Goal: Task Accomplishment & Management: Complete application form

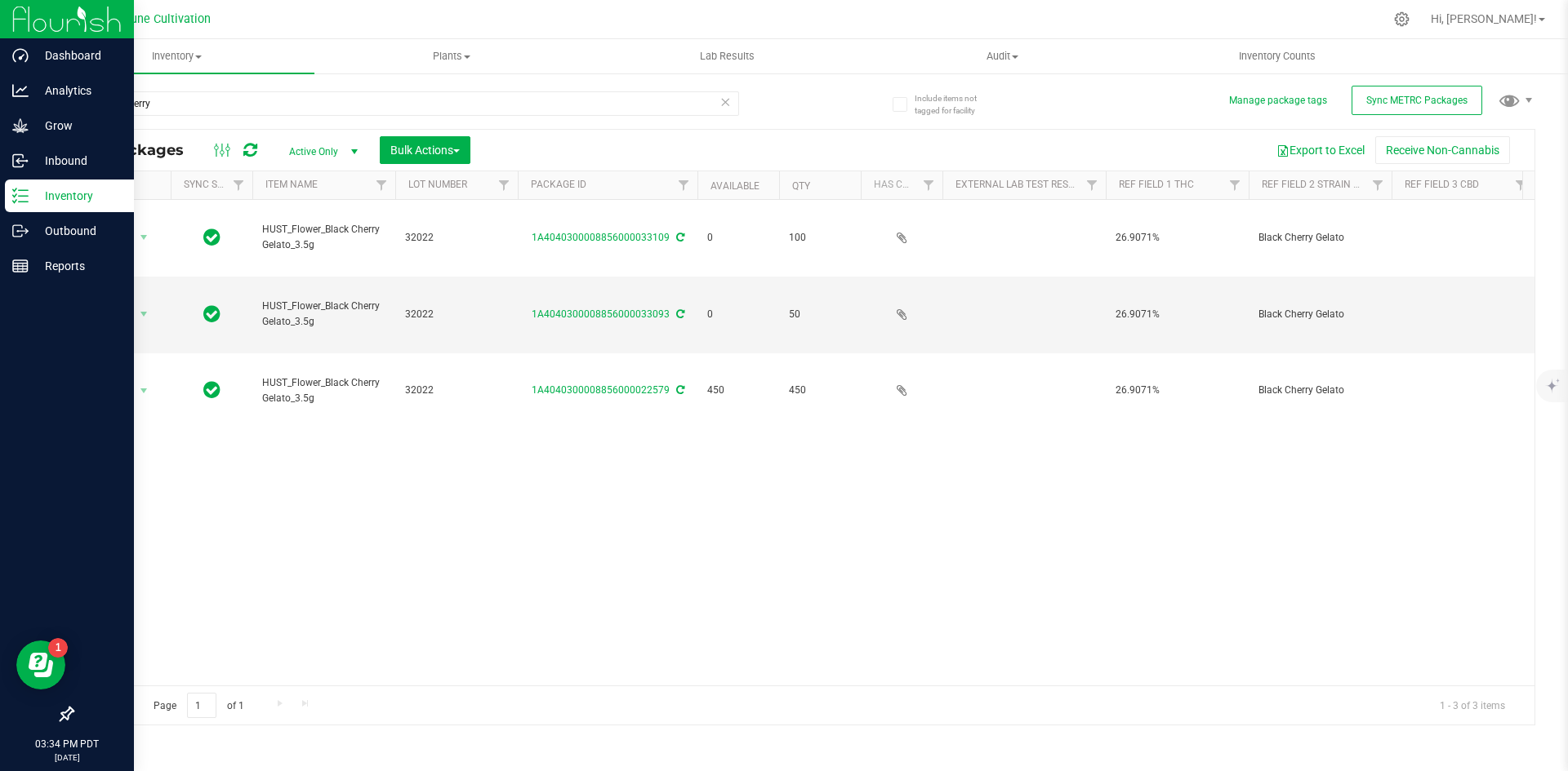
click at [33, 190] on p "Inventory" at bounding box center [77, 196] width 98 height 20
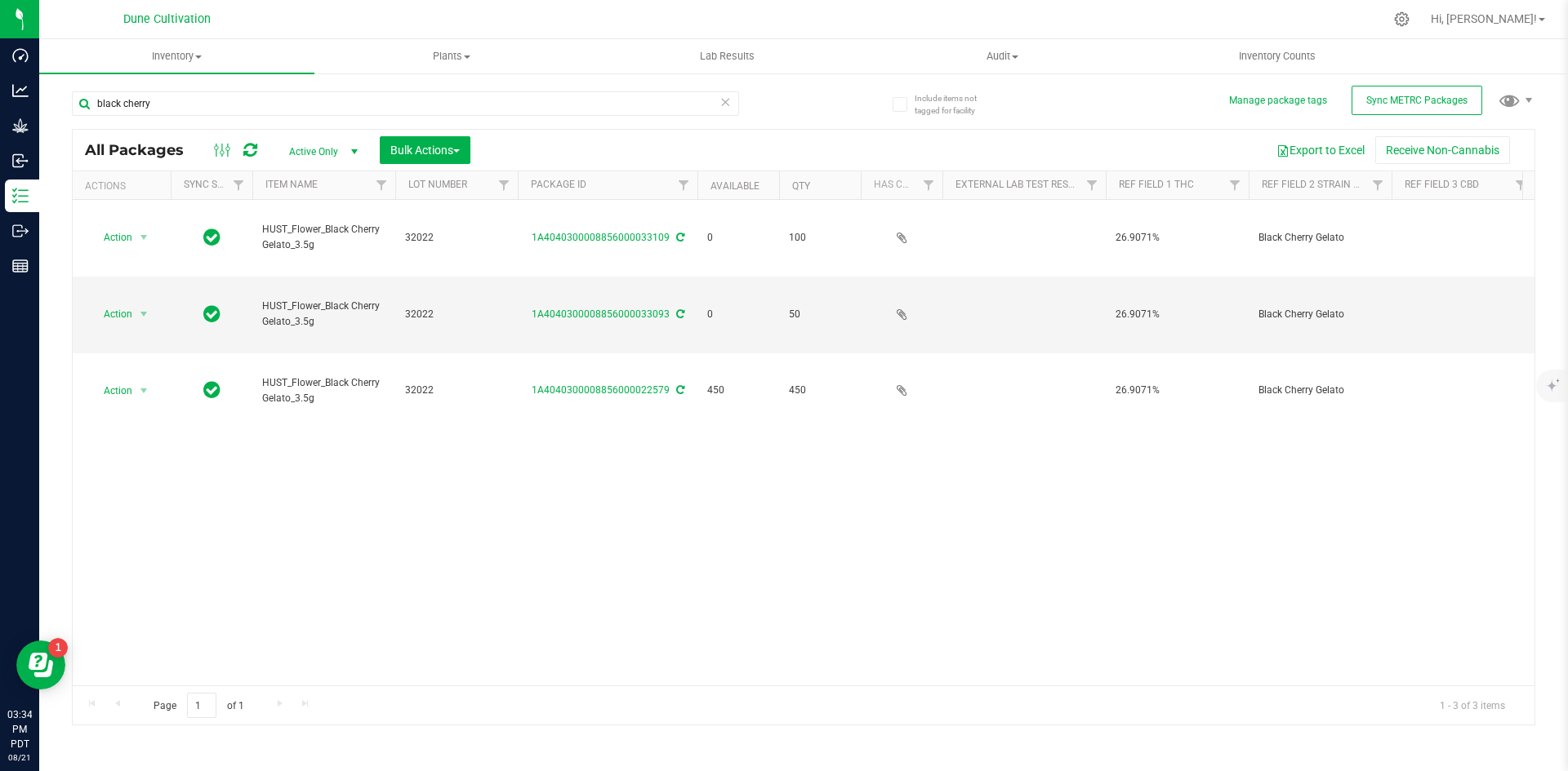
click at [720, 103] on icon at bounding box center [724, 101] width 11 height 20
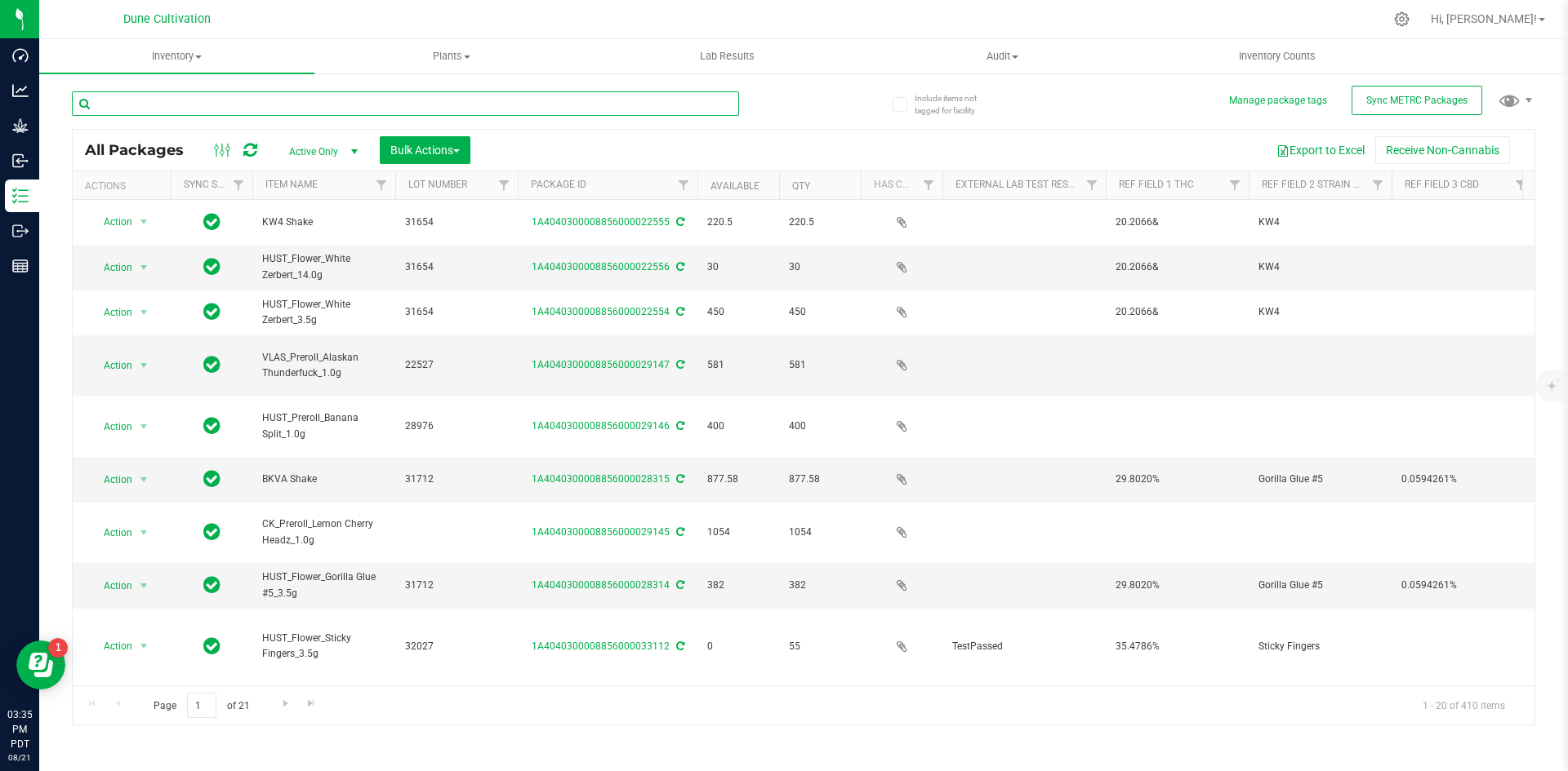
click at [200, 104] on input "text" at bounding box center [406, 104] width 667 height 24
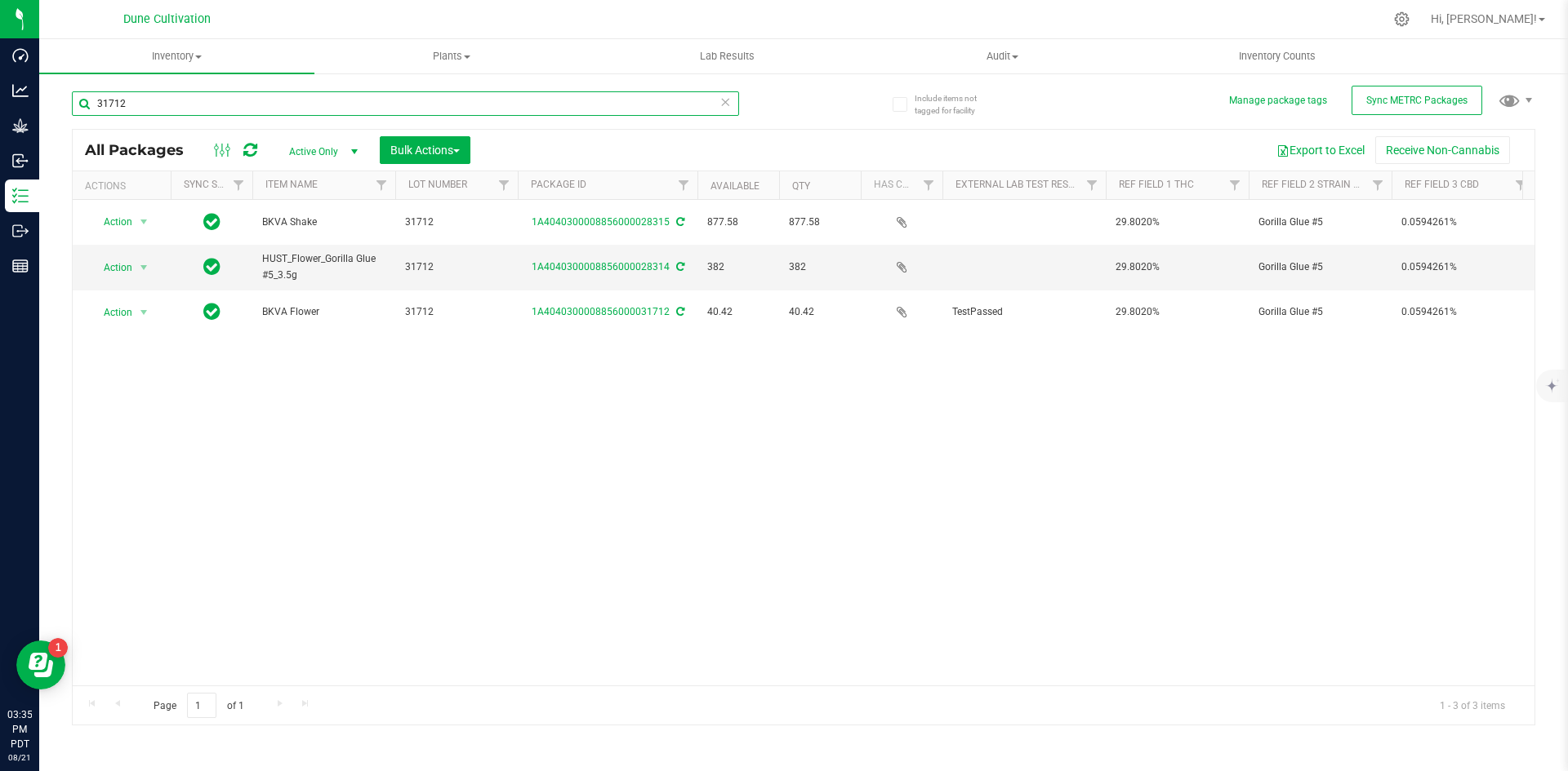
drag, startPoint x: 200, startPoint y: 104, endPoint x: 106, endPoint y: 106, distance: 94.0
click at [106, 106] on input "31712" at bounding box center [406, 104] width 667 height 24
type input "3"
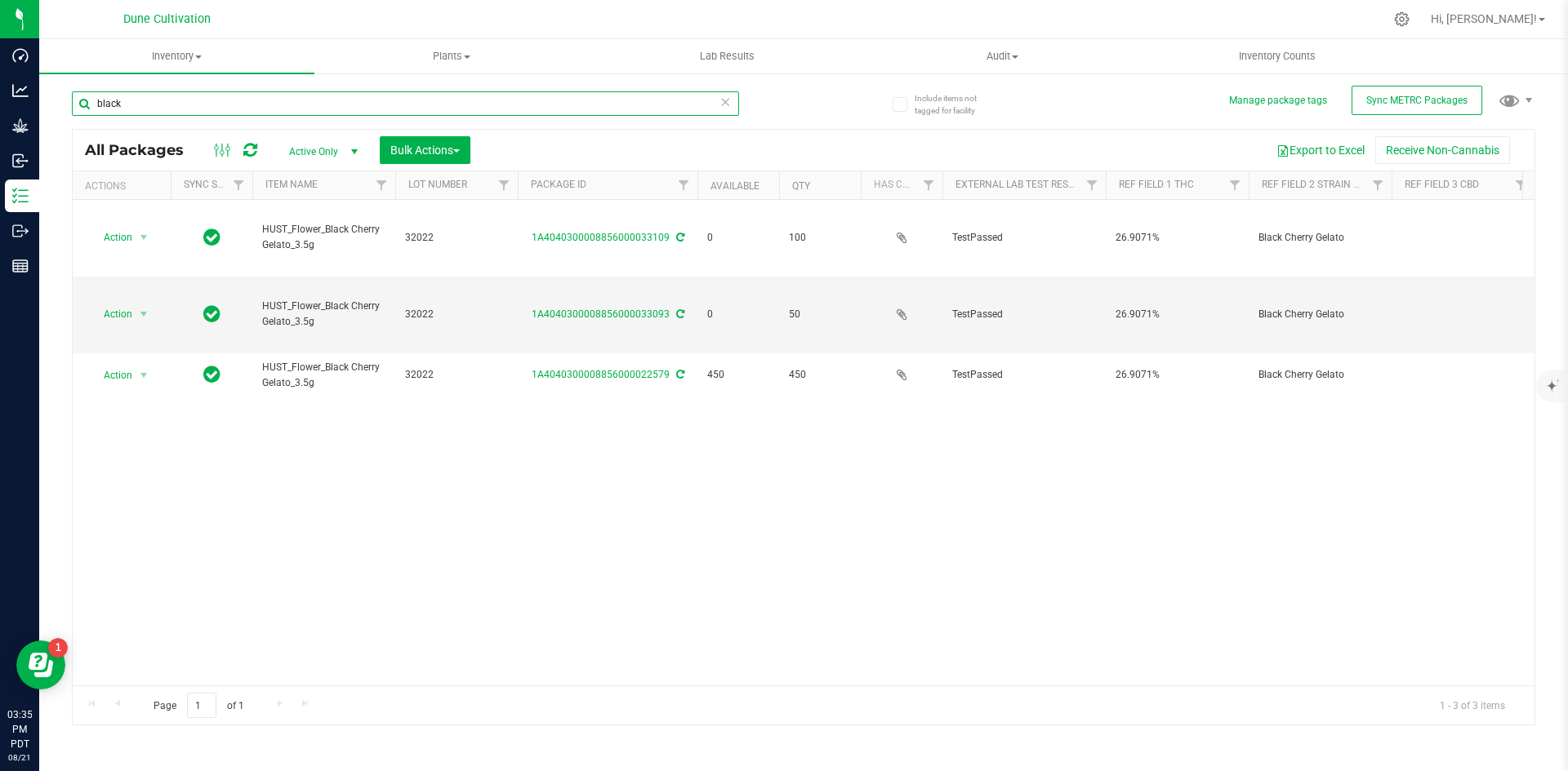
drag, startPoint x: 130, startPoint y: 101, endPoint x: 71, endPoint y: 105, distance: 59.1
click at [71, 105] on div "Include items not tagged for facility Manage package tags Sync METRC Packages b…" at bounding box center [803, 321] width 1528 height 498
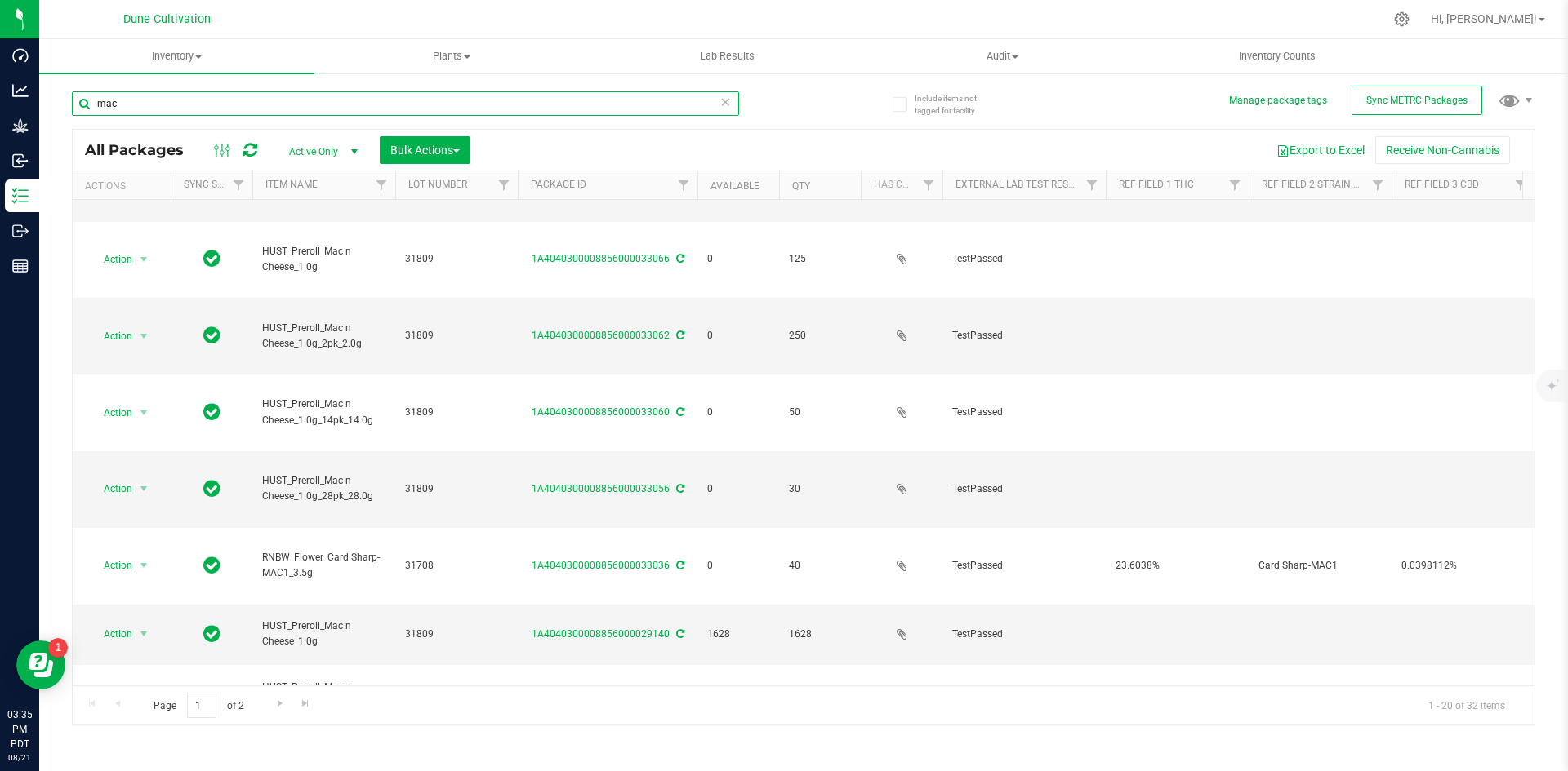
scroll to position [597, 0]
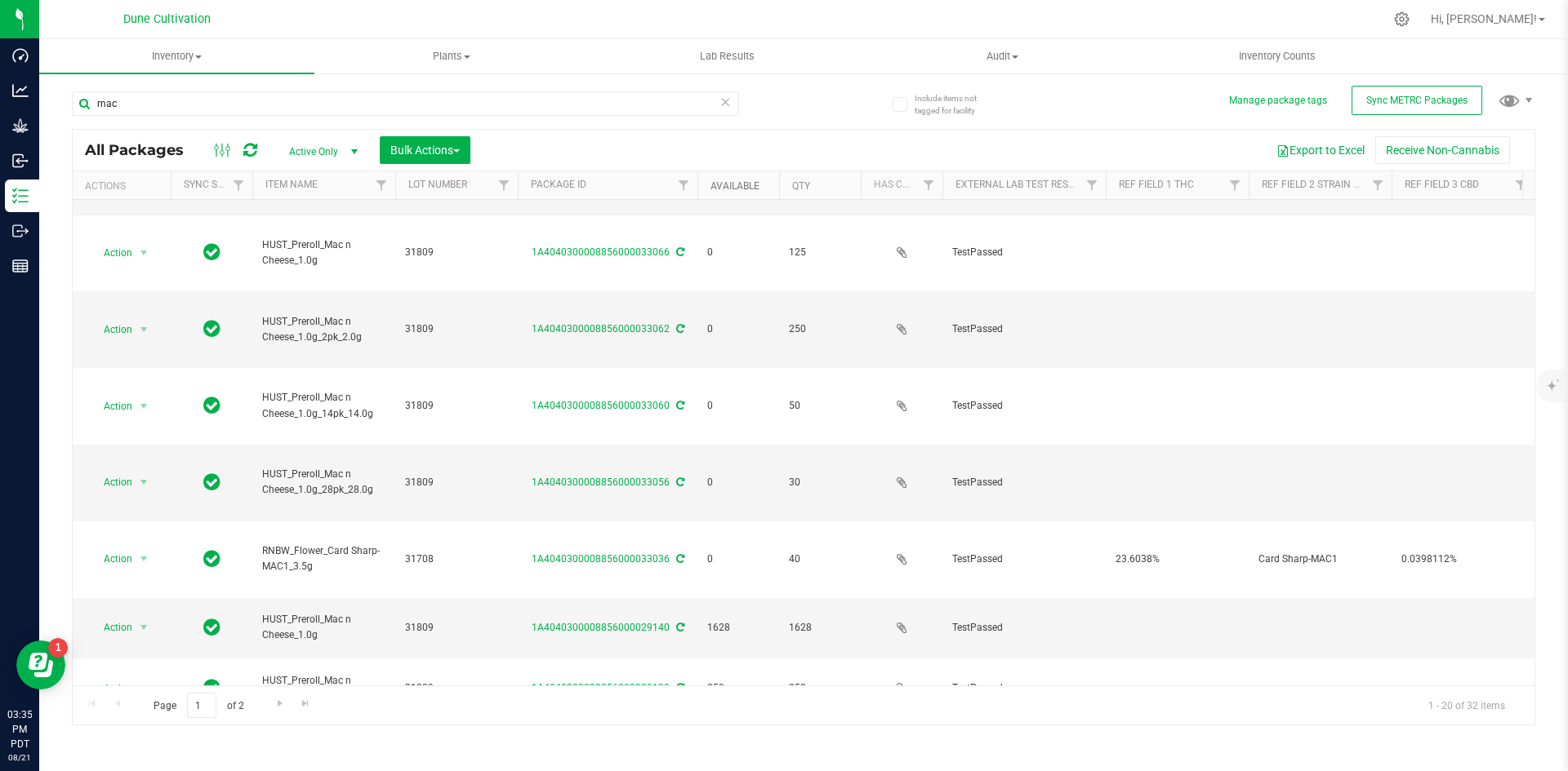
click at [731, 184] on link "Available" at bounding box center [735, 185] width 49 height 11
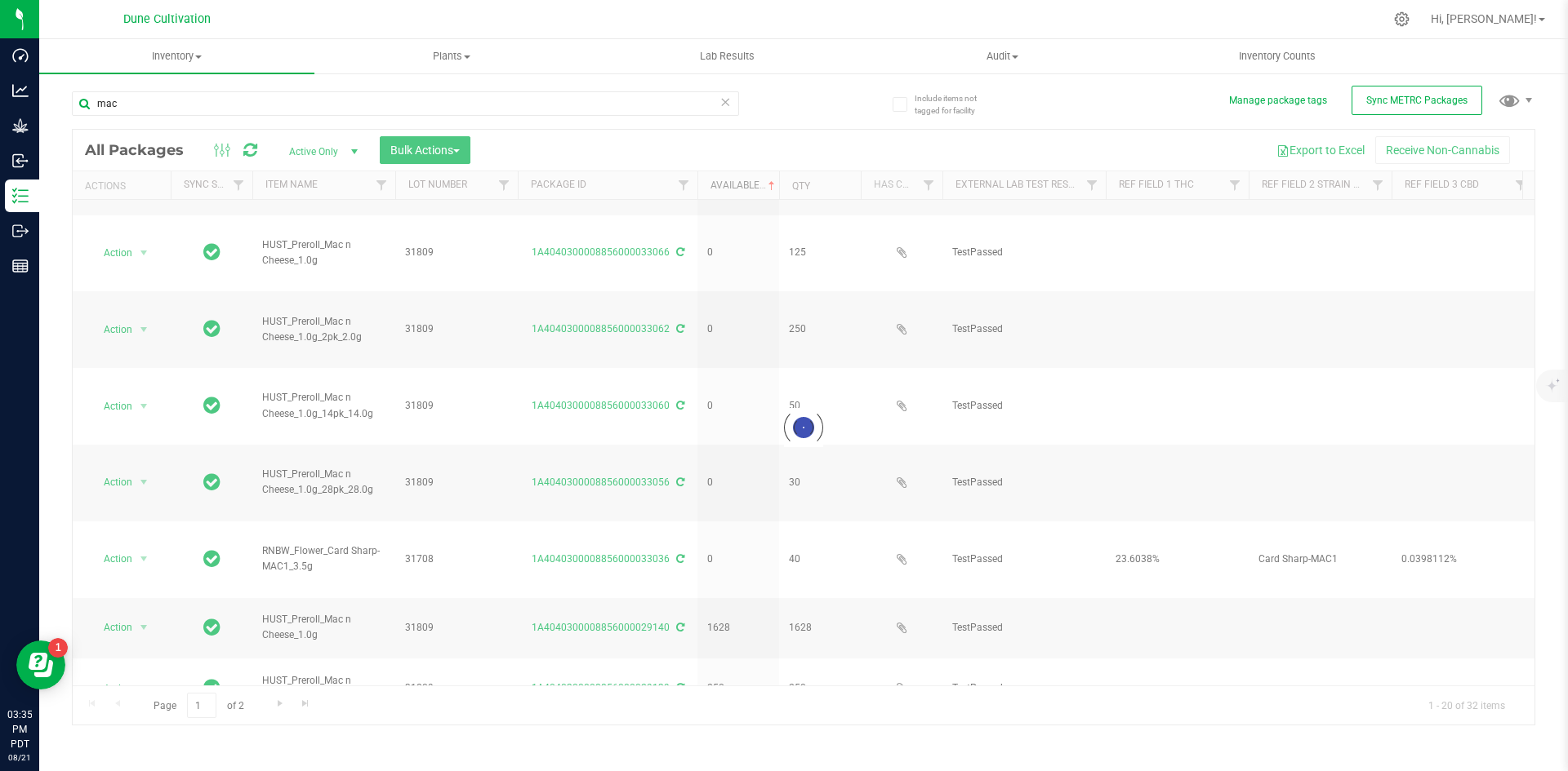
scroll to position [0, 0]
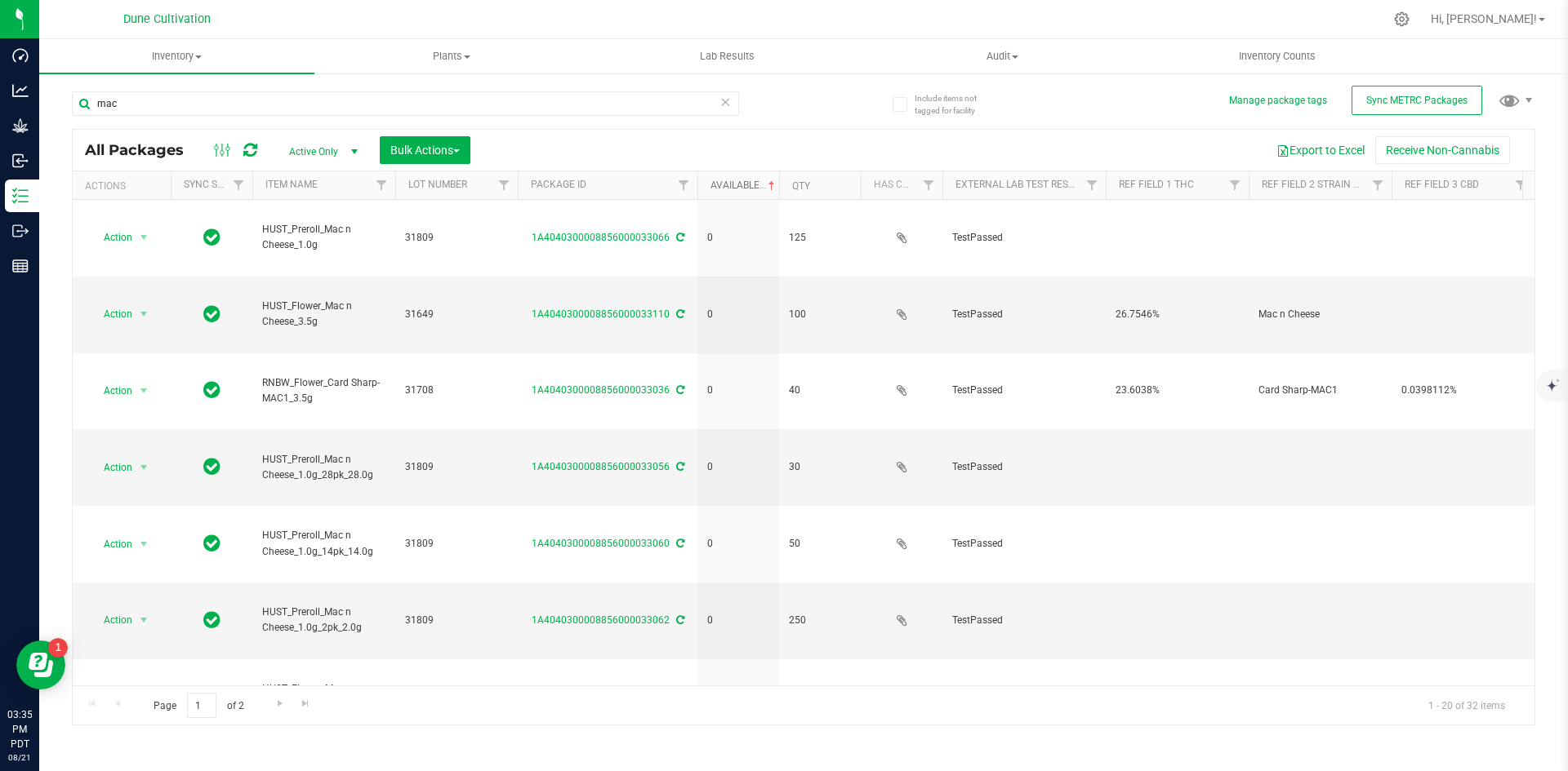
click at [731, 184] on link "Available" at bounding box center [744, 184] width 68 height 11
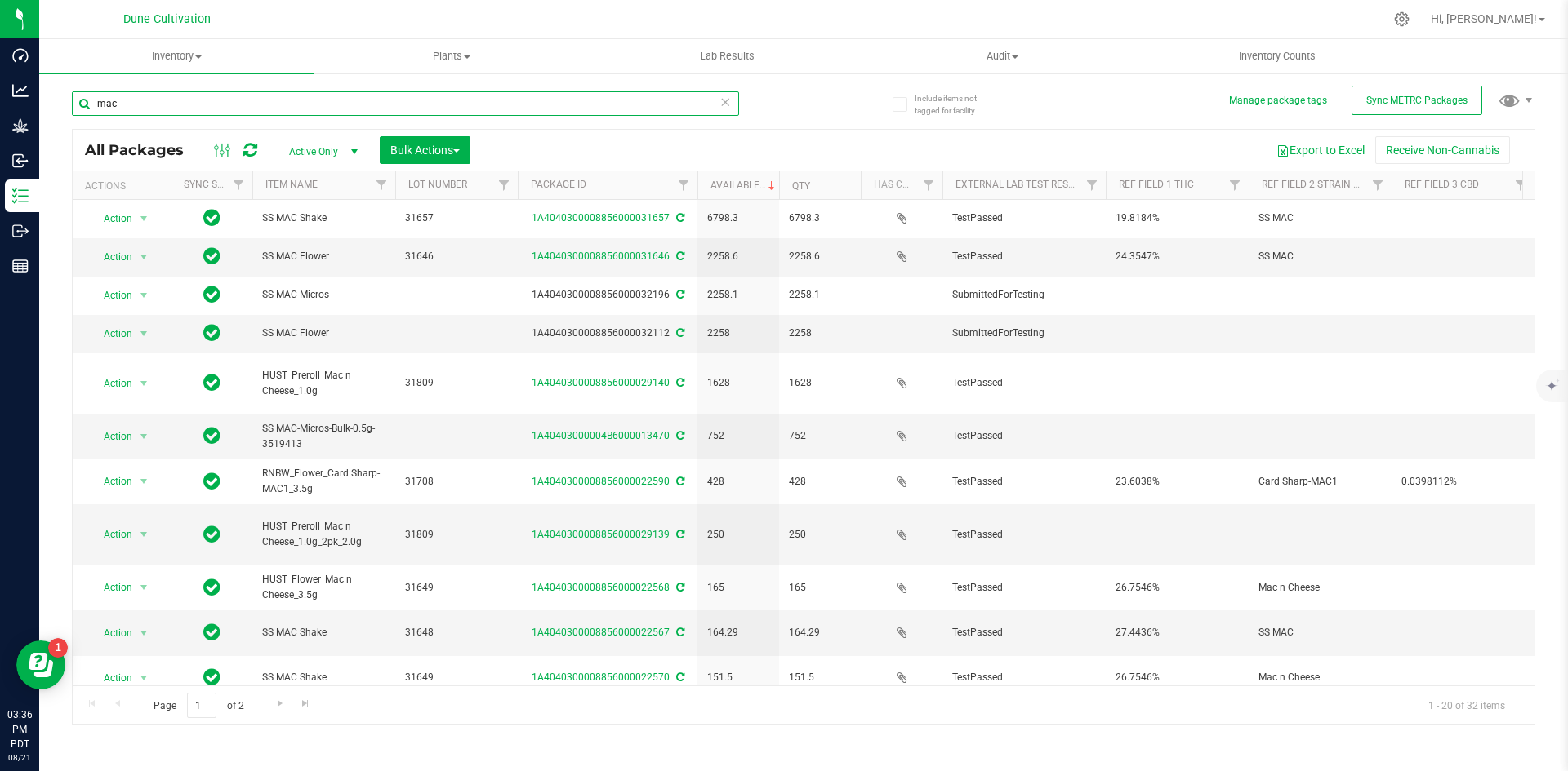
click at [168, 103] on input "mac" at bounding box center [406, 104] width 667 height 24
type input "m"
type input "white"
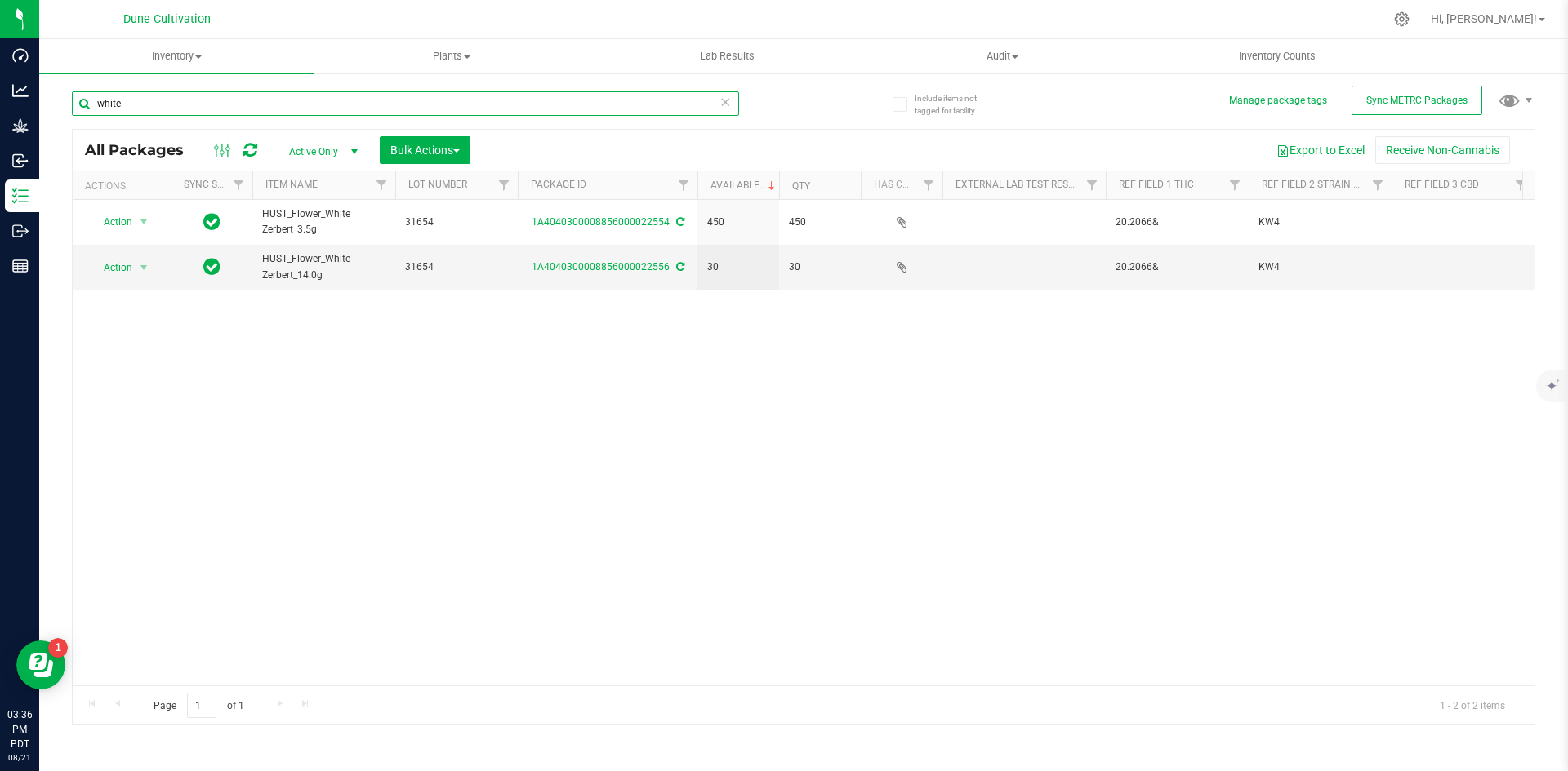
drag, startPoint x: 168, startPoint y: 103, endPoint x: 82, endPoint y: 104, distance: 86.0
click at [82, 104] on input "white" at bounding box center [406, 104] width 667 height 24
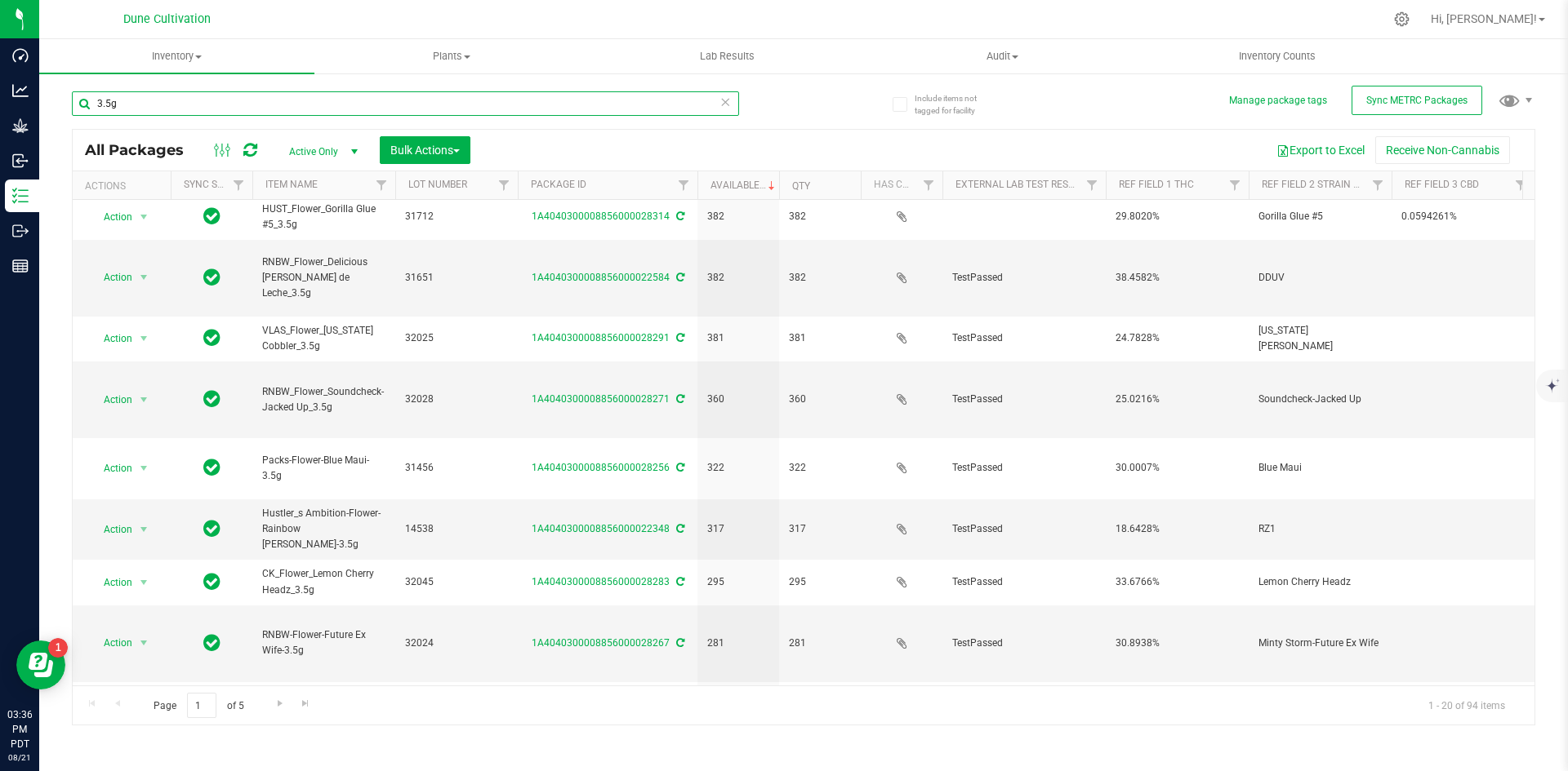
scroll to position [430, 0]
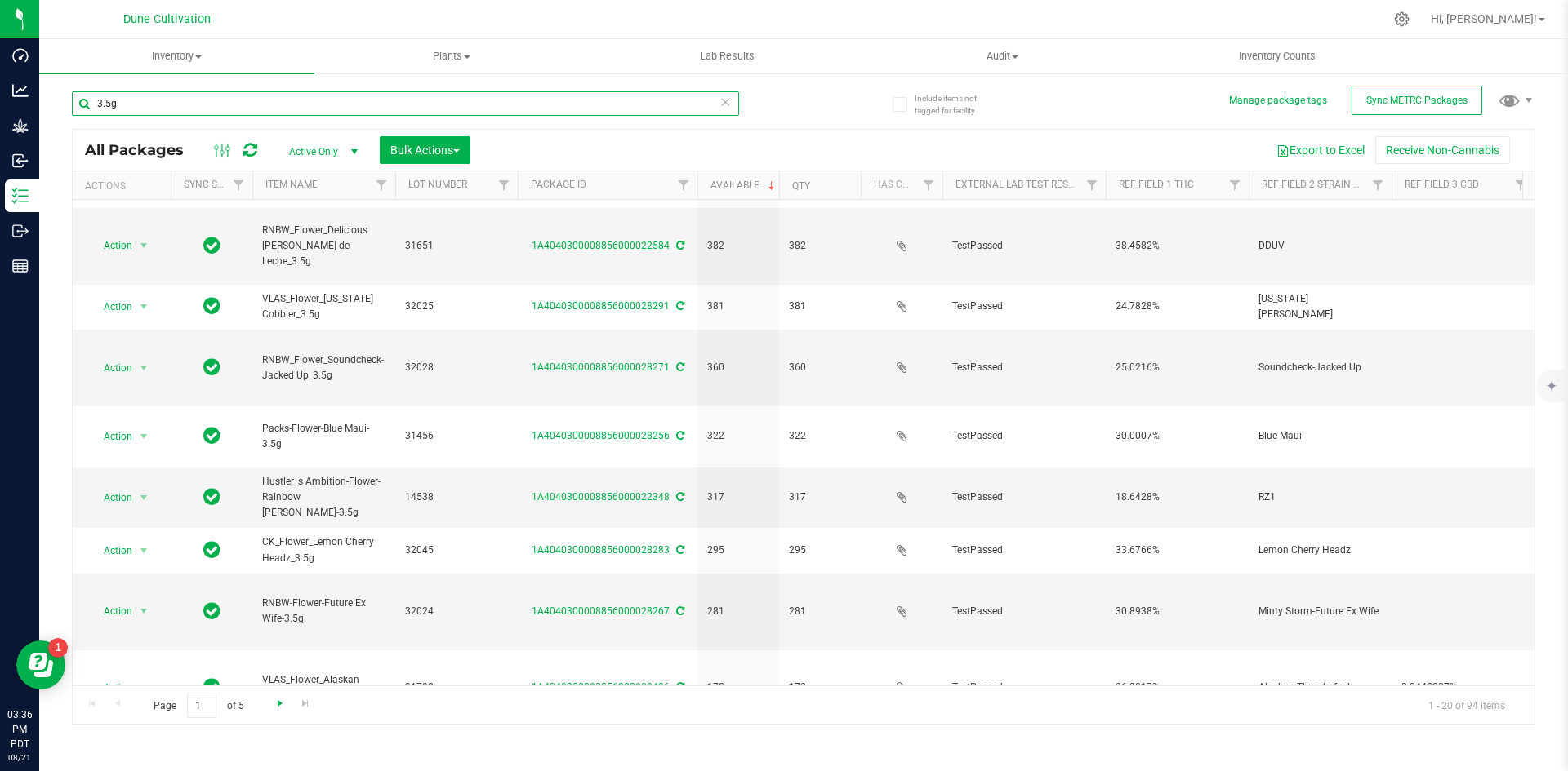
type input "3.5g"
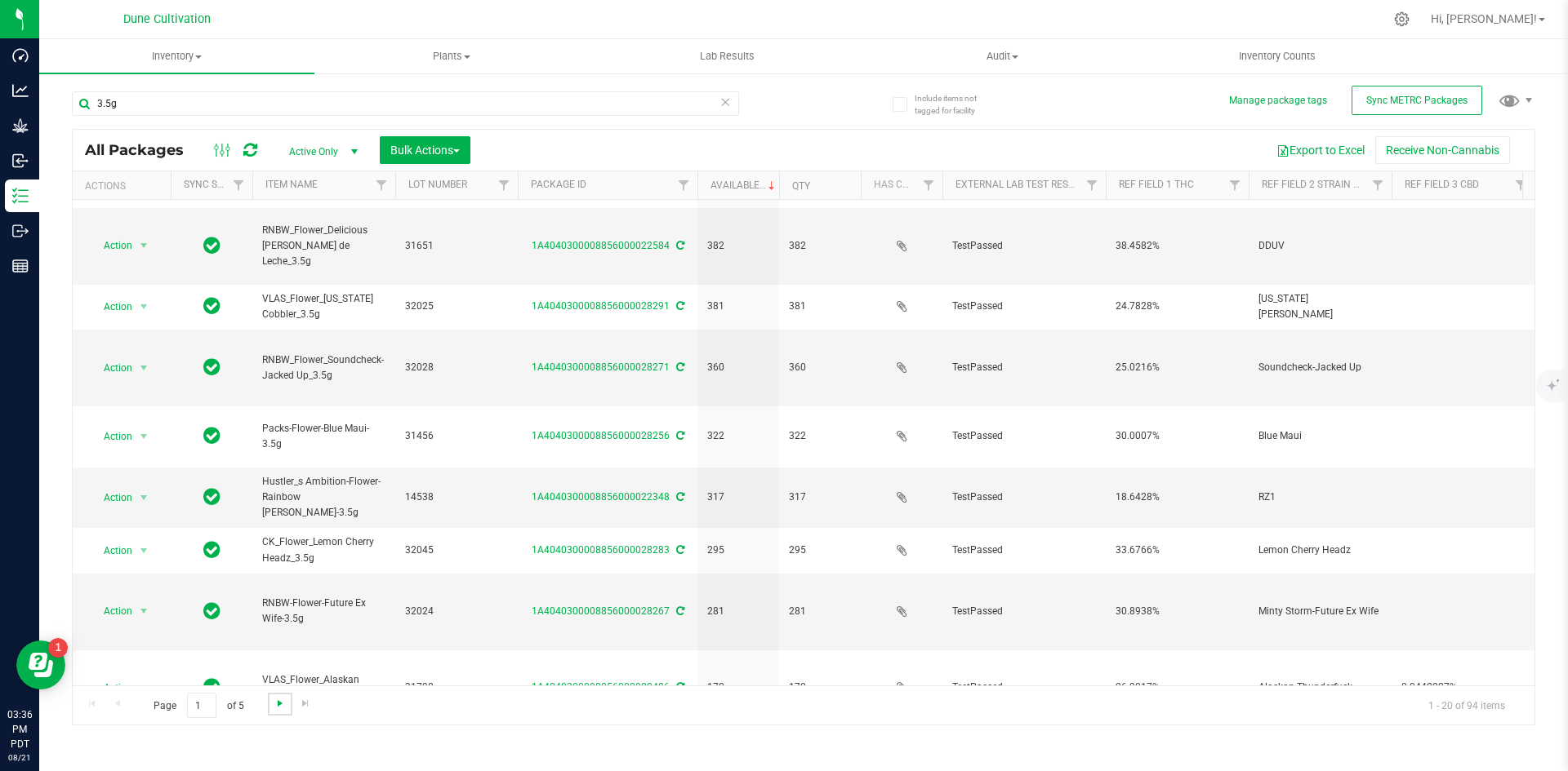
click at [273, 701] on span "Go to the next page" at bounding box center [279, 703] width 13 height 13
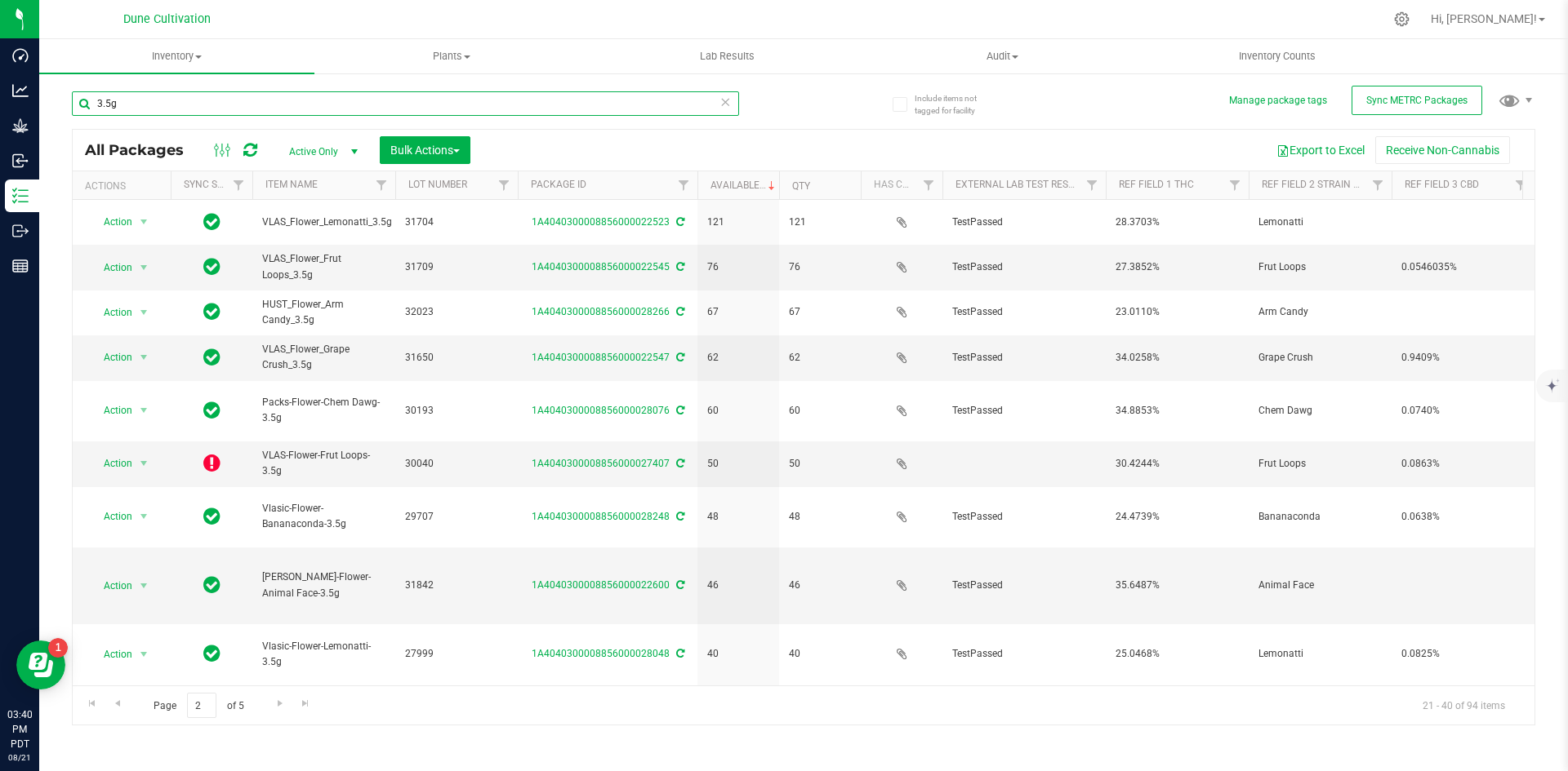
drag, startPoint x: 174, startPoint y: 101, endPoint x: 85, endPoint y: 110, distance: 89.5
click at [85, 110] on input "3.5g" at bounding box center [406, 104] width 667 height 24
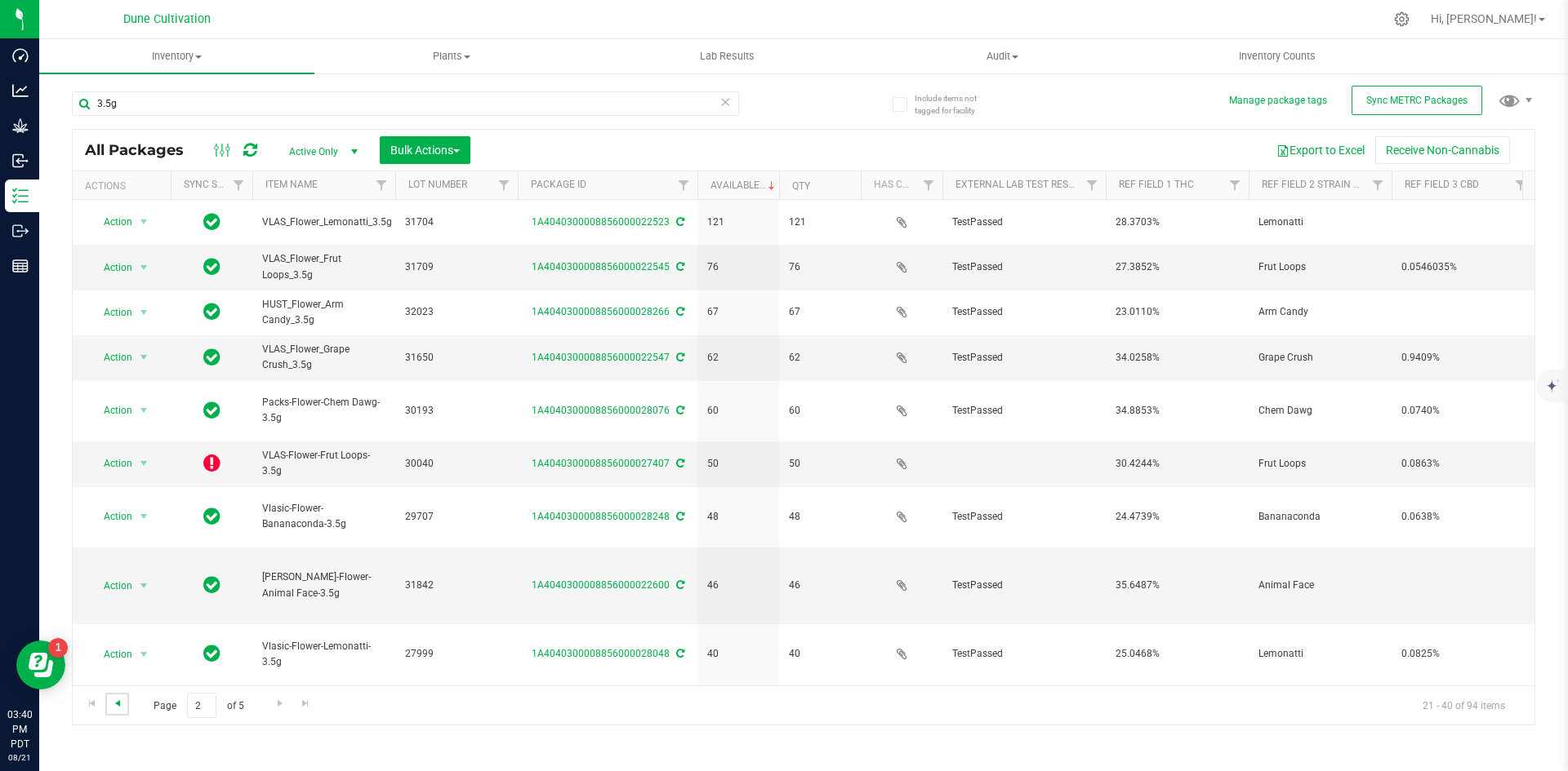
click at [122, 698] on span "Go to the previous page" at bounding box center [118, 703] width 13 height 13
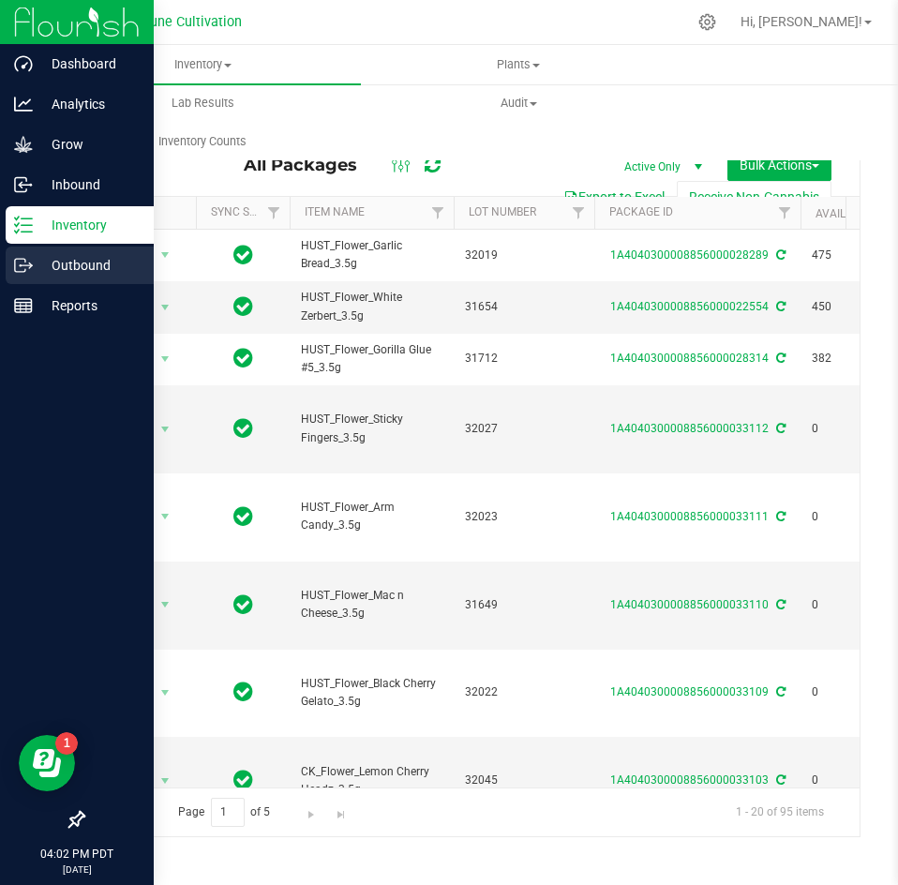
click at [35, 251] on div "Outbound" at bounding box center [80, 266] width 148 height 38
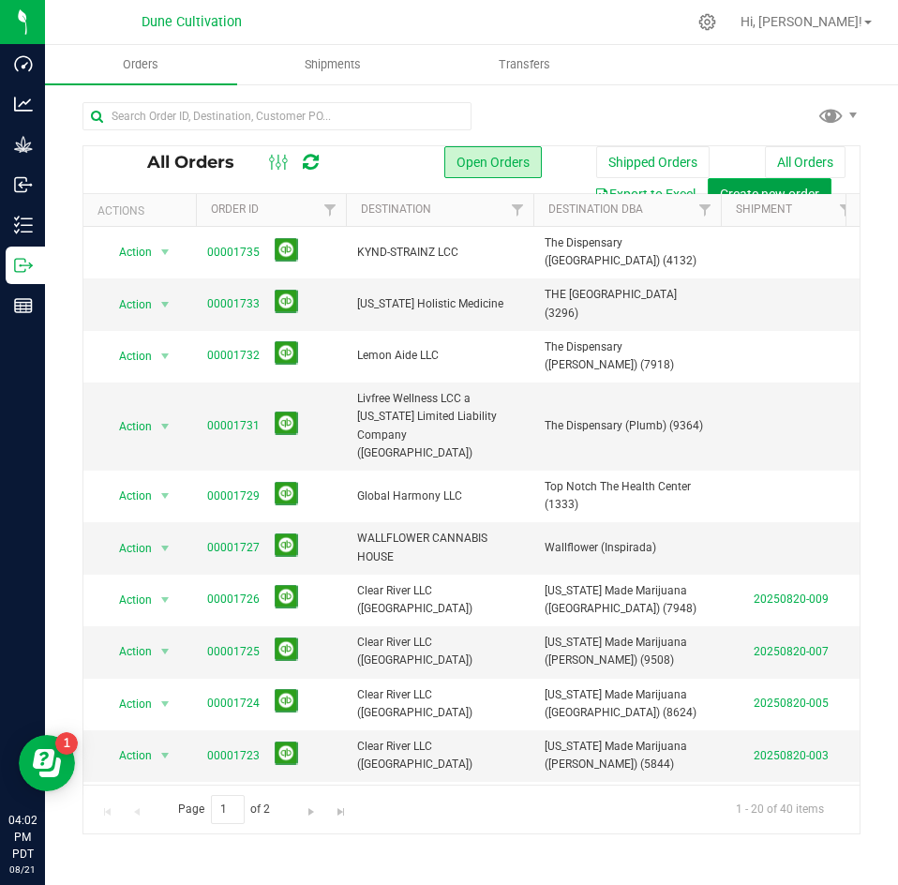
click at [731, 188] on span "Create new order" at bounding box center [769, 194] width 99 height 15
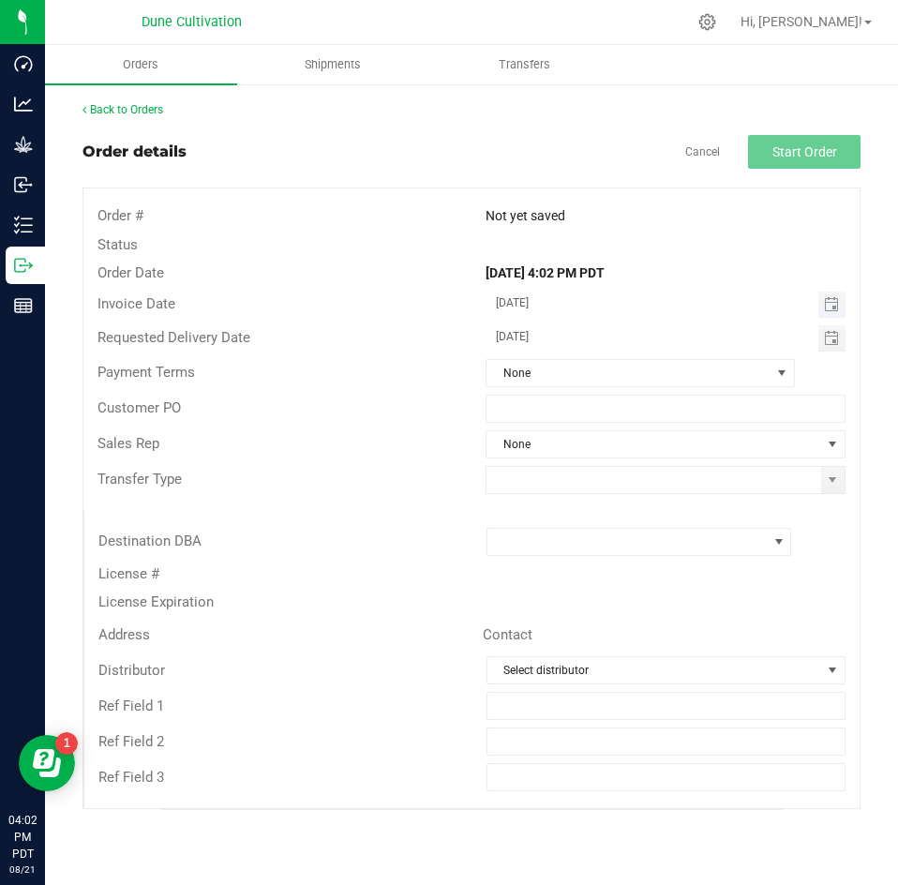
click at [833, 313] on span "Toggle calendar" at bounding box center [832, 305] width 27 height 26
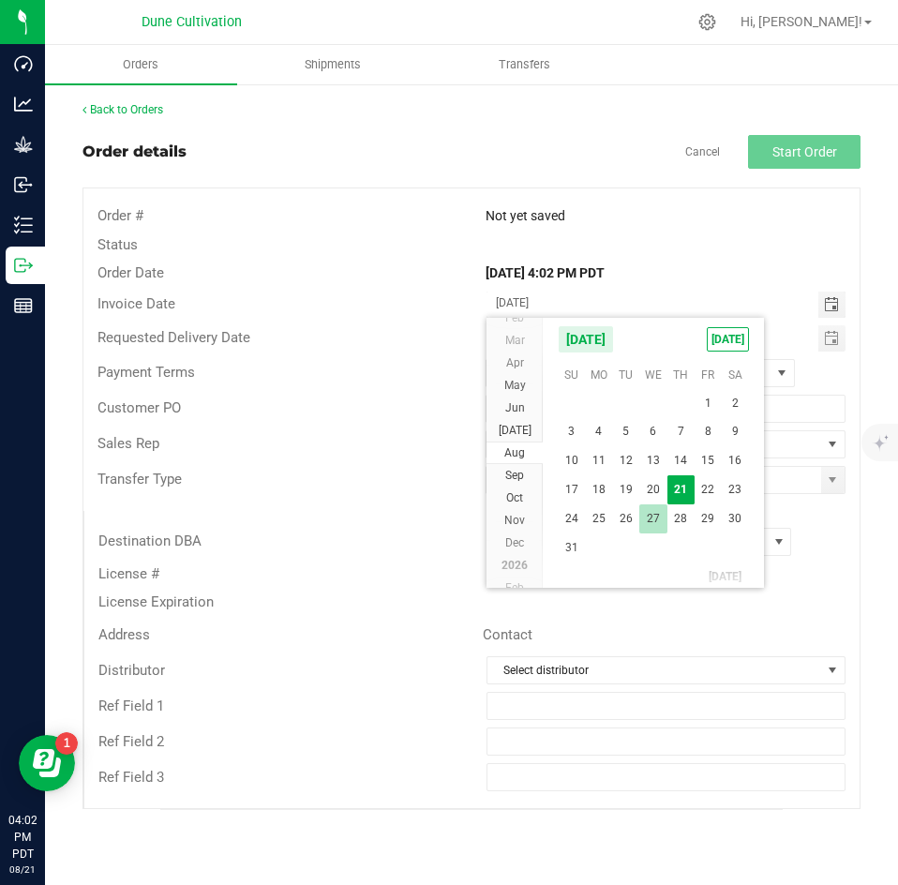
click at [657, 520] on span "27" at bounding box center [653, 519] width 27 height 29
type input "08/27/2025"
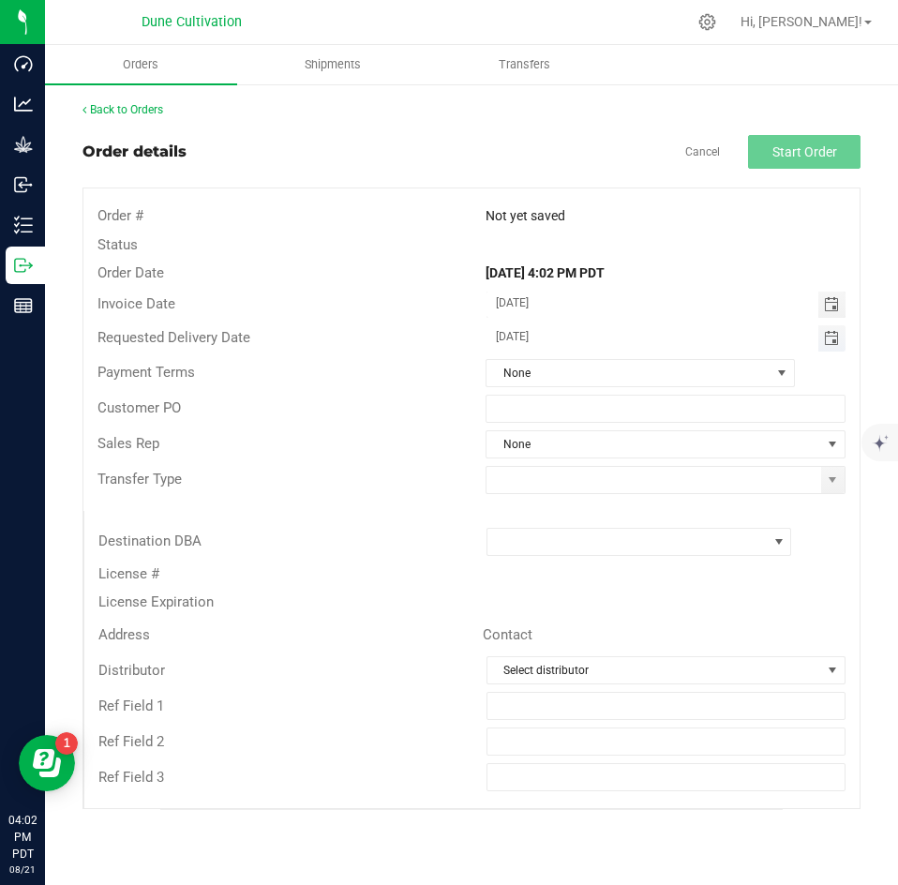
click at [828, 333] on span "Toggle calendar" at bounding box center [831, 338] width 15 height 15
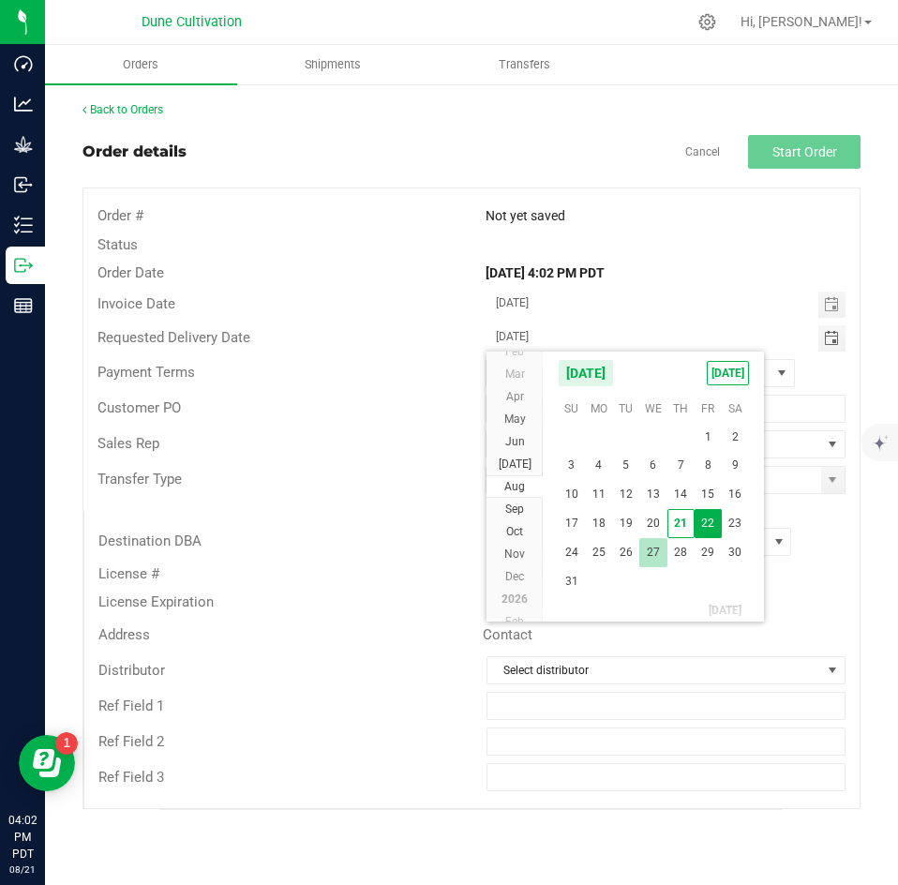
click at [655, 553] on span "27" at bounding box center [653, 552] width 27 height 29
type input "08/27/2025"
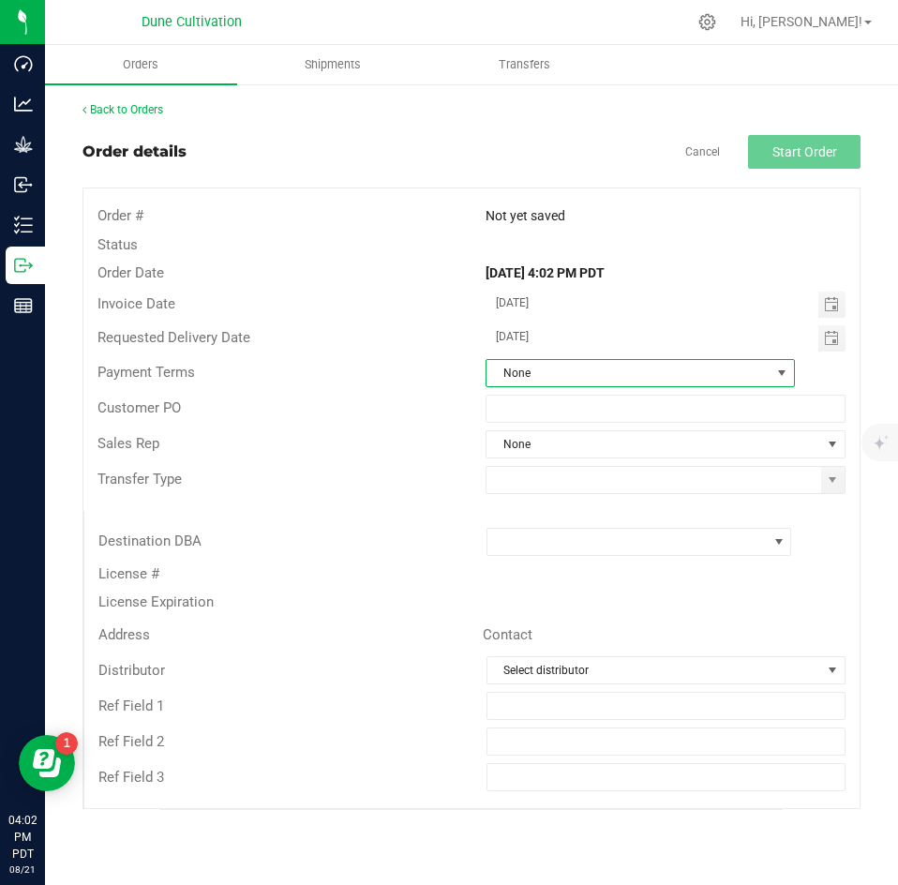
click at [579, 368] on span "None" at bounding box center [629, 373] width 284 height 26
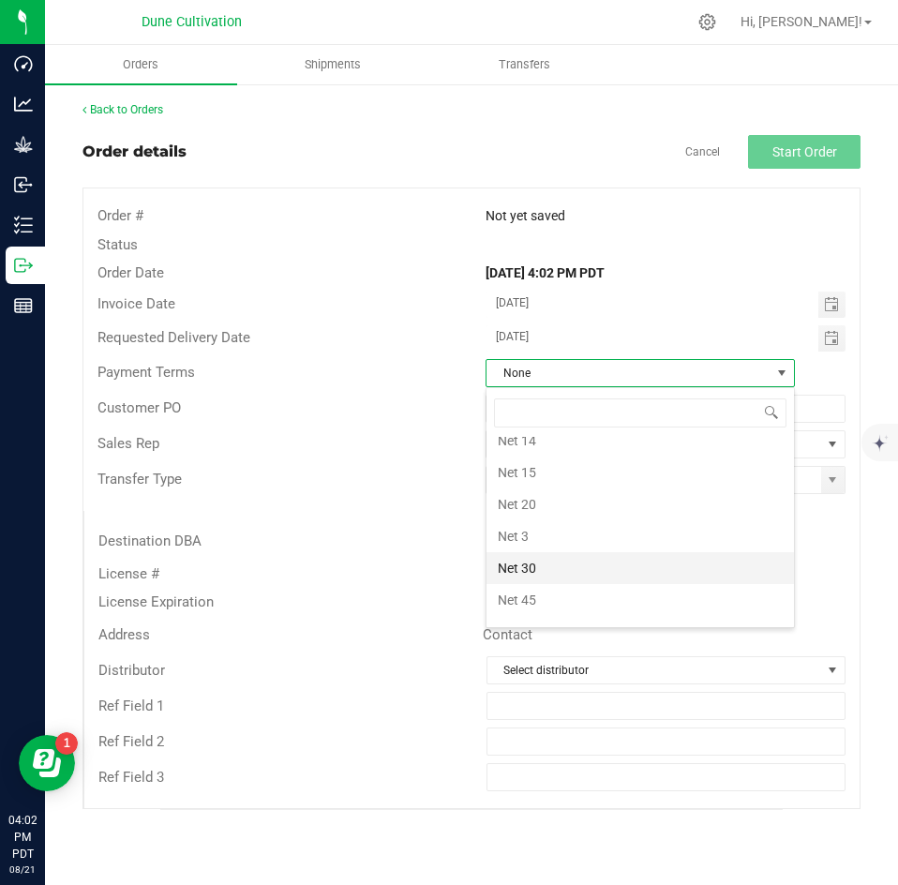
click at [544, 556] on li "Net 30" at bounding box center [641, 568] width 308 height 32
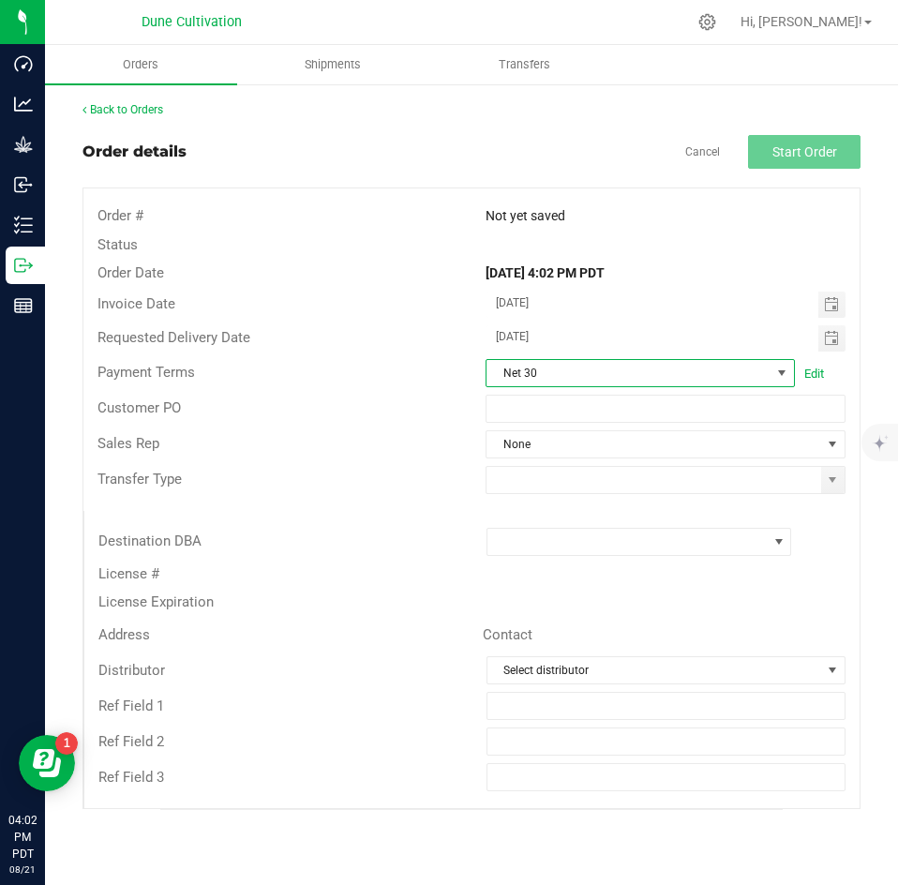
click at [527, 427] on div "Sales Rep None" at bounding box center [471, 445] width 776 height 36
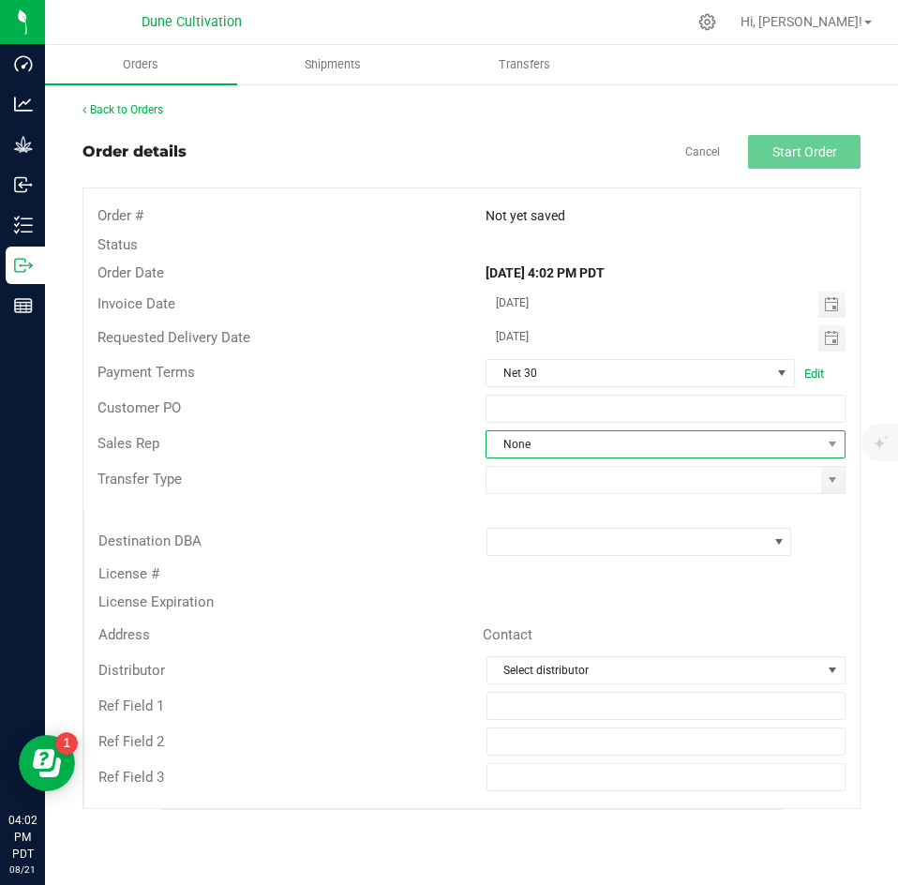
click at [523, 440] on span "None" at bounding box center [654, 444] width 335 height 26
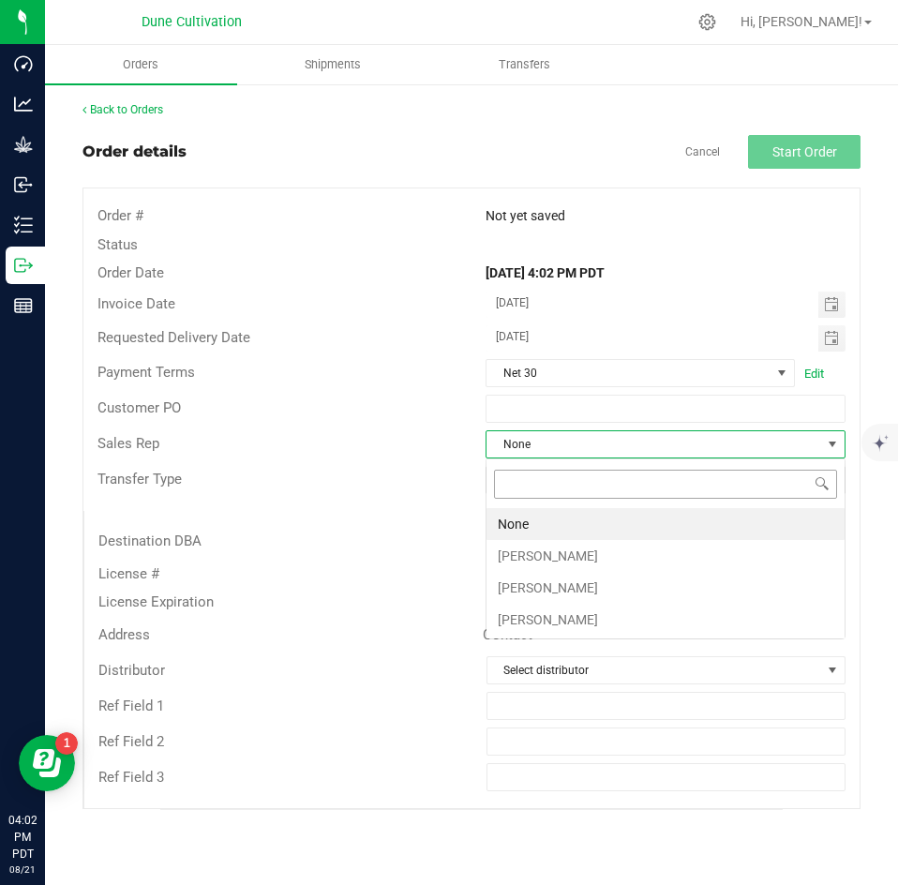
scroll to position [28, 360]
click at [515, 558] on li "Brett Nelson" at bounding box center [666, 556] width 358 height 32
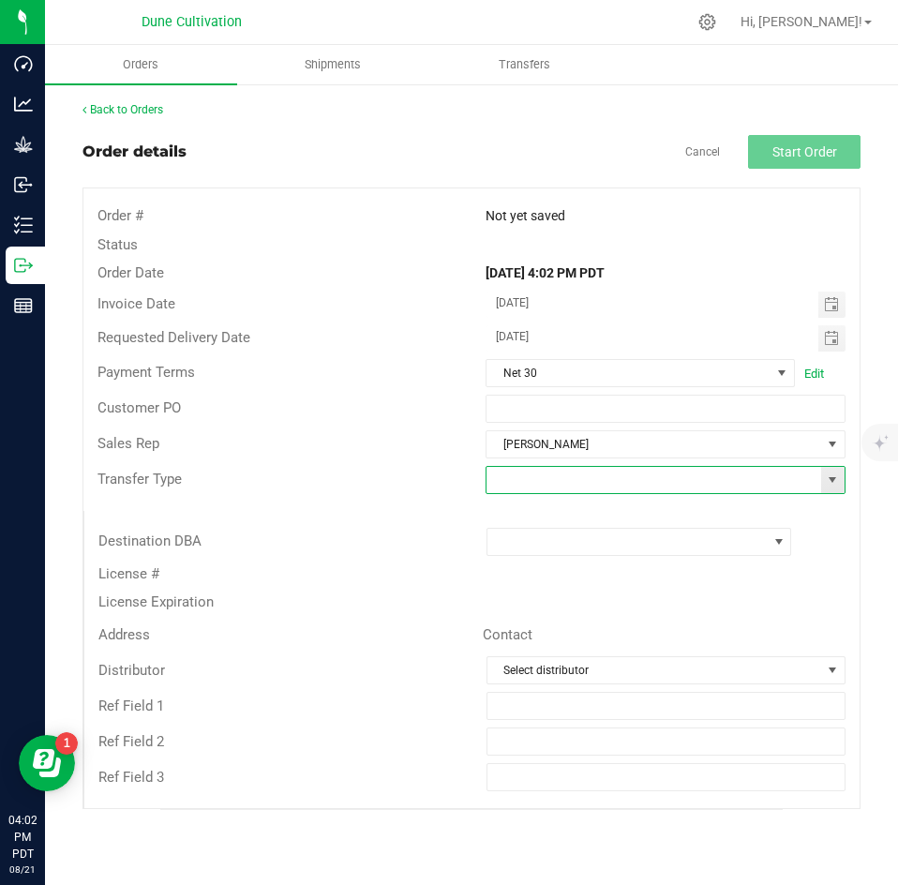
click at [523, 492] on input at bounding box center [654, 480] width 335 height 26
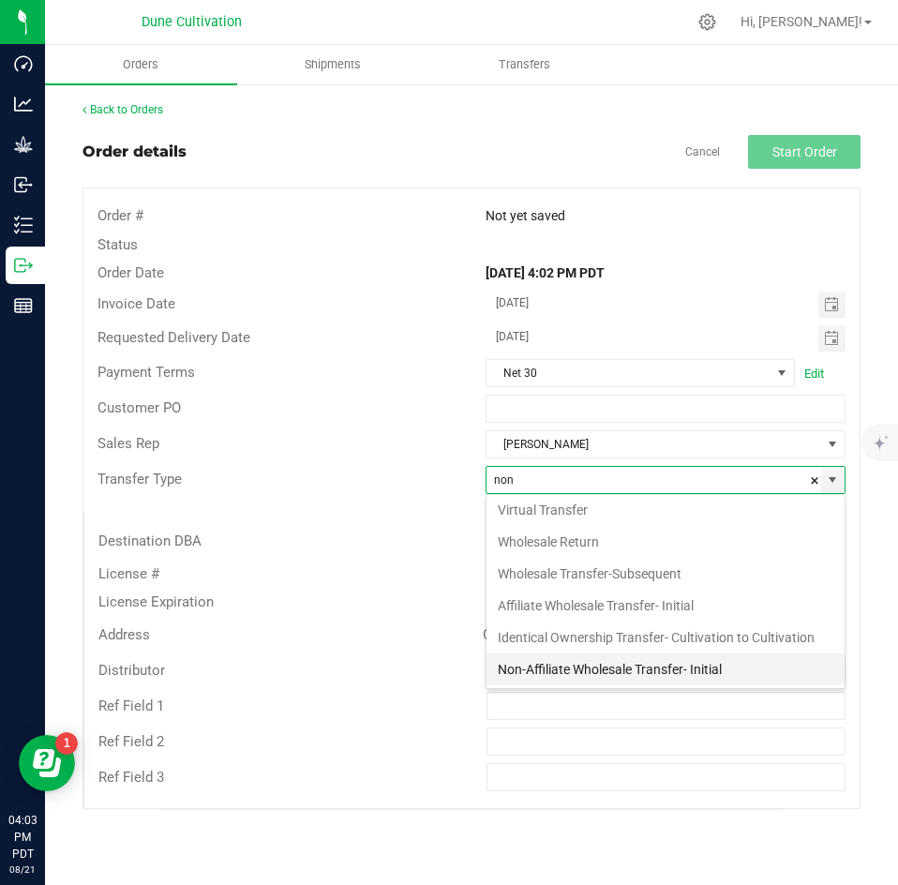
click at [525, 662] on li "Non-Affiliate Wholesale Transfer- Initial" at bounding box center [666, 670] width 358 height 32
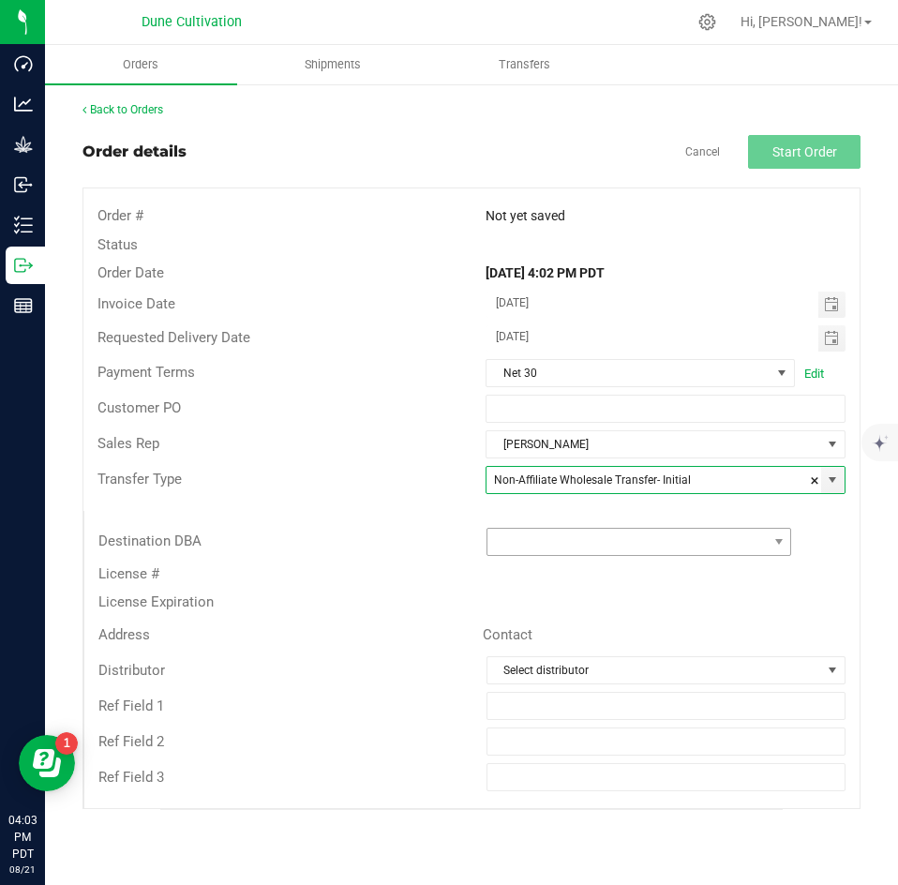
type input "Non-Affiliate Wholesale Transfer- Initial"
click at [536, 536] on span at bounding box center [628, 542] width 280 height 26
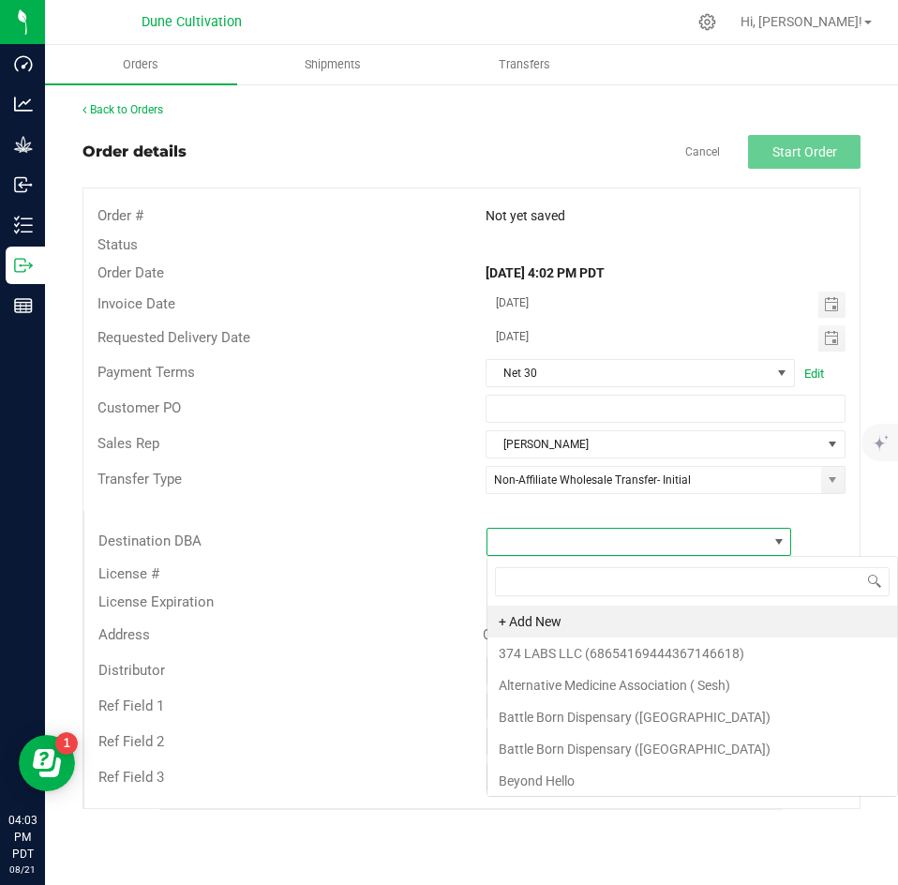
scroll to position [28, 306]
type input "Rise"
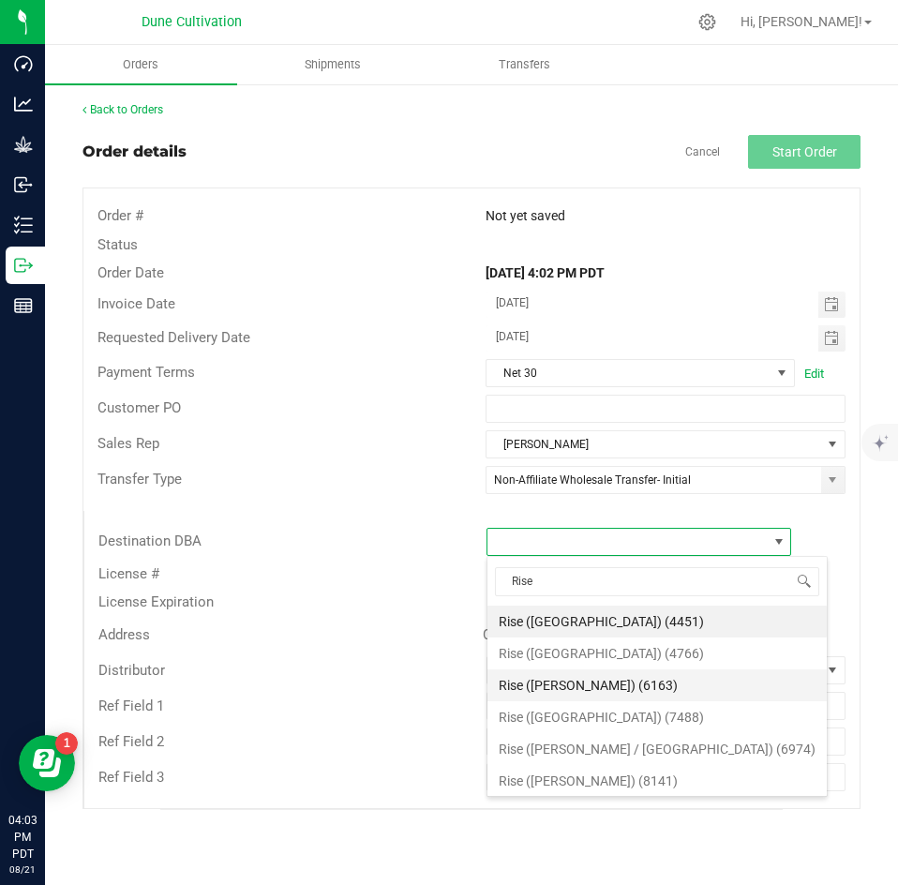
click at [575, 686] on li "Rise (Craig Rd) (6163)" at bounding box center [657, 686] width 339 height 32
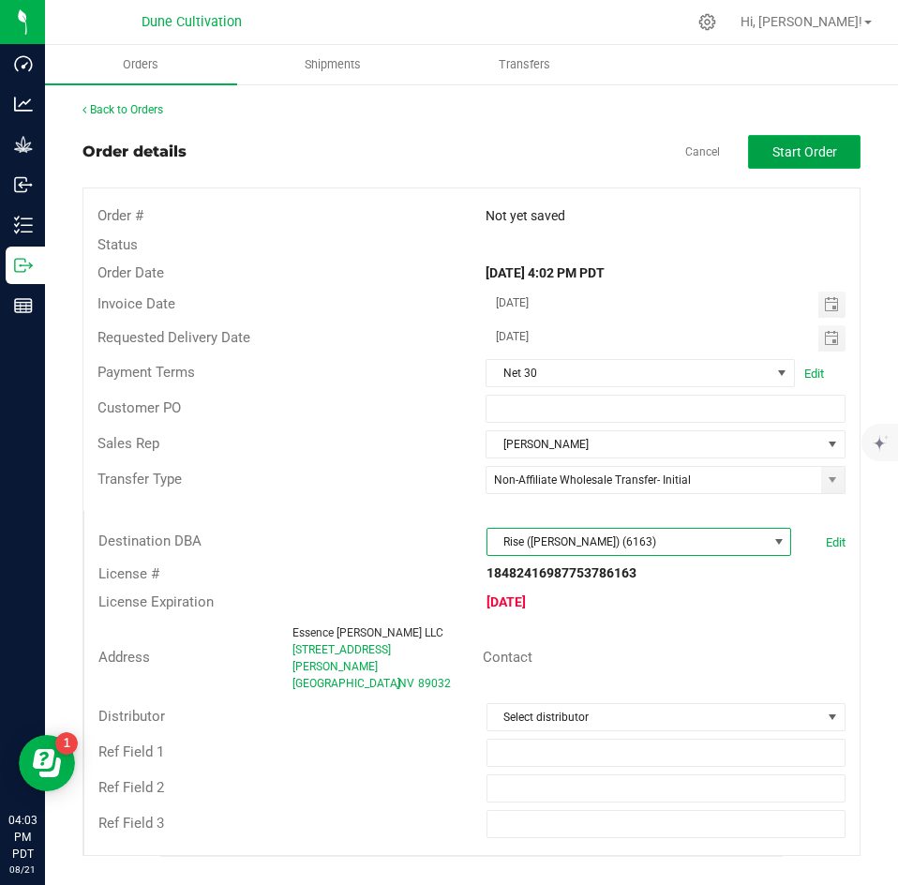
click at [776, 158] on span "Start Order" at bounding box center [805, 151] width 65 height 15
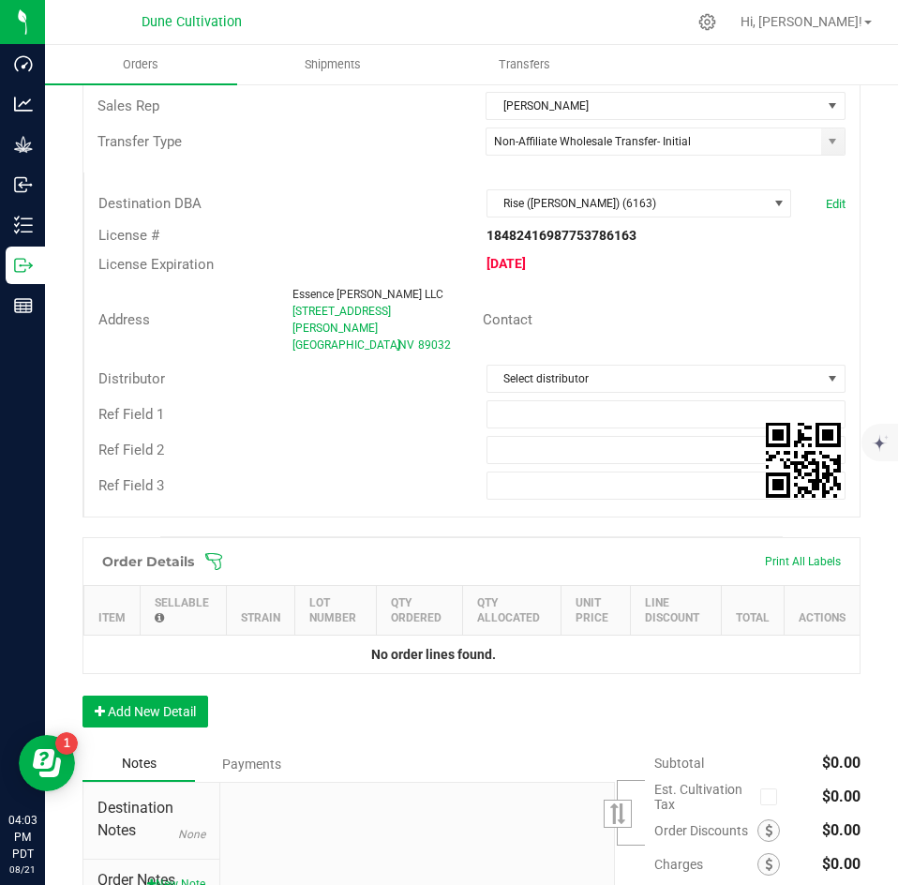
scroll to position [369, 0]
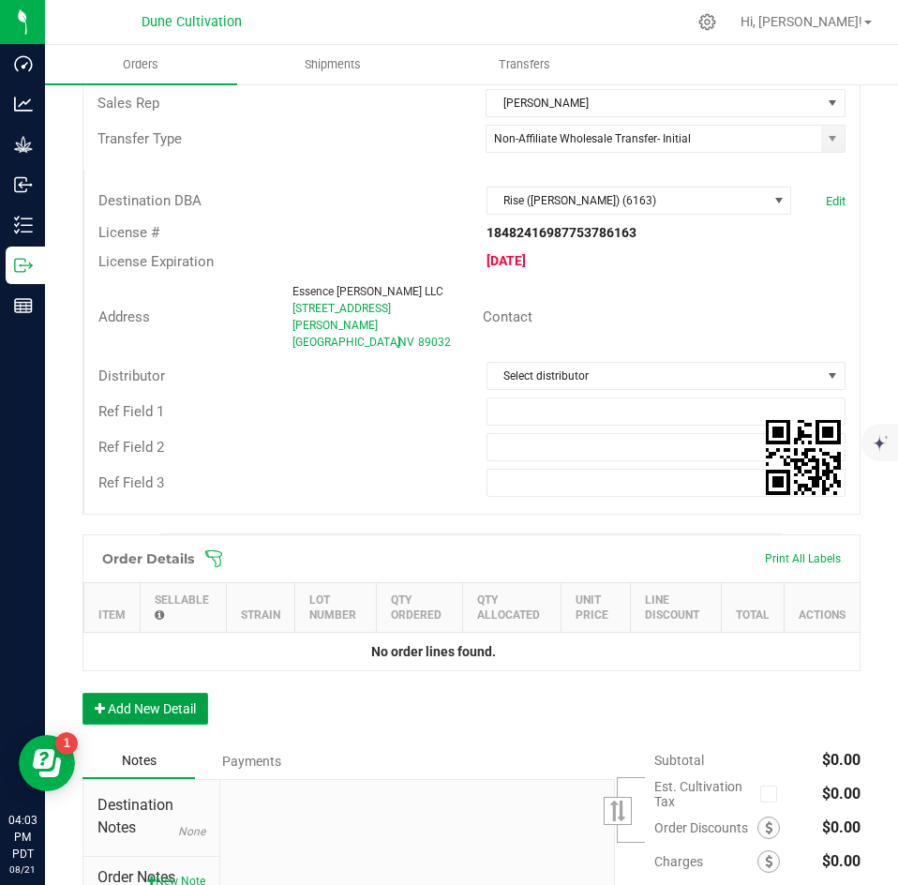
click at [183, 693] on button "Add New Detail" at bounding box center [146, 709] width 126 height 32
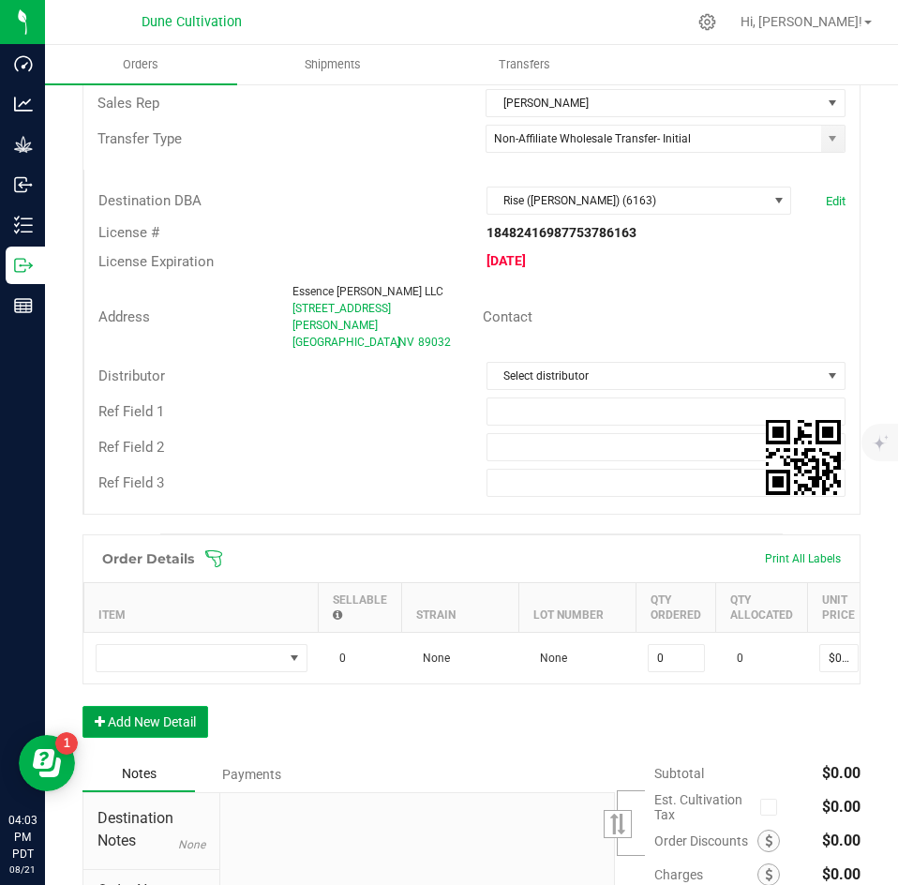
click at [169, 723] on button "Add New Detail" at bounding box center [146, 722] width 126 height 32
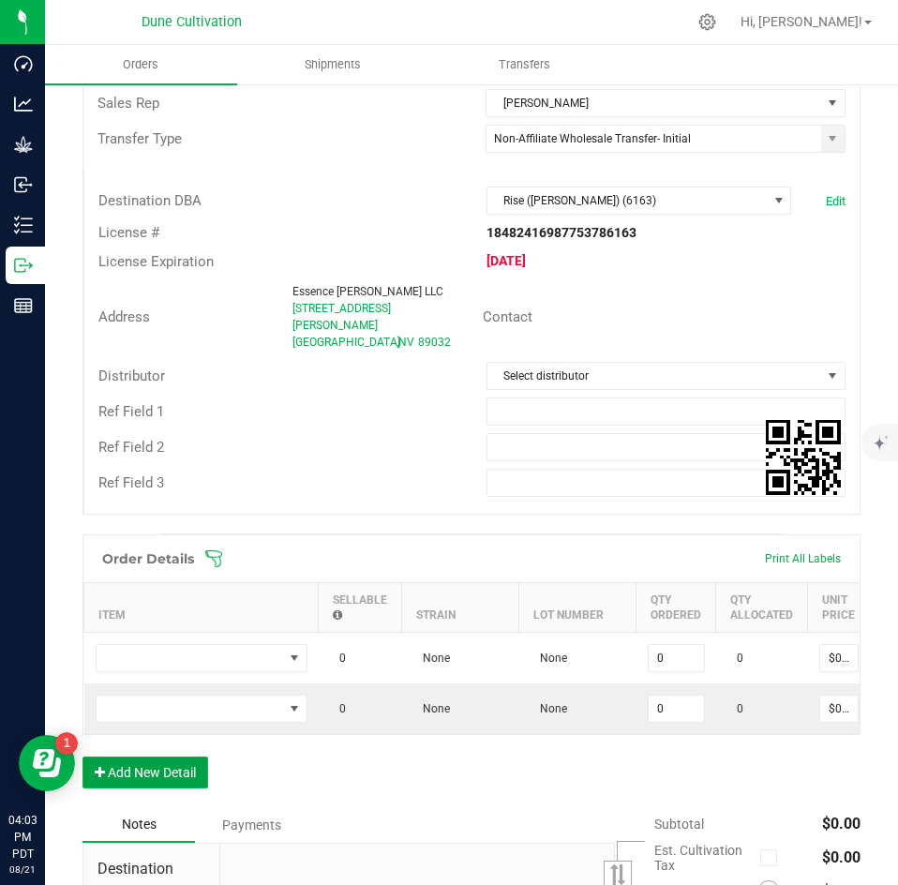
click at [162, 758] on button "Add New Detail" at bounding box center [146, 773] width 126 height 32
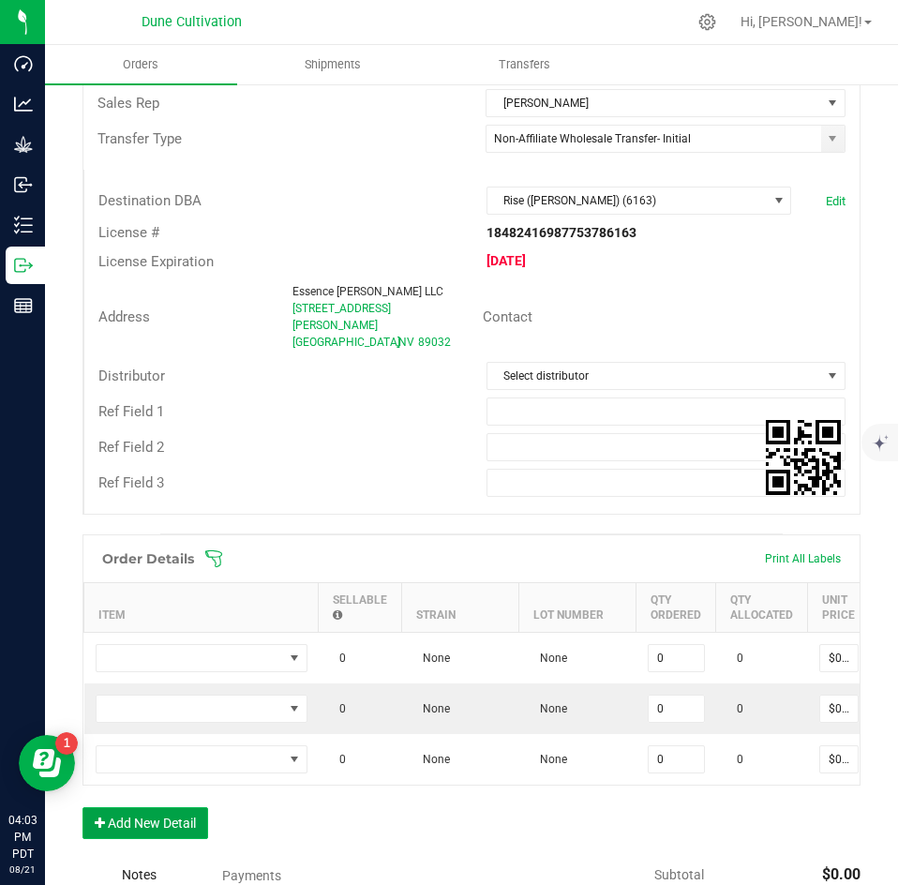
click at [159, 807] on button "Add New Detail" at bounding box center [146, 823] width 126 height 32
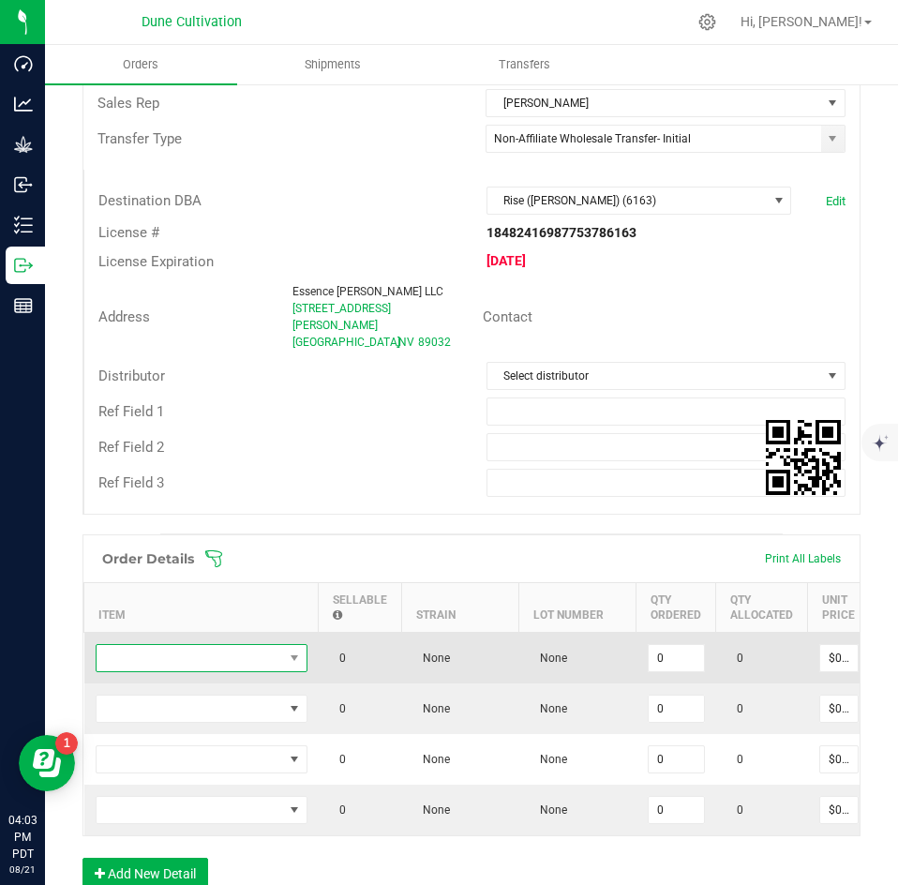
click at [199, 648] on span "NO DATA FOUND" at bounding box center [190, 658] width 187 height 26
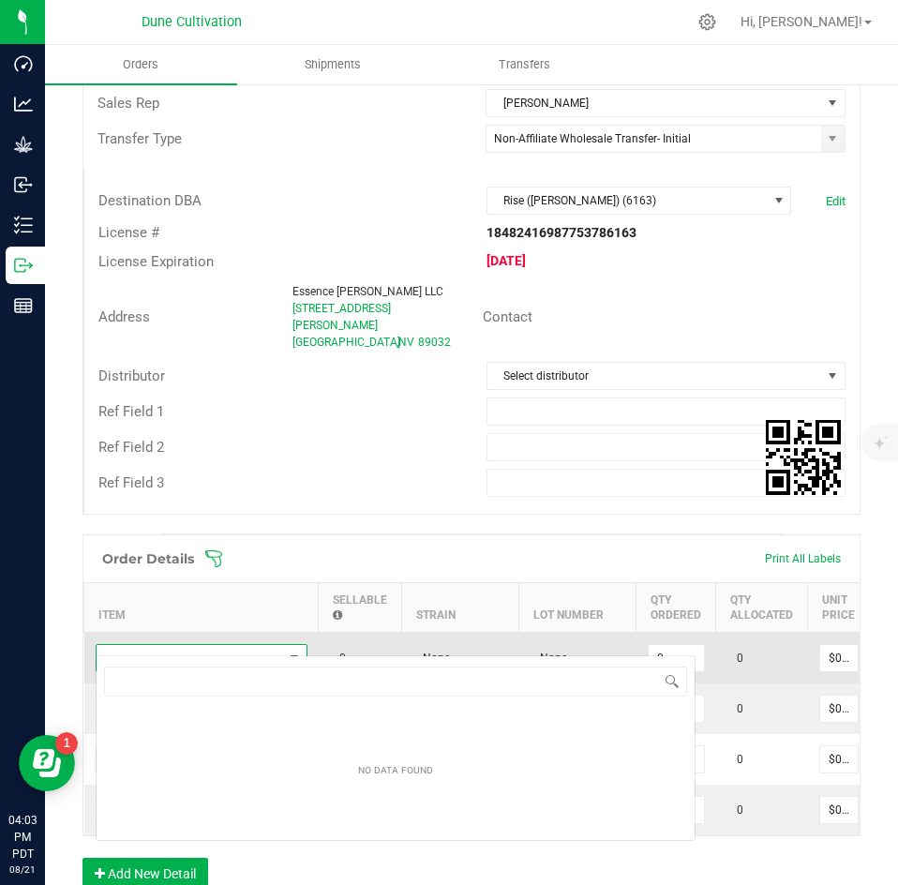
scroll to position [28, 212]
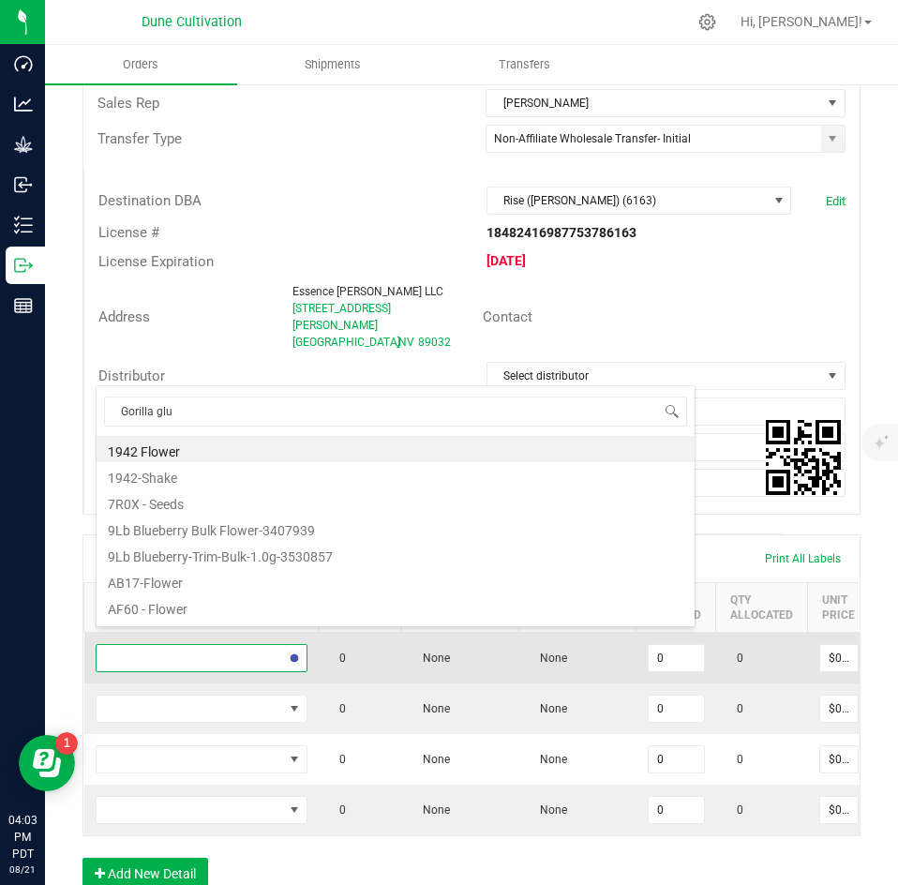
type input "Gorilla glue"
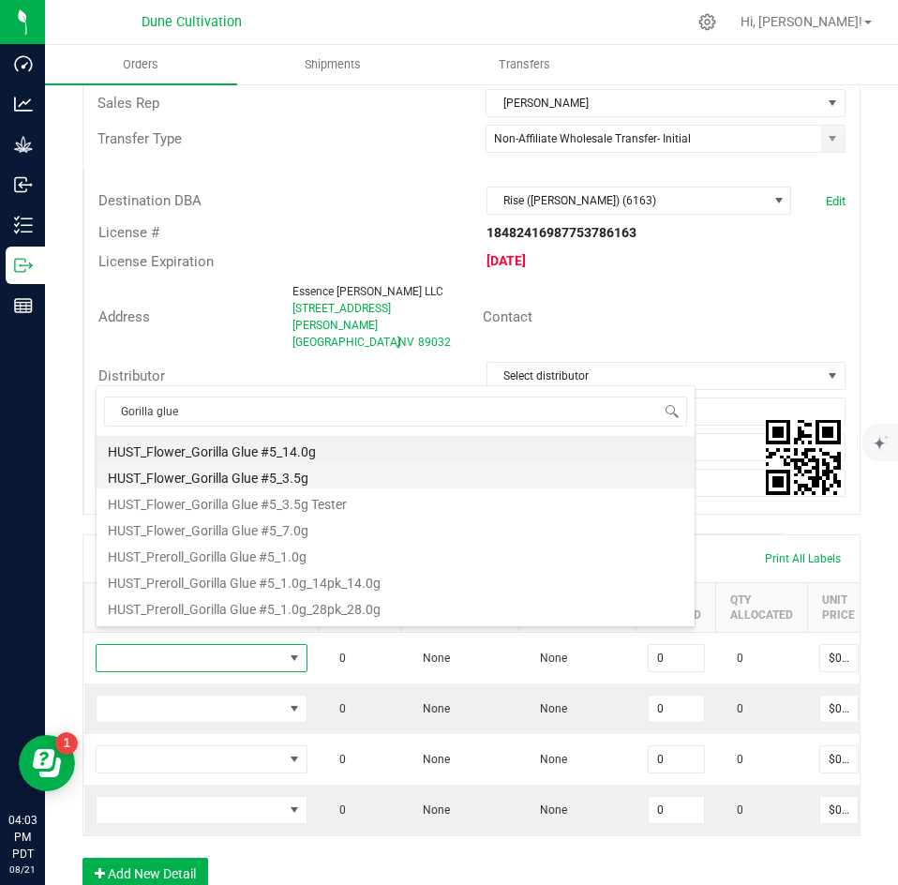
click at [253, 473] on li "HUST_Flower_Gorilla Glue #5_3.5g" at bounding box center [396, 475] width 598 height 26
type input "0 ea"
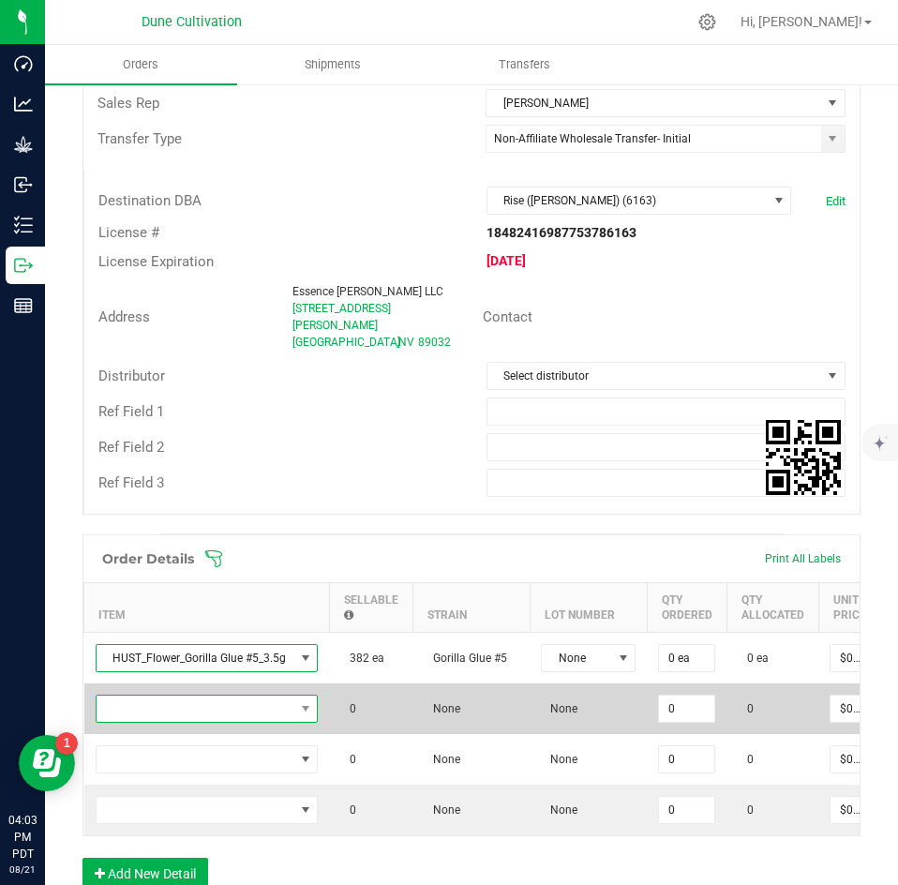
click at [210, 696] on span "NO DATA FOUND" at bounding box center [196, 709] width 198 height 26
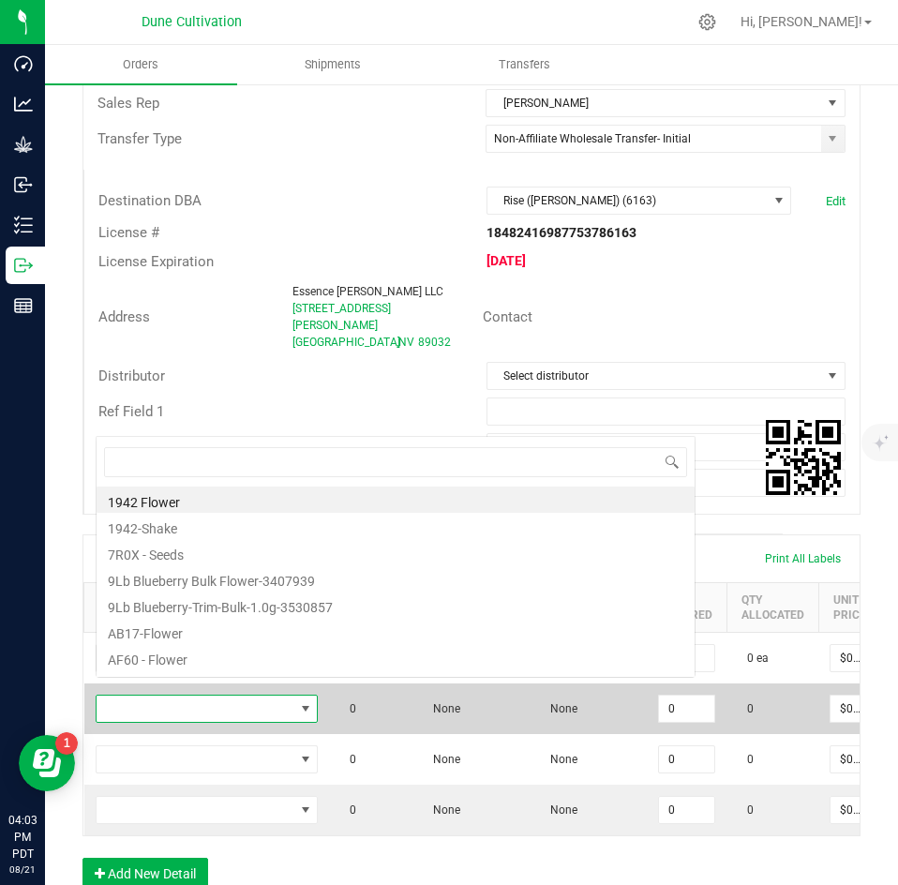
scroll to position [28, 222]
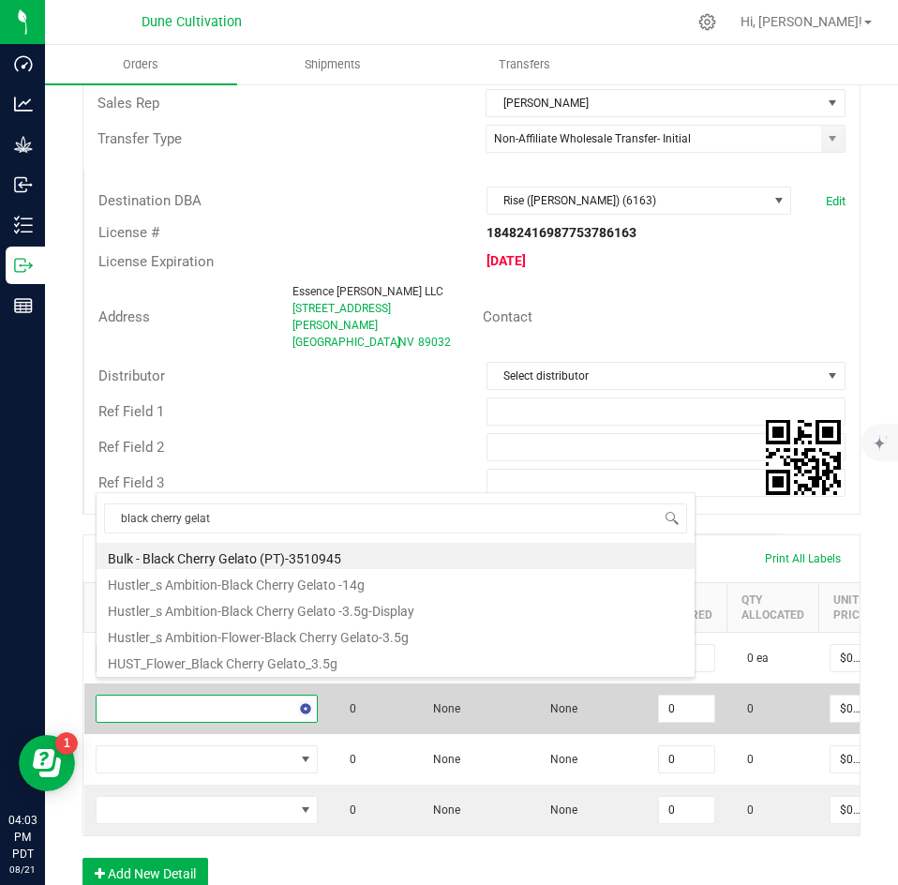
type input "black cherry gelato"
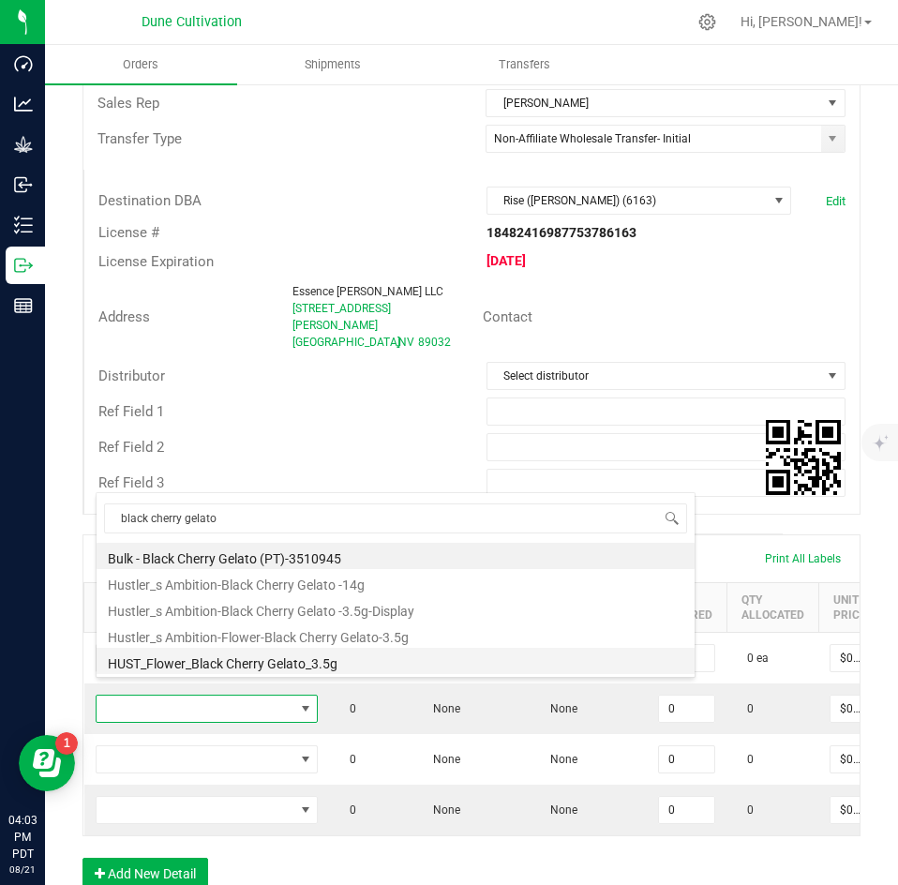
click at [221, 655] on li "HUST_Flower_Black Cherry Gelato_3.5g" at bounding box center [396, 661] width 598 height 26
type input "0 ea"
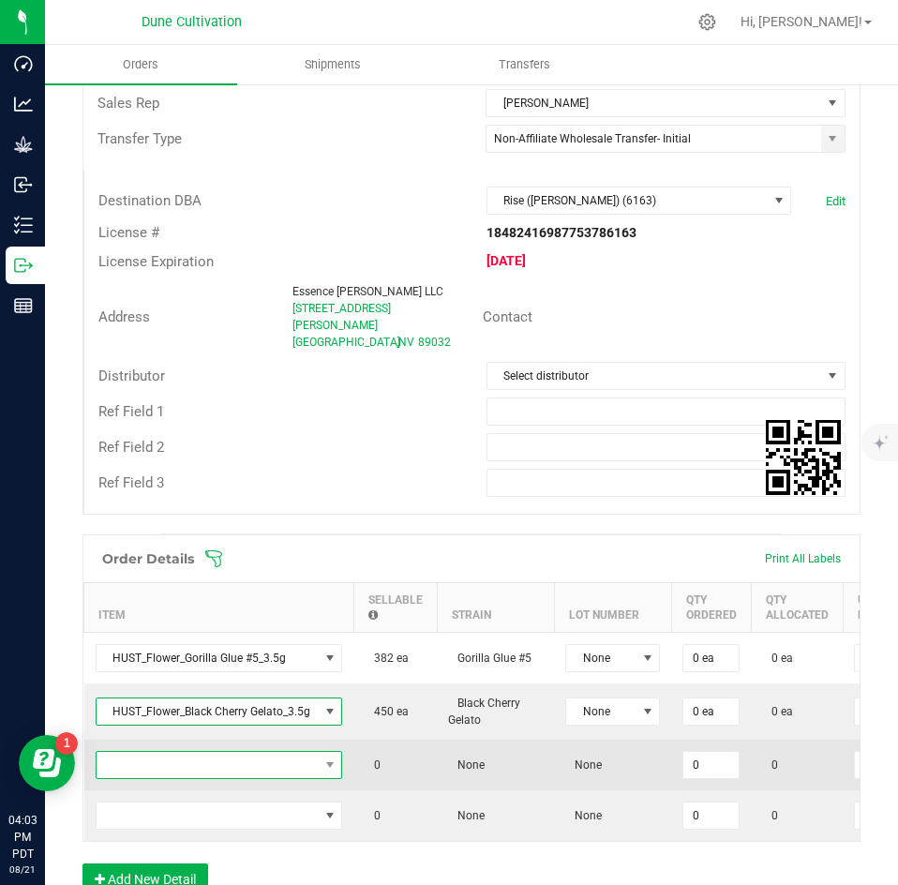
click at [199, 752] on span "NO DATA FOUND" at bounding box center [208, 765] width 222 height 26
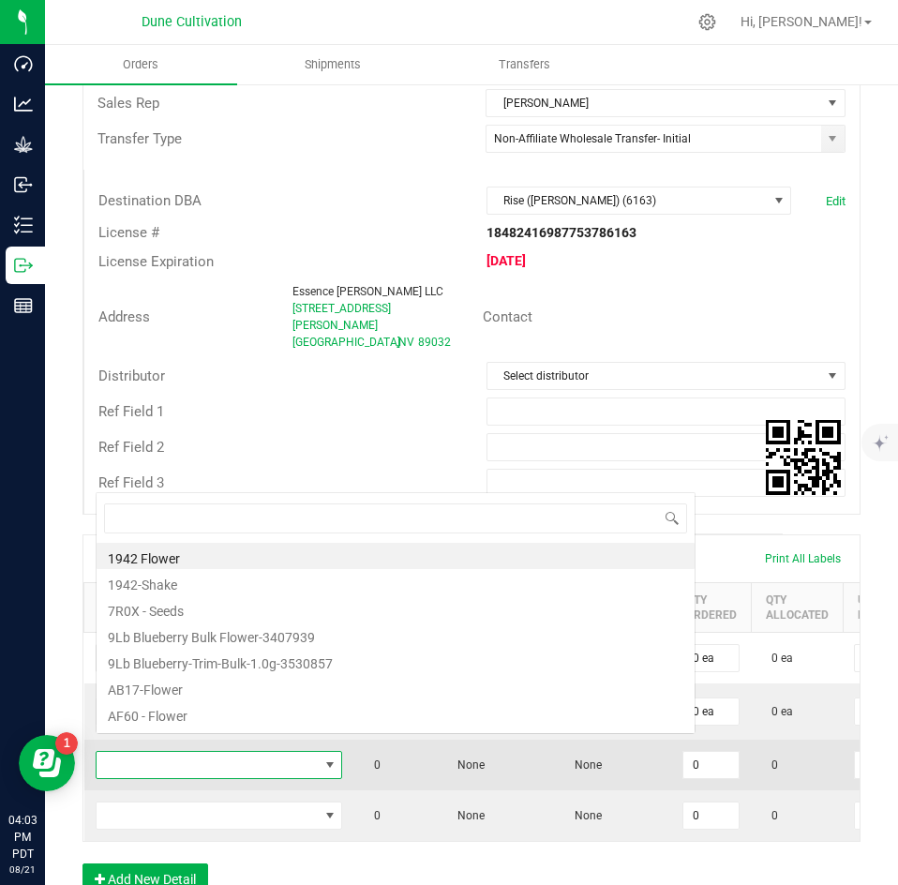
scroll to position [28, 248]
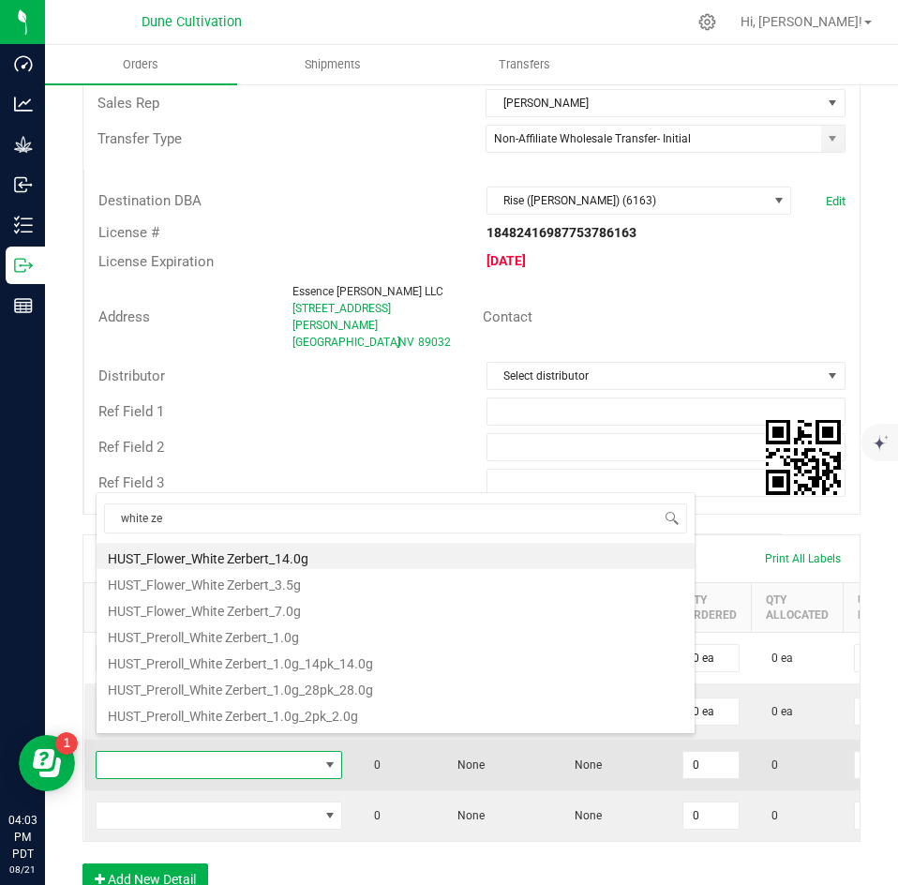
type input "white zer"
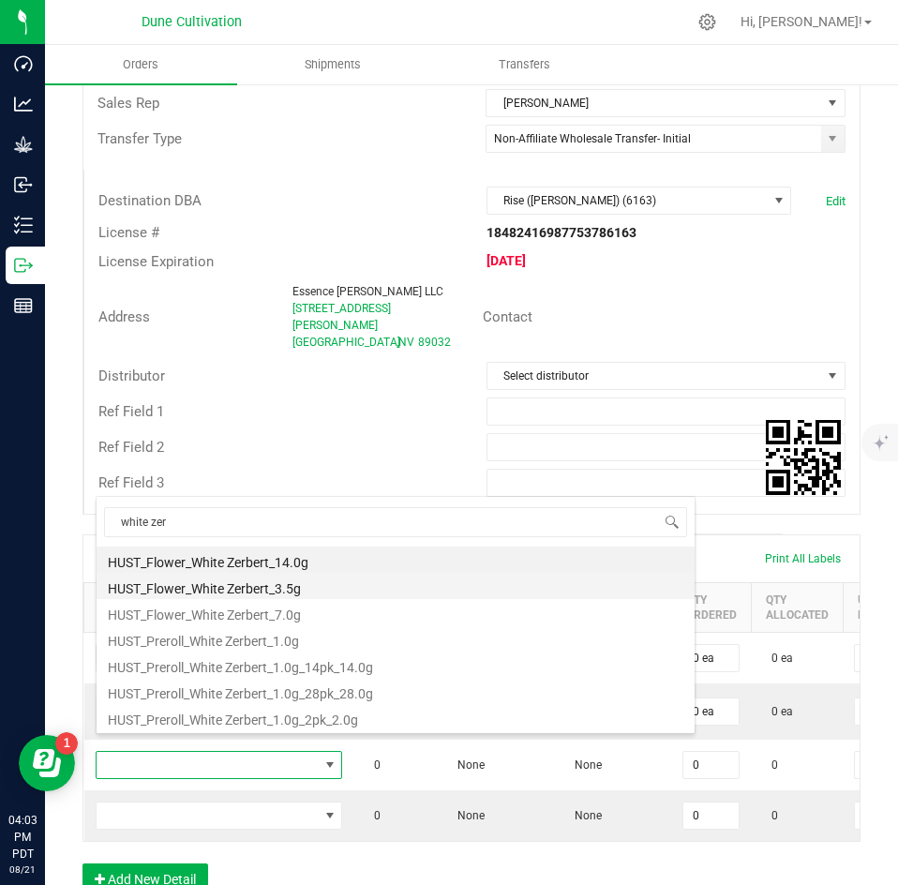
click at [245, 591] on li "HUST_Flower_White Zerbert_3.5g" at bounding box center [396, 586] width 598 height 26
type input "0 ea"
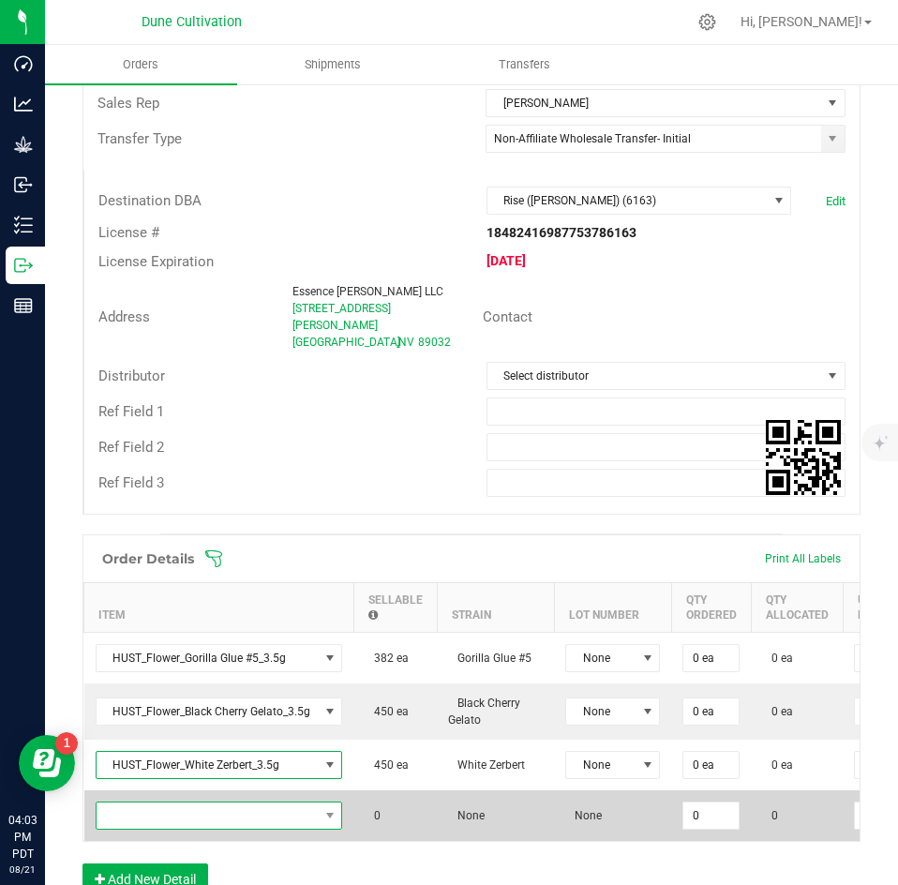
click at [225, 803] on span "NO DATA FOUND" at bounding box center [208, 816] width 222 height 26
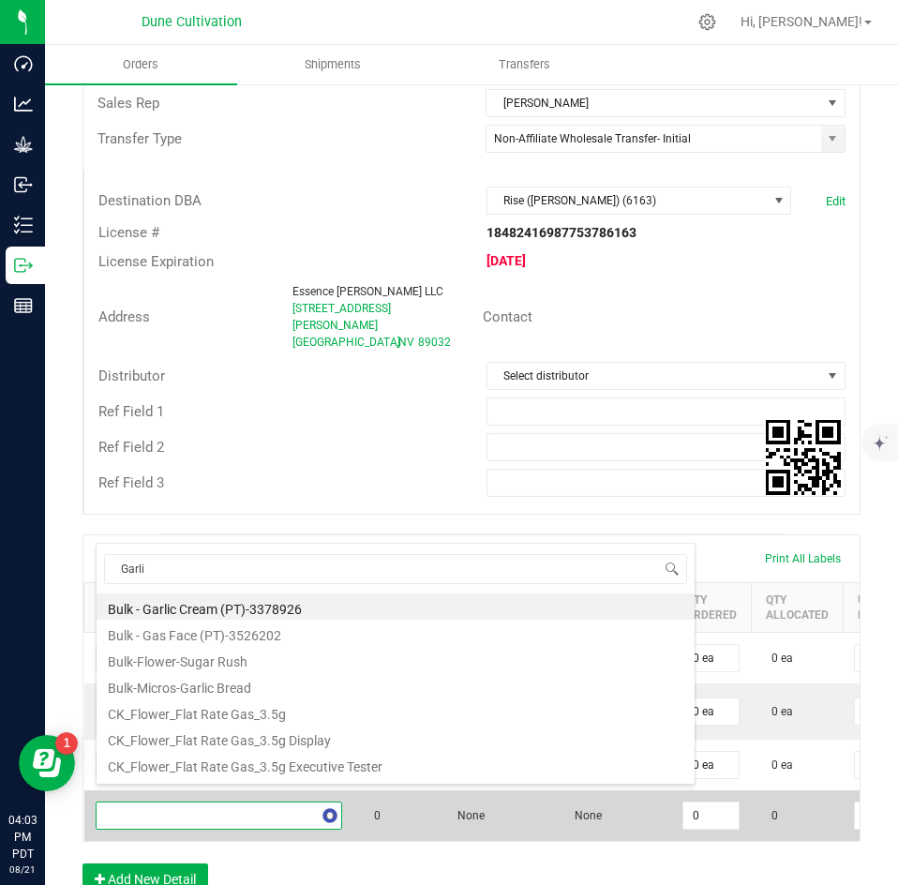
type input "Garlic"
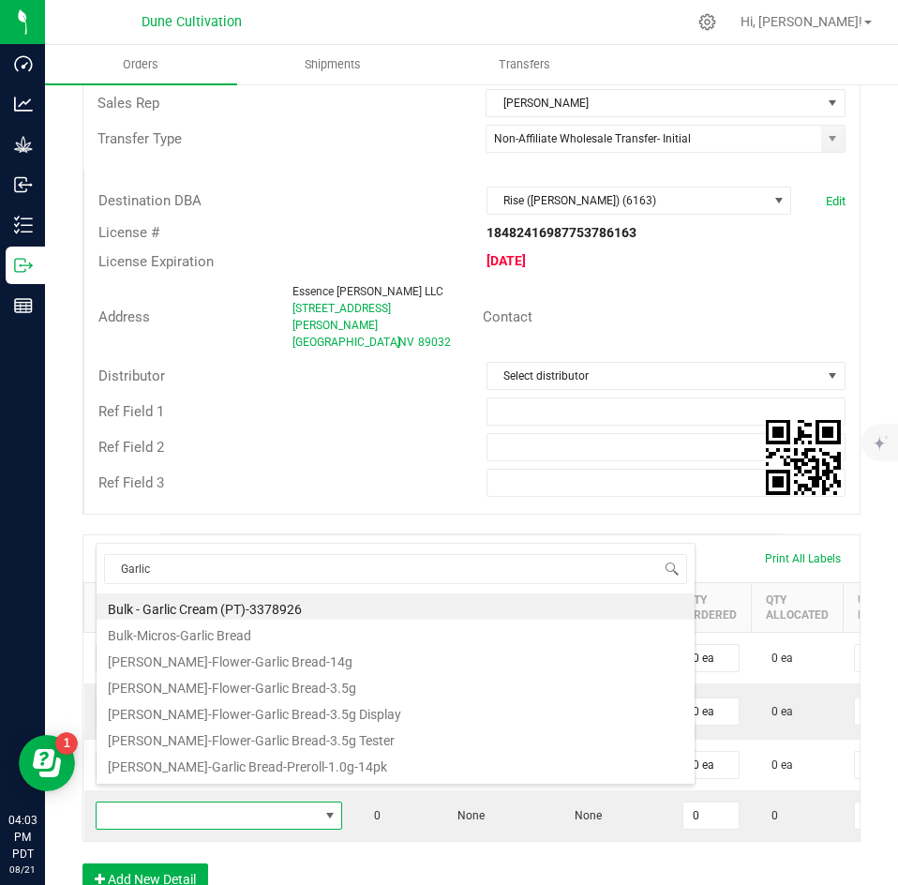
click at [243, 716] on li "HUST-Flower-Garlic Bread-3.5g Display" at bounding box center [396, 712] width 598 height 26
type input "0 ea"
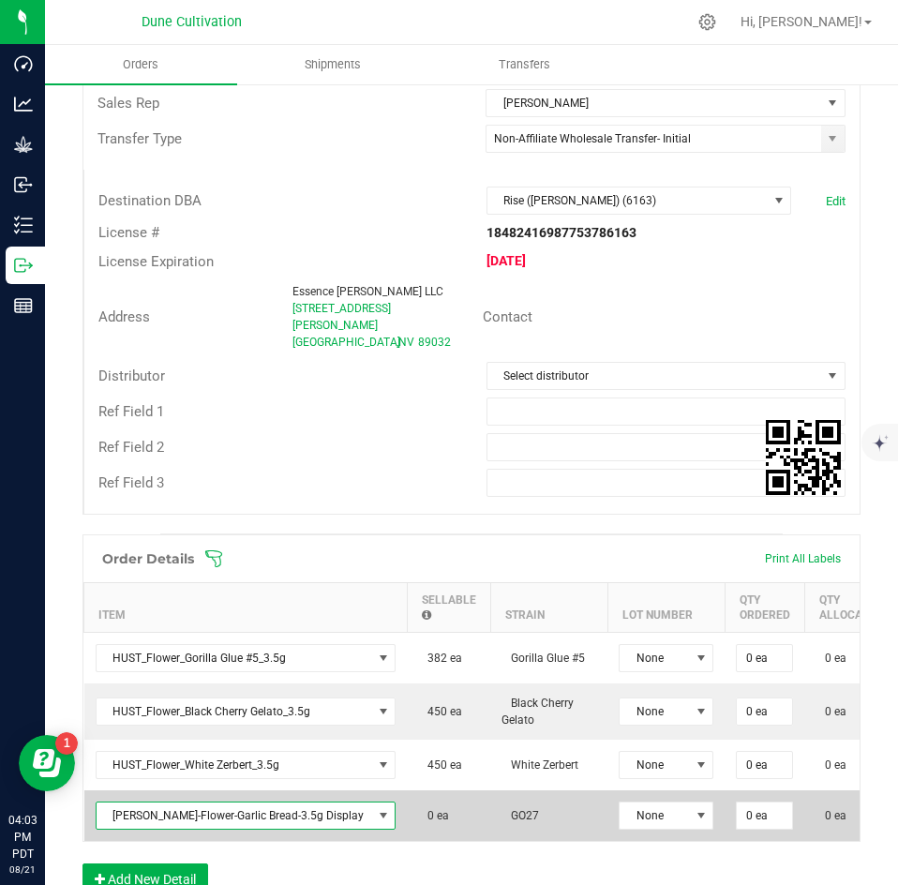
click at [236, 803] on span "HUST-Flower-Garlic Bread-3.5g Display" at bounding box center [235, 816] width 276 height 26
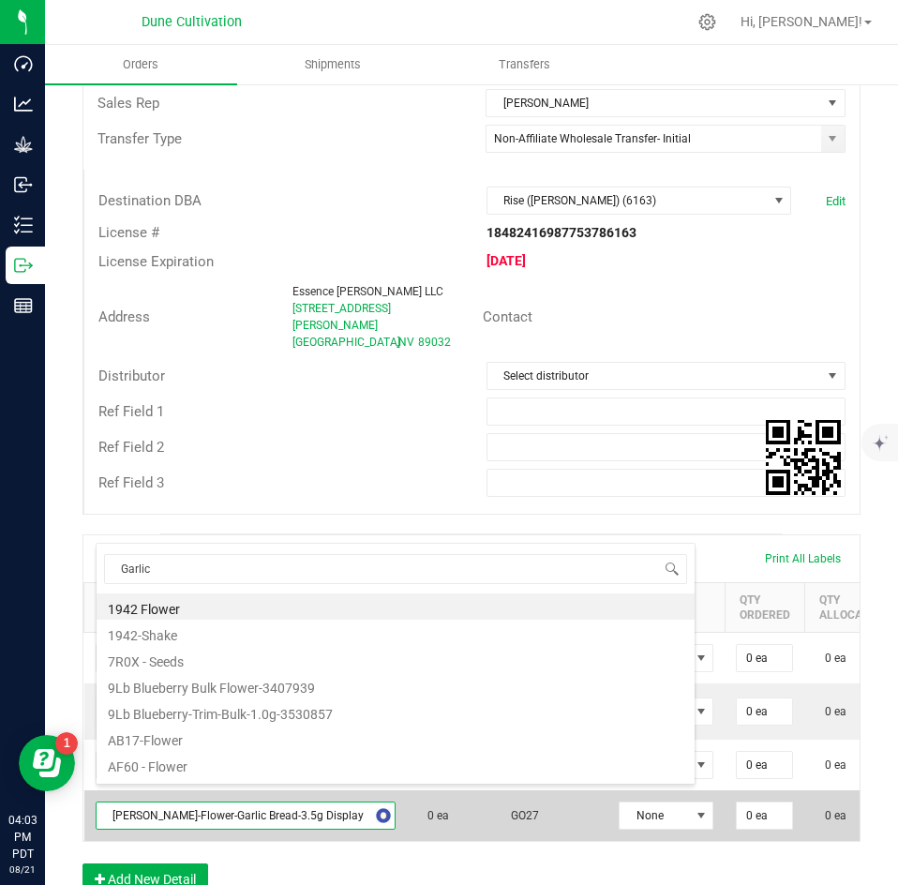
type input "Garlic b"
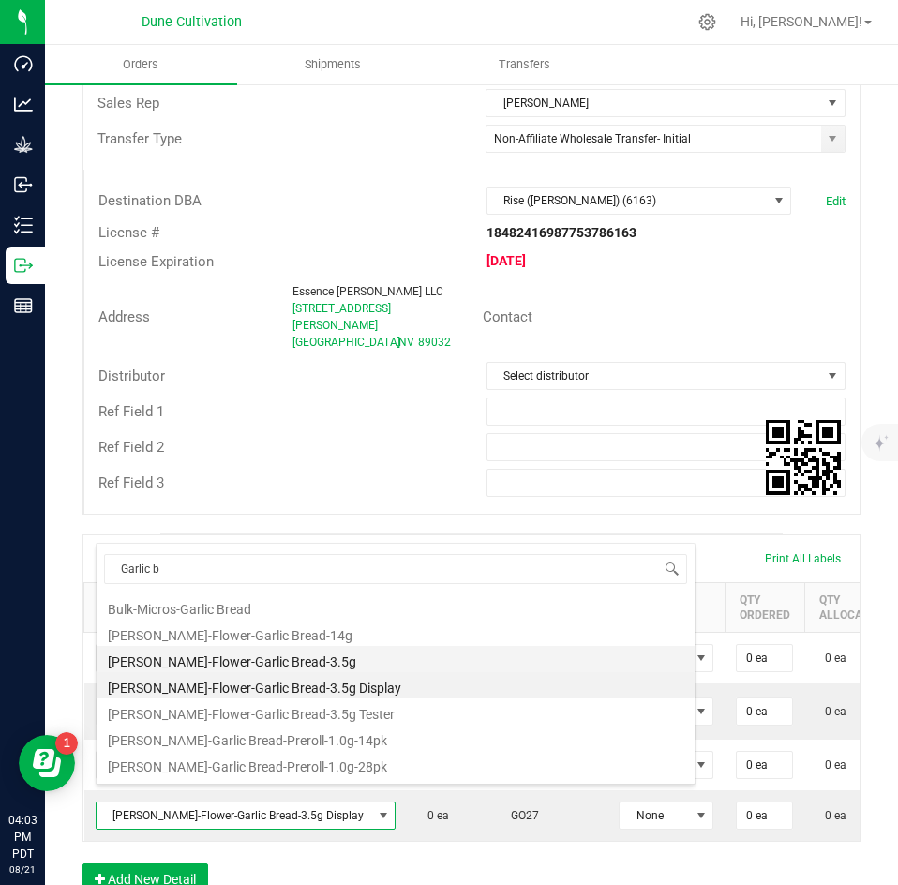
click at [216, 649] on li "HUST-Flower-Garlic Bread-3.5g" at bounding box center [396, 659] width 598 height 26
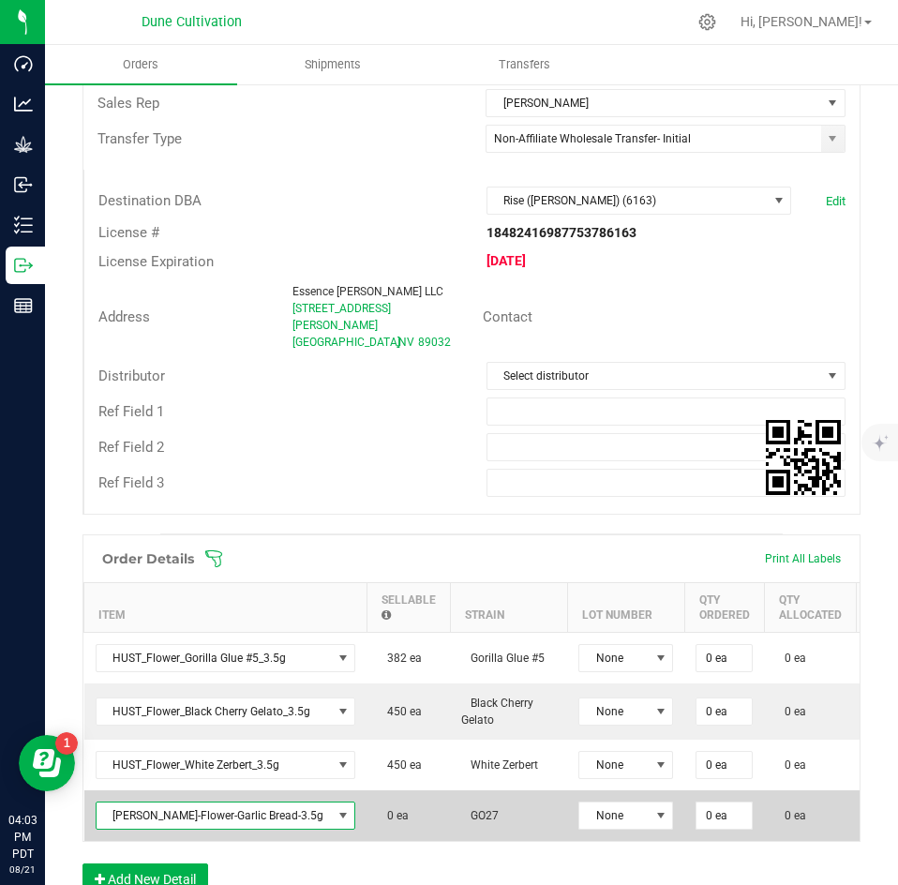
click at [306, 802] on span "HUST-Flower-Garlic Bread-3.5g" at bounding box center [226, 816] width 261 height 28
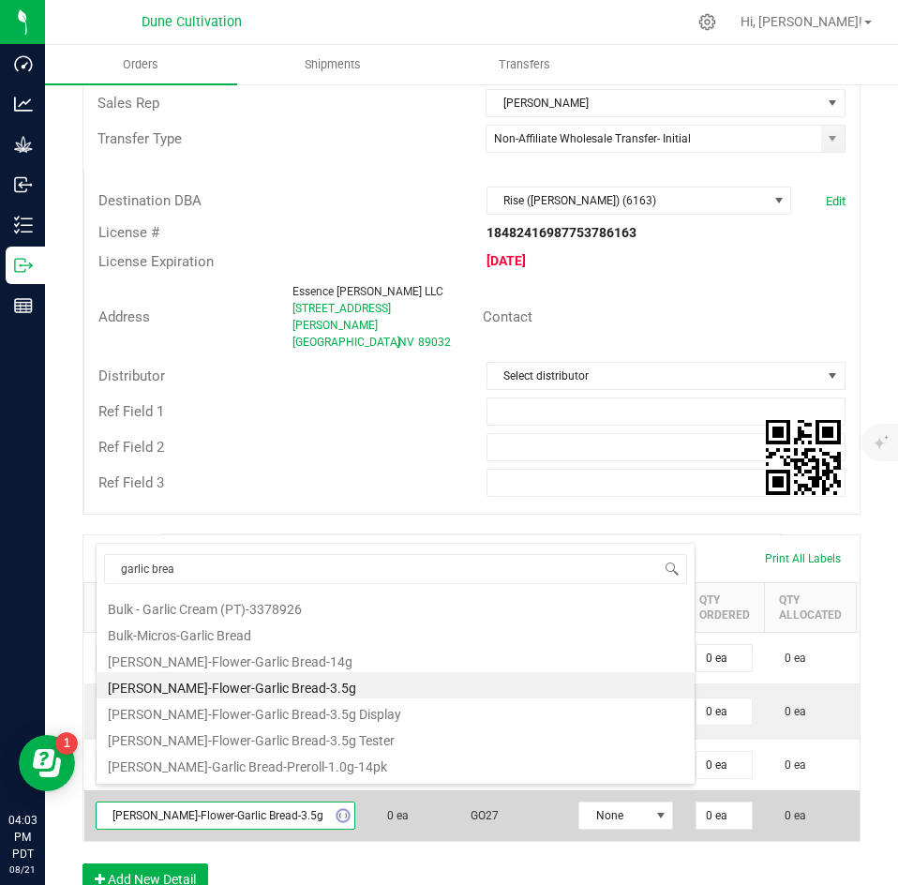
type input "garlic bread"
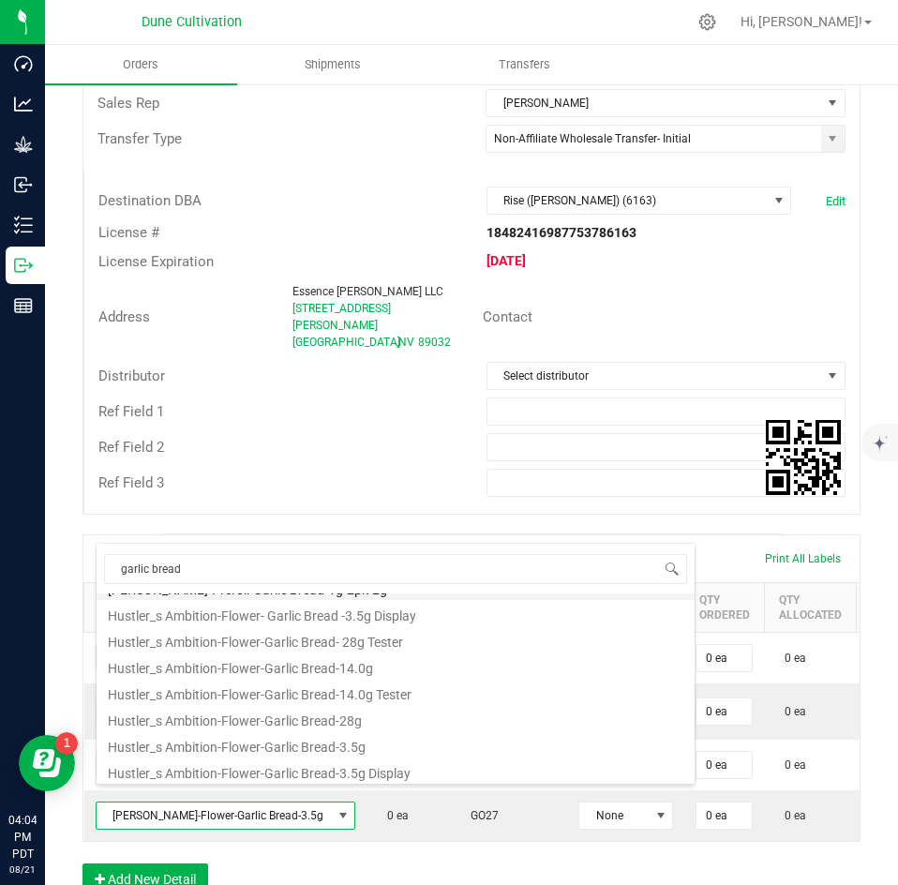
scroll to position [338, 0]
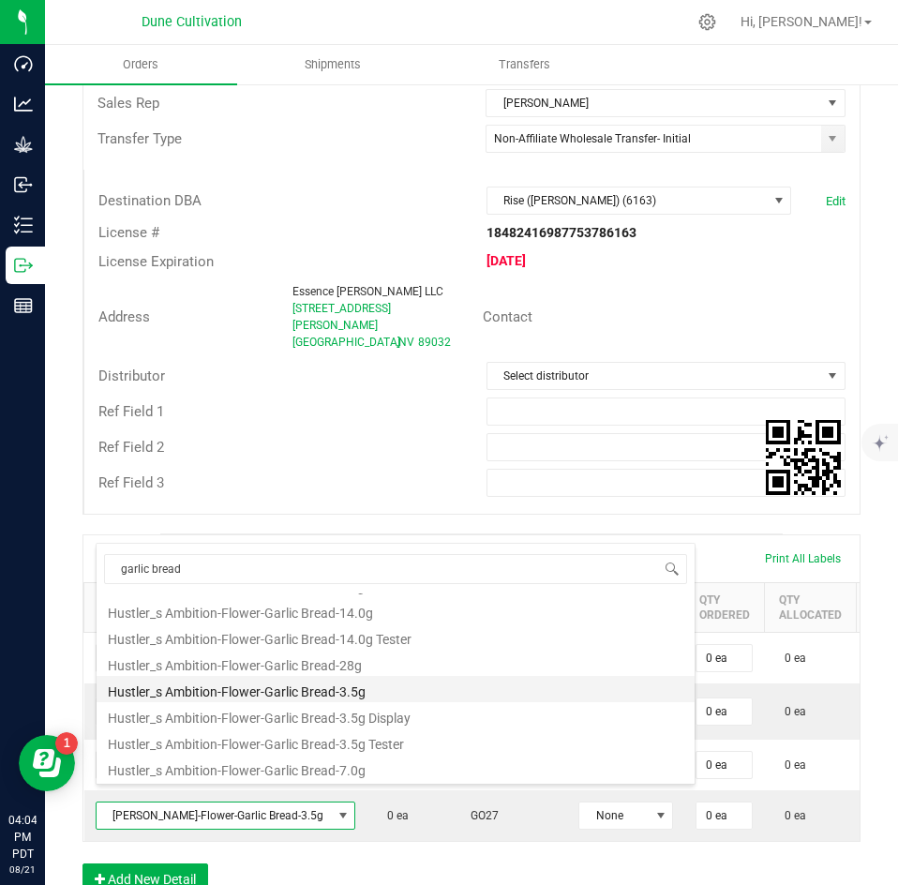
click at [309, 694] on li "Hustler_s Ambition-Flower-Garlic Bread-3.5g" at bounding box center [396, 689] width 598 height 26
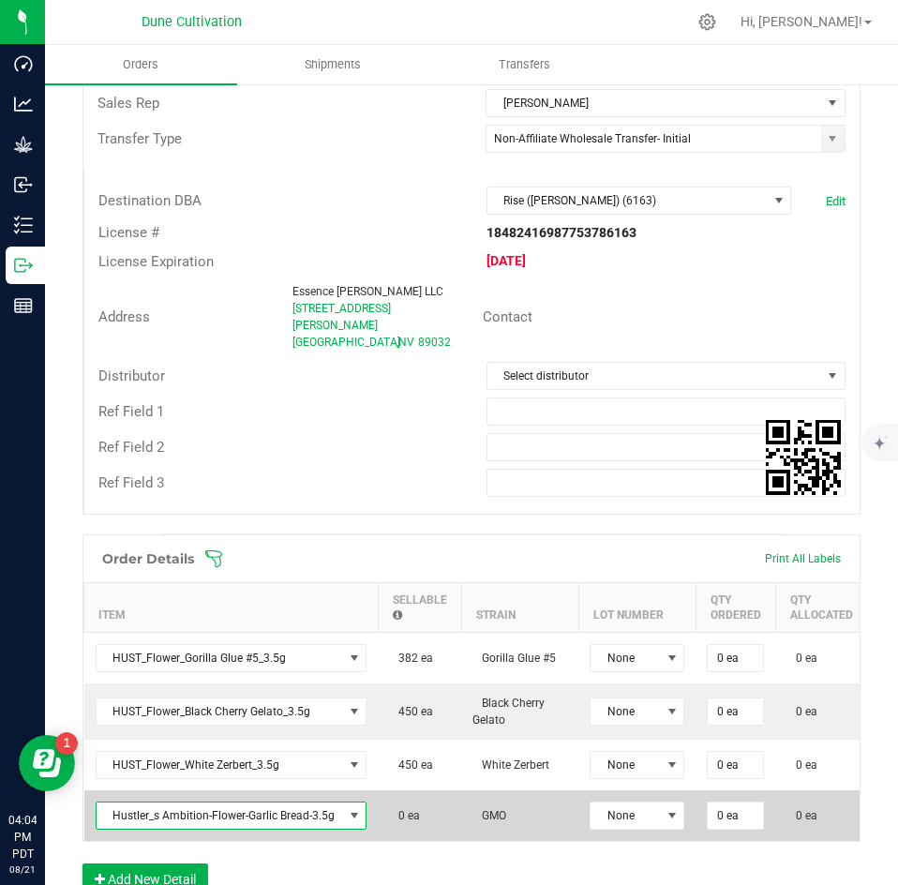
click at [289, 803] on span "Hustler_s Ambition-Flower-Garlic Bread-3.5g" at bounding box center [220, 816] width 247 height 26
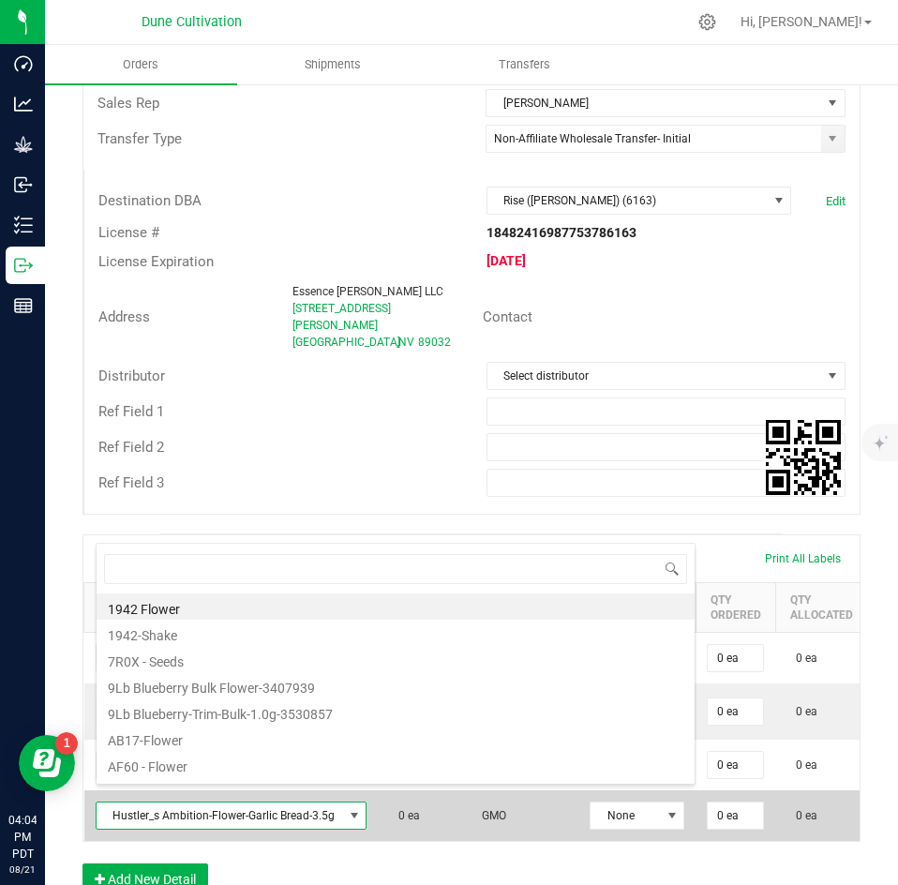
scroll to position [28, 271]
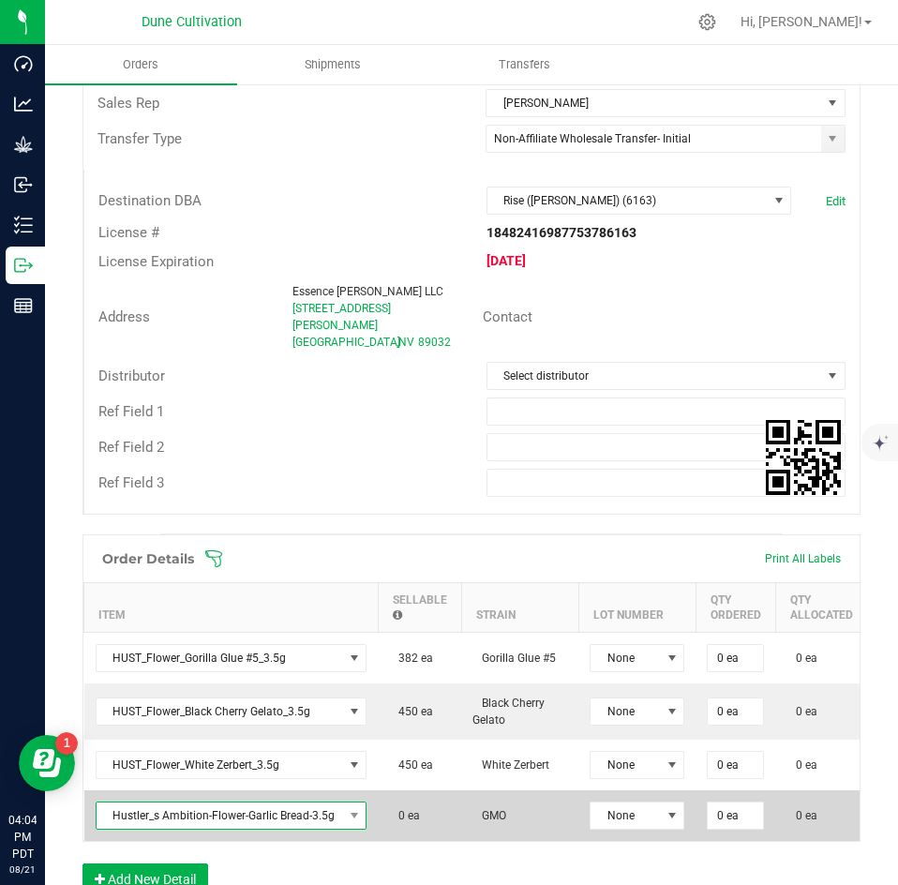
click at [264, 803] on span "Hustler_s Ambition-Flower-Garlic Bread-3.5g" at bounding box center [220, 816] width 247 height 26
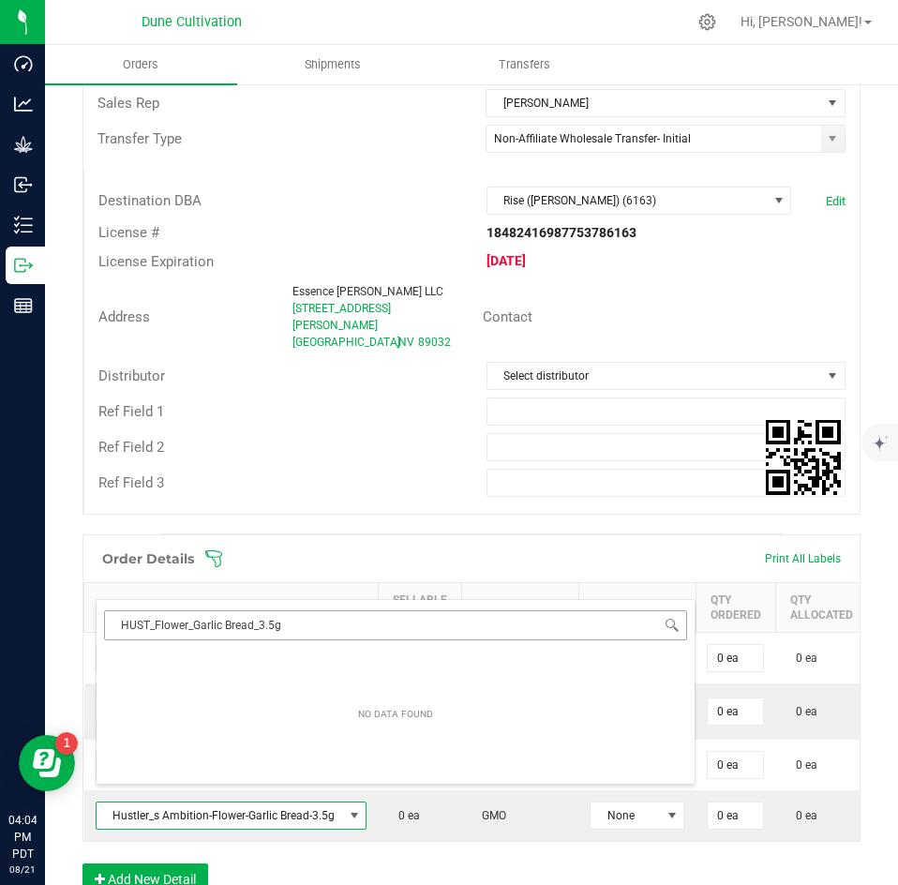
click at [129, 622] on input "HUST_Flower_Garlic Bread_3.5g" at bounding box center [395, 624] width 583 height 29
type input "HUST_Flower_Garlic Bread_3.5g"
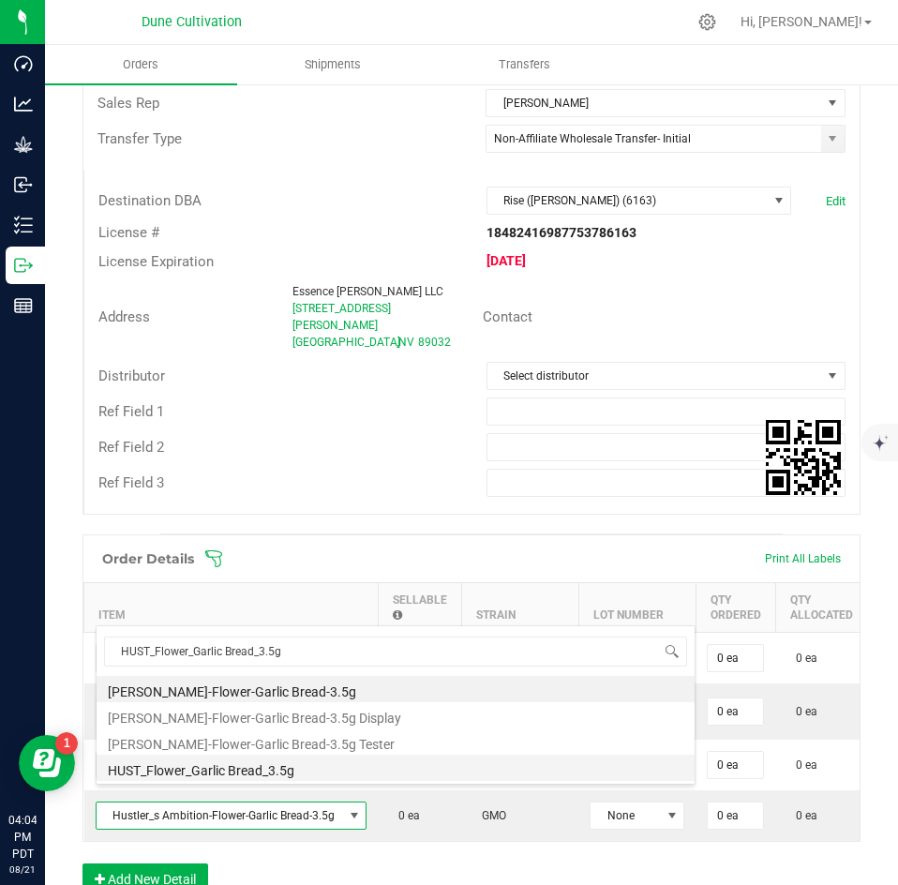
drag, startPoint x: 178, startPoint y: 687, endPoint x: 182, endPoint y: 768, distance: 80.7
click at [182, 676] on ul "HUST-Flower-Garlic Bread-3.5g HUST-Flower-Garlic Bread-3.5g Display HUST-Flower…" at bounding box center [396, 676] width 598 height 0
click at [182, 768] on li "HUST_Flower_Garlic Bread_3.5g" at bounding box center [396, 768] width 598 height 26
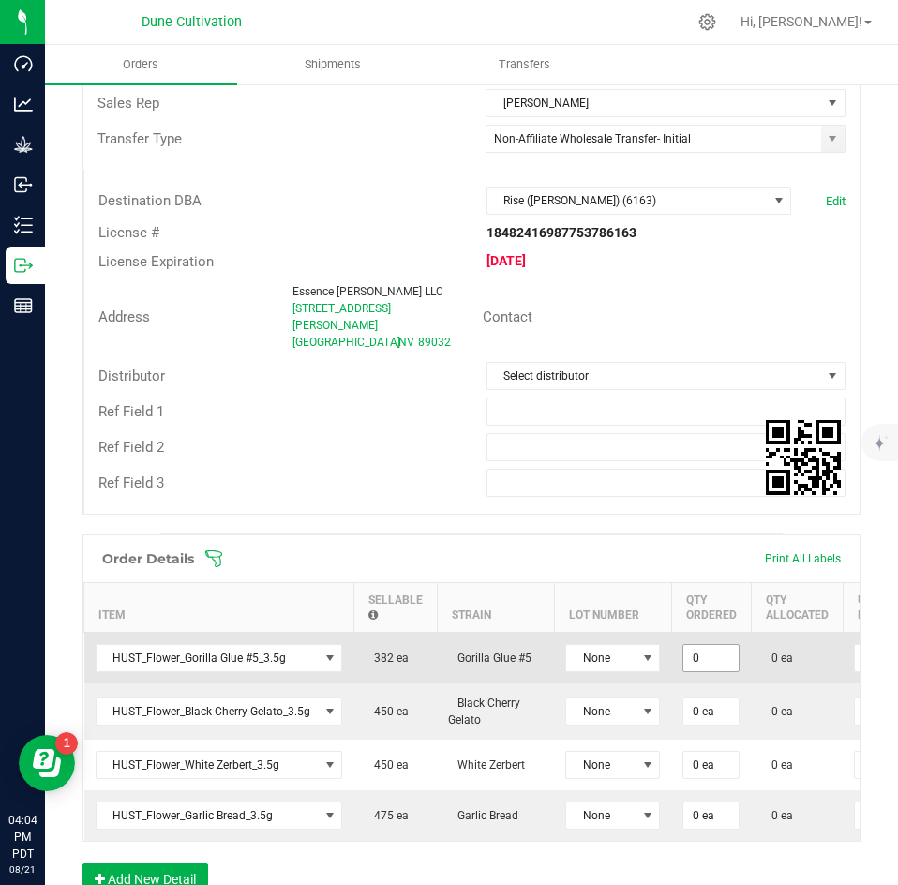
click at [716, 645] on input "0" at bounding box center [711, 658] width 55 height 26
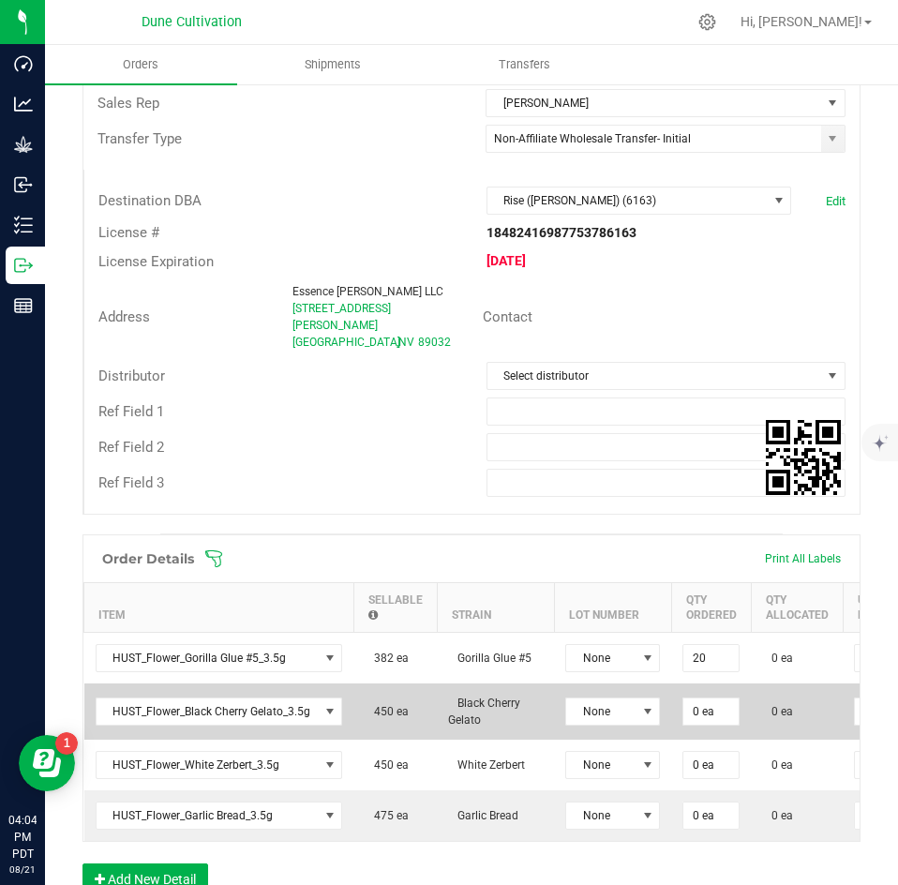
type input "20 ea"
click at [715, 684] on td "0 ea" at bounding box center [711, 712] width 80 height 56
click at [714, 699] on input "0" at bounding box center [711, 712] width 55 height 26
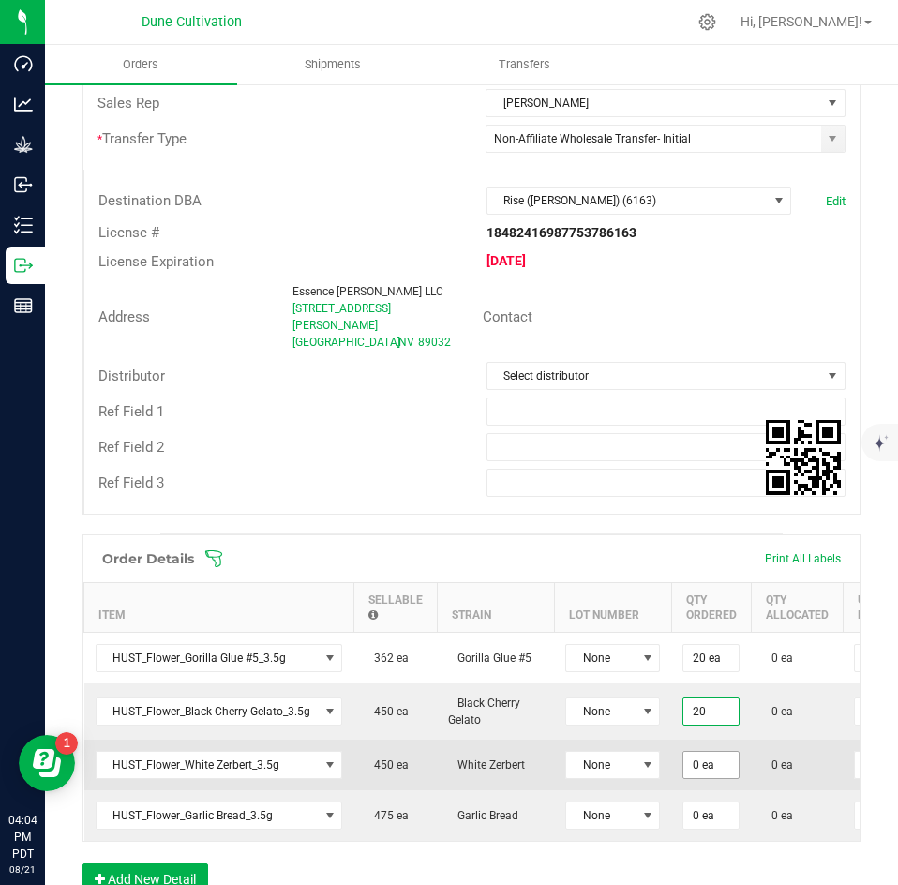
type input "20 ea"
click at [706, 752] on input "0" at bounding box center [711, 765] width 55 height 26
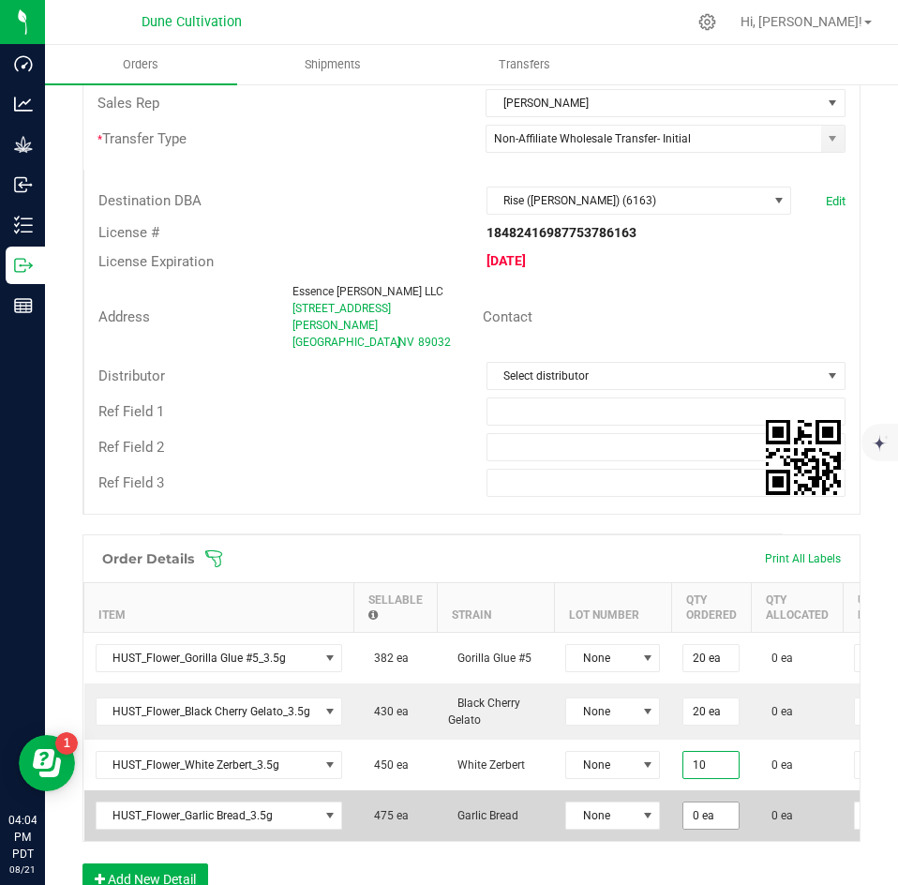
type input "10 ea"
click at [706, 803] on input "0" at bounding box center [711, 816] width 55 height 26
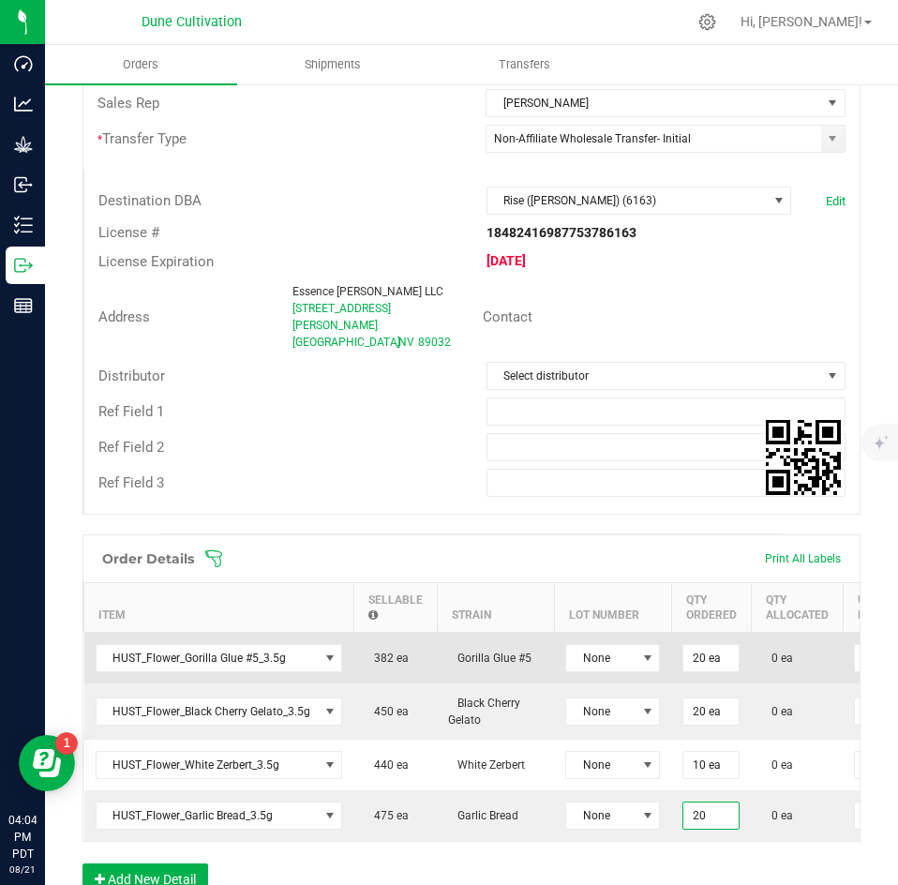
type input "20 ea"
click at [746, 658] on td "20 ea" at bounding box center [711, 659] width 80 height 52
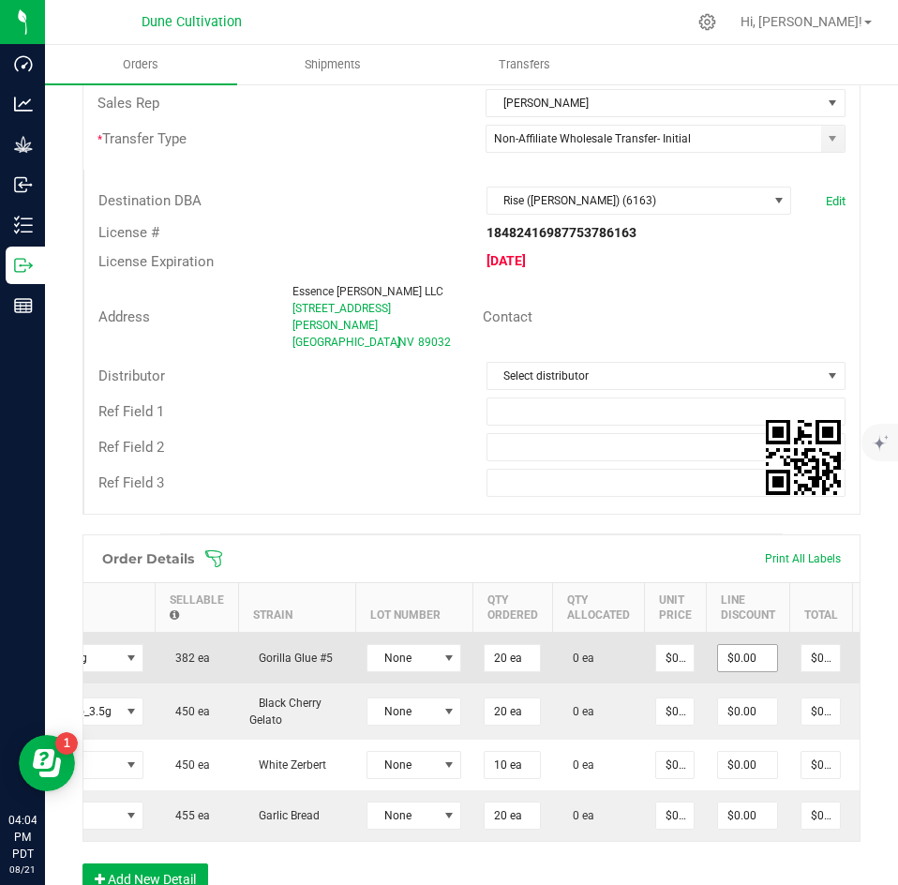
scroll to position [0, 200]
click at [659, 645] on input "0" at bounding box center [674, 658] width 38 height 26
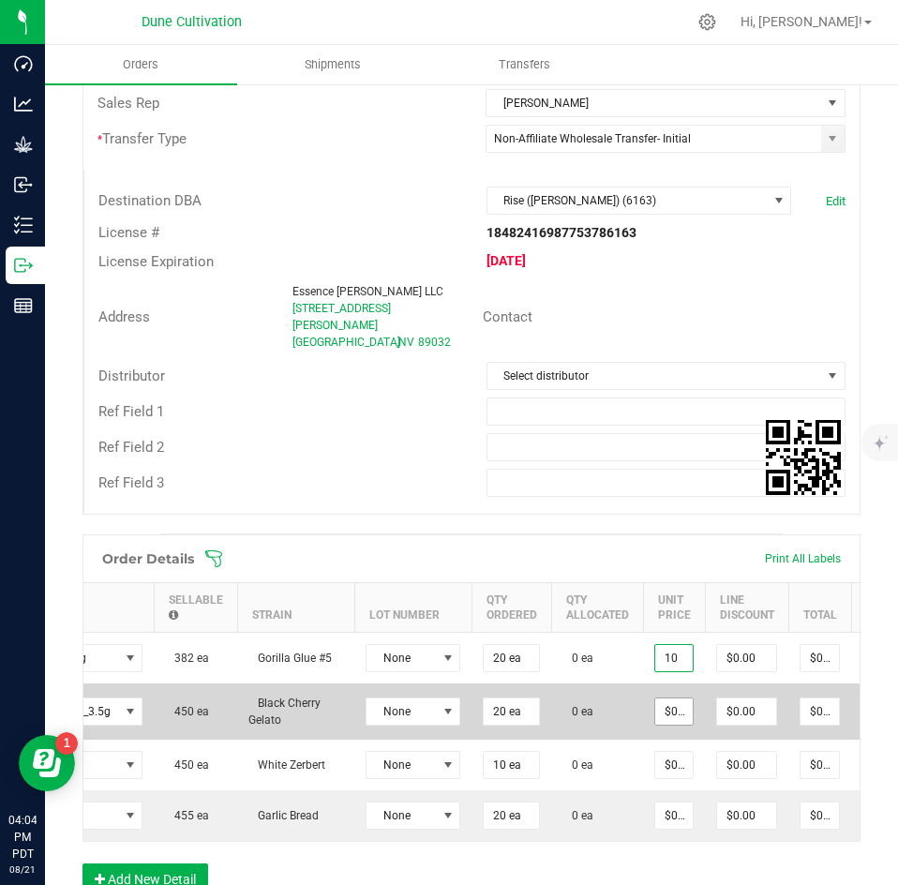
type input "$10.00000"
type input "$200.00"
click at [670, 699] on input "0" at bounding box center [674, 712] width 38 height 26
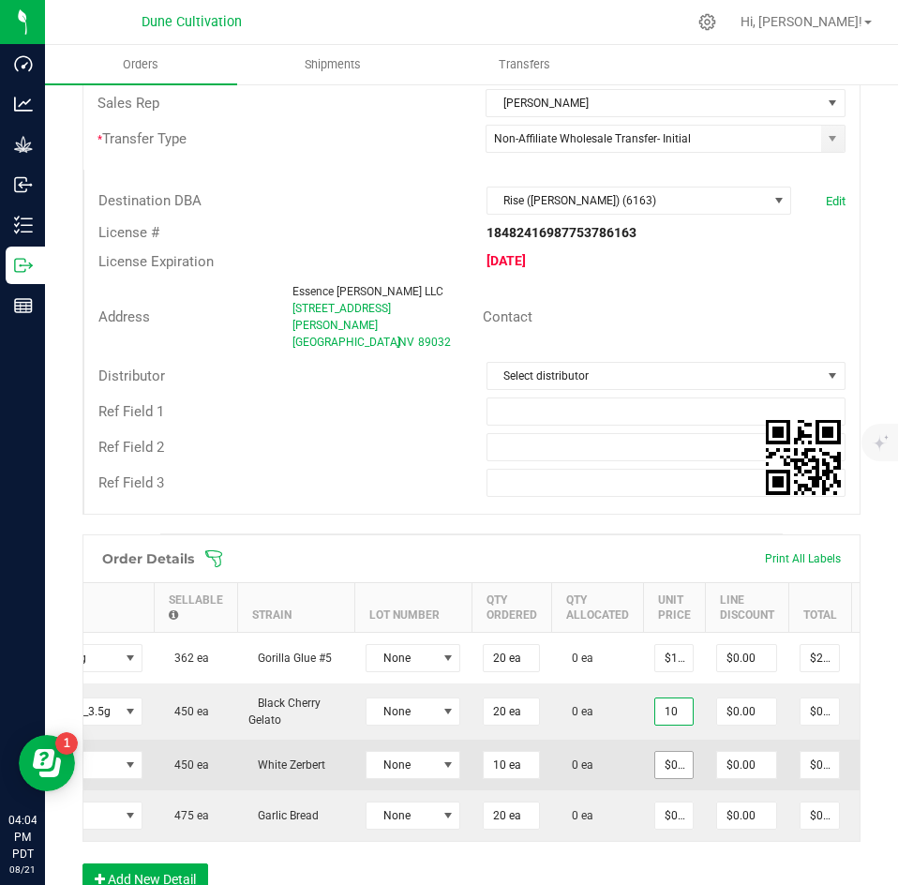
type input "$10.00000"
type input "$200.00"
click at [674, 752] on input "0" at bounding box center [674, 765] width 38 height 26
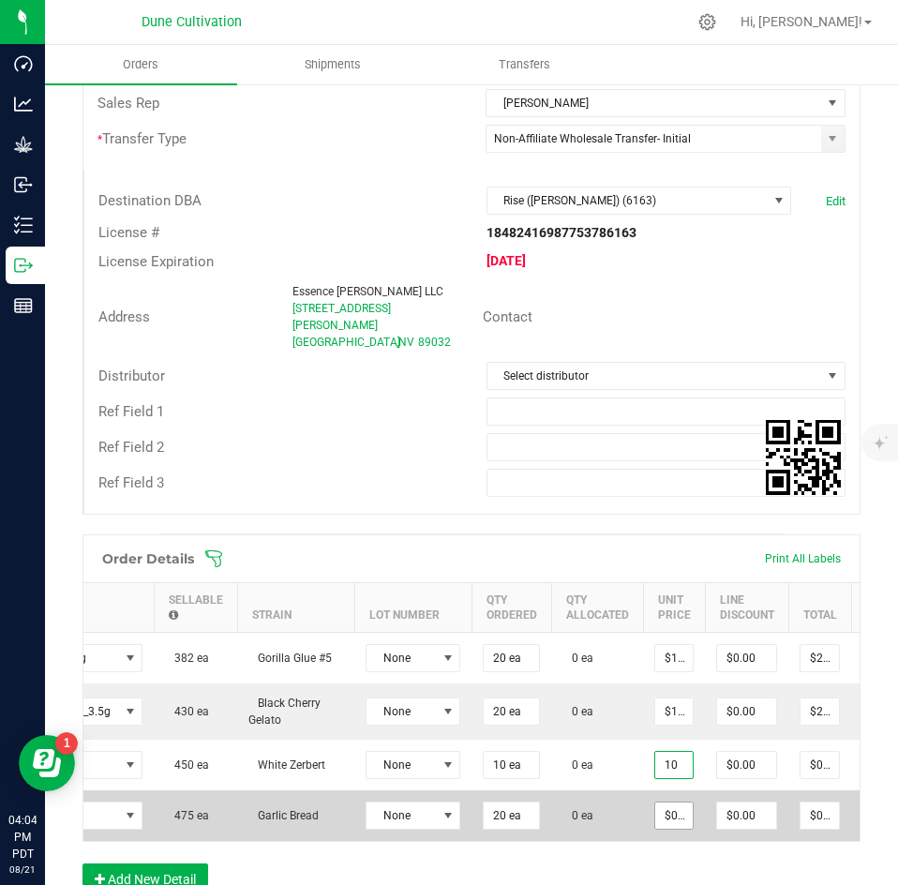
type input "$10.00000"
type input "$100.00"
click at [670, 803] on input "0" at bounding box center [674, 816] width 38 height 26
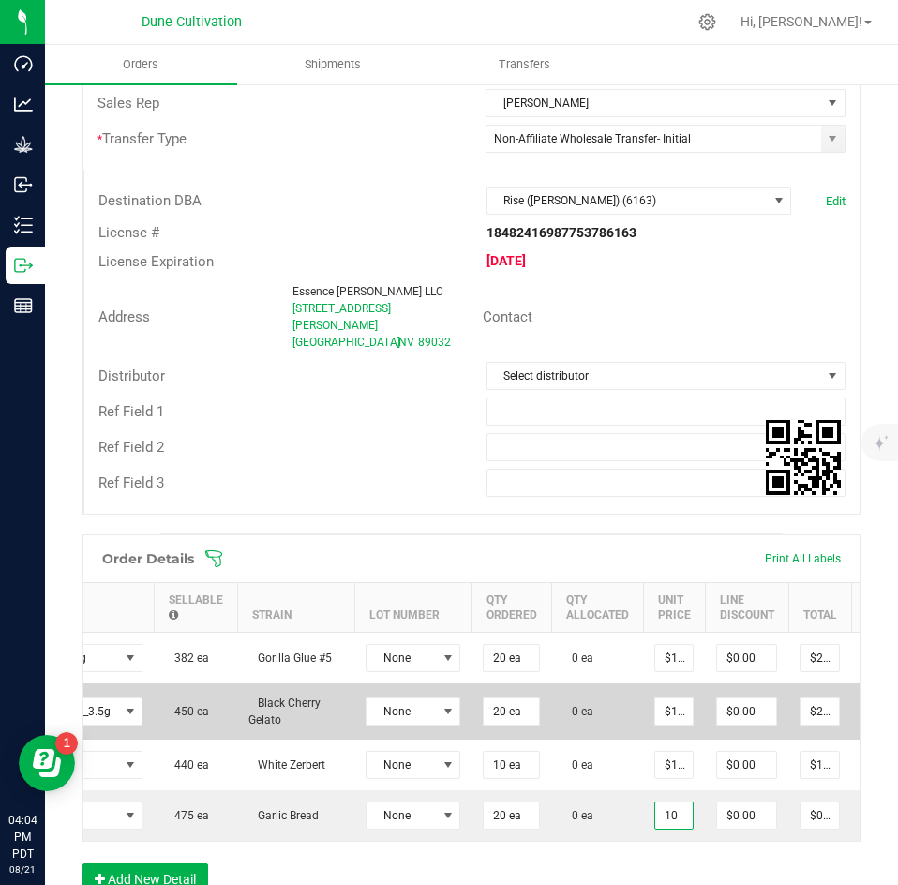
type input "$10.00000"
type input "$200.00"
click at [615, 705] on td "0 ea" at bounding box center [597, 712] width 92 height 56
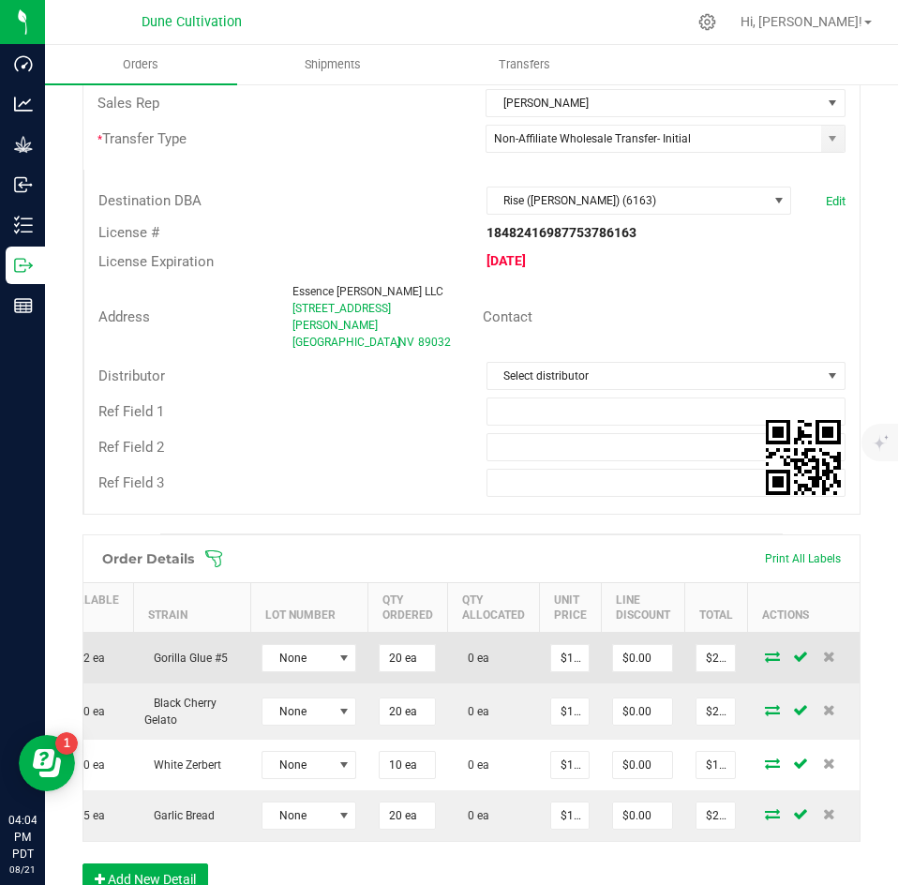
click at [765, 651] on icon at bounding box center [772, 656] width 15 height 11
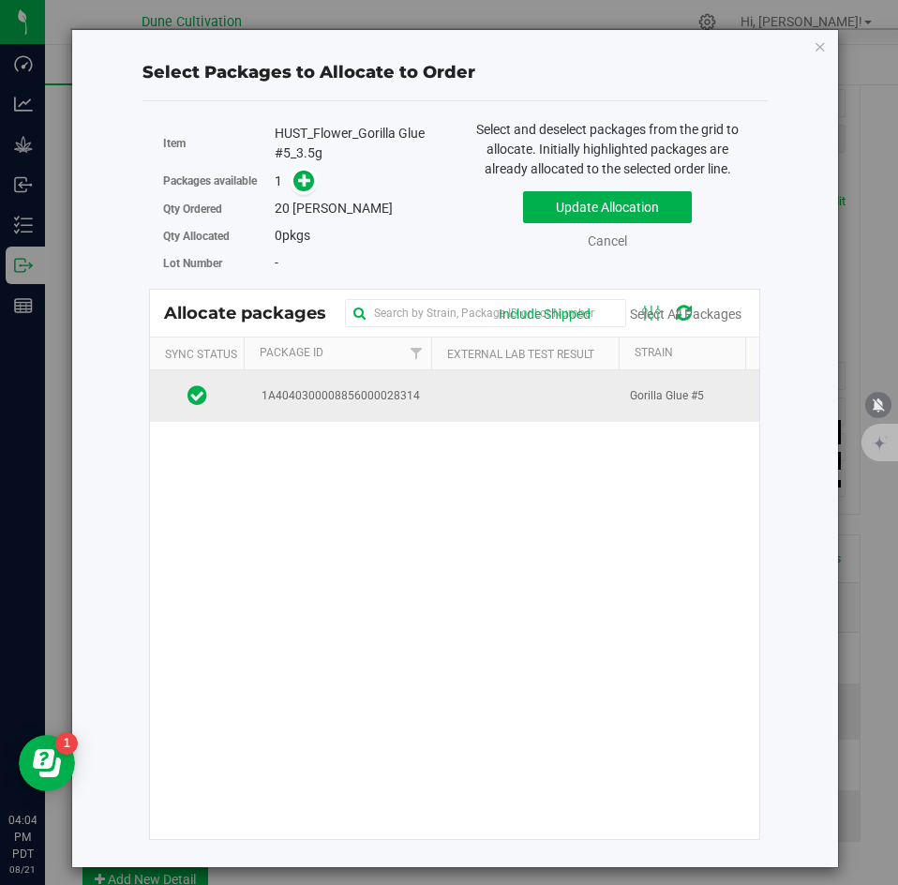
click at [552, 395] on td at bounding box center [525, 395] width 188 height 51
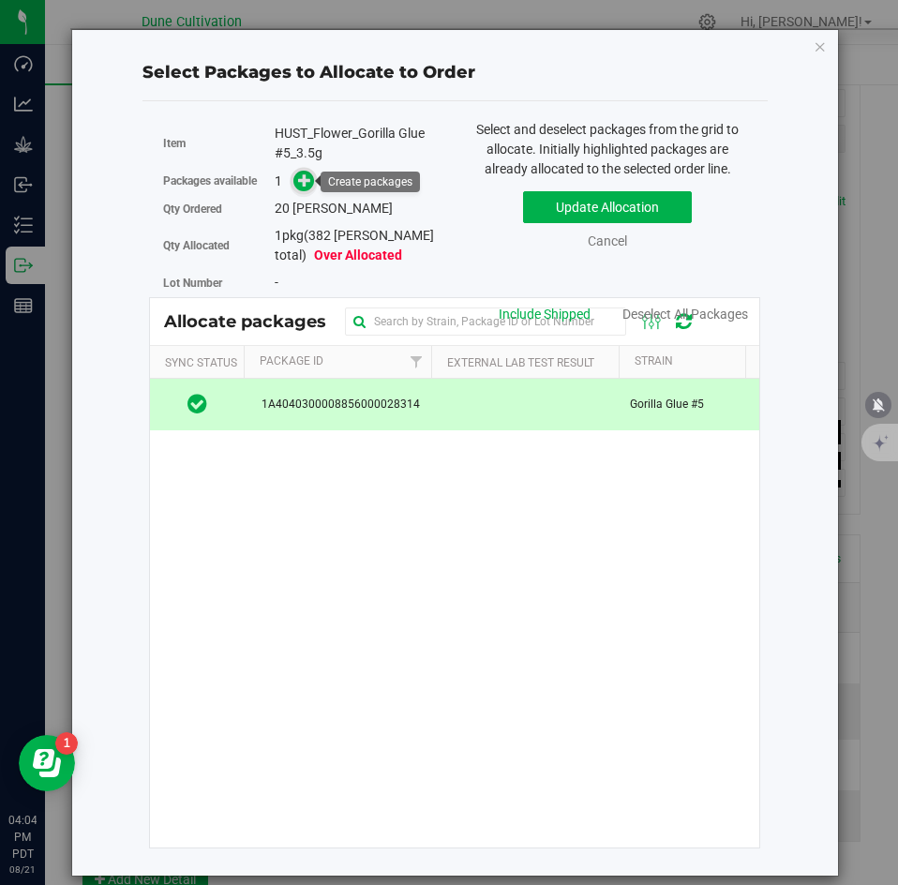
click at [309, 185] on icon at bounding box center [304, 179] width 13 height 13
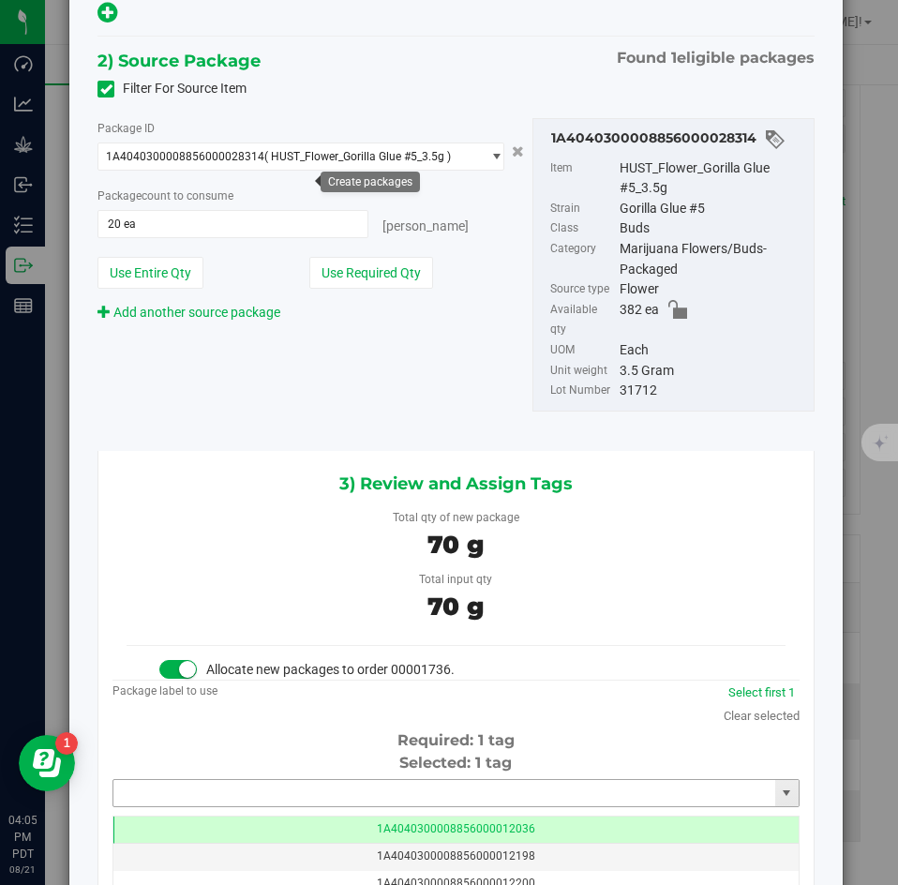
click at [354, 780] on input "text" at bounding box center [444, 793] width 662 height 26
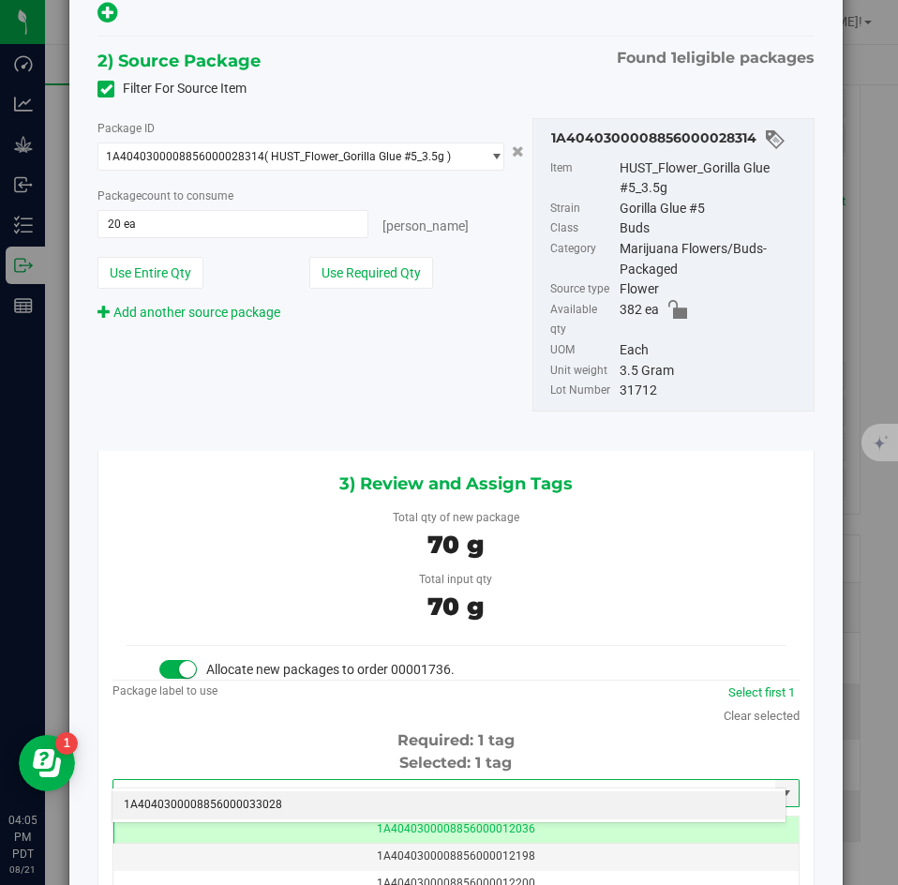
click at [339, 795] on li "1A4040300008856000033028" at bounding box center [449, 805] width 673 height 28
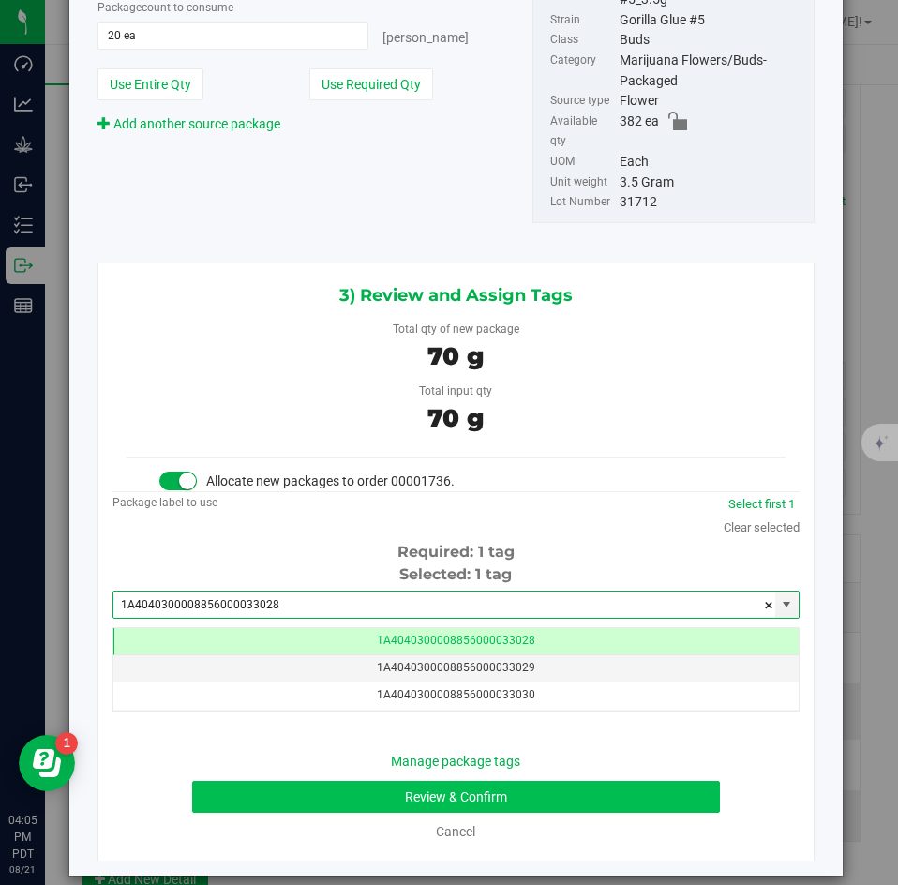
type input "1A4040300008856000033028"
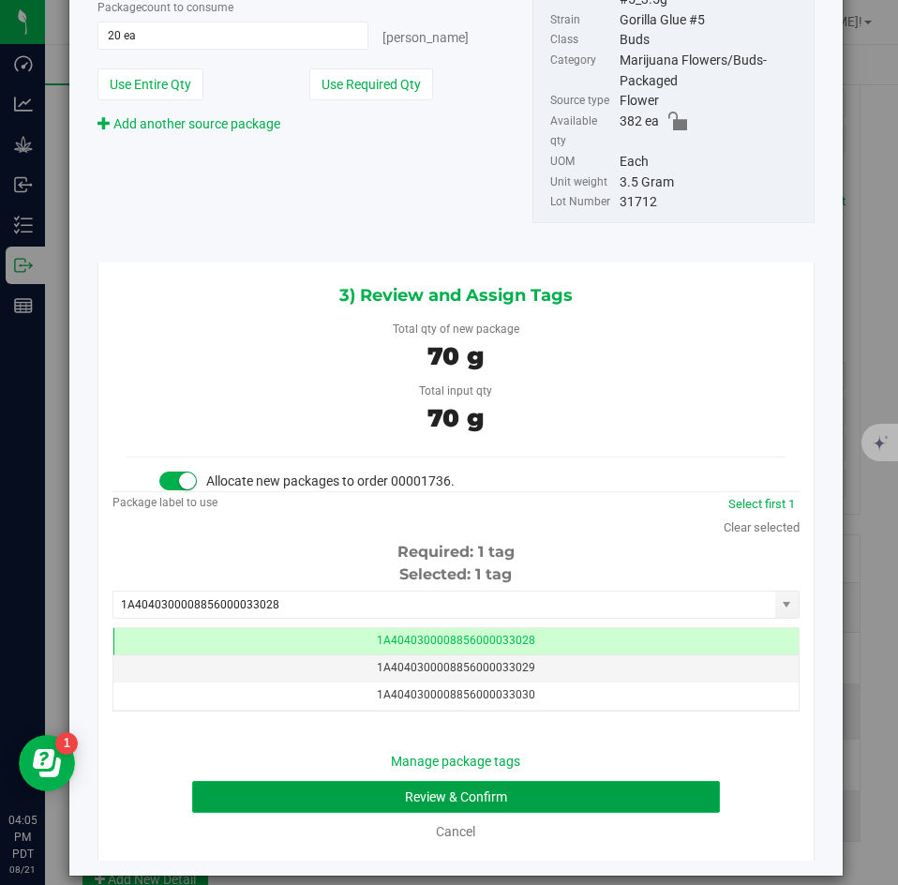
click at [315, 781] on button "Review & Confirm" at bounding box center [455, 797] width 527 height 32
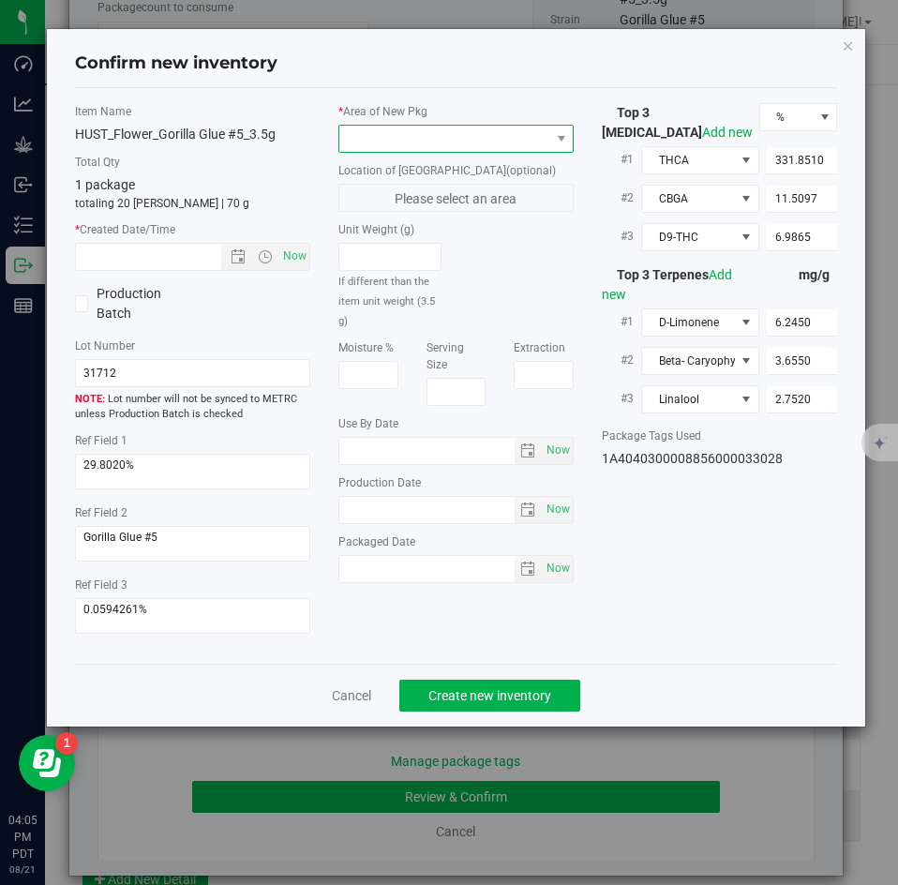
click at [423, 139] on span at bounding box center [444, 139] width 210 height 26
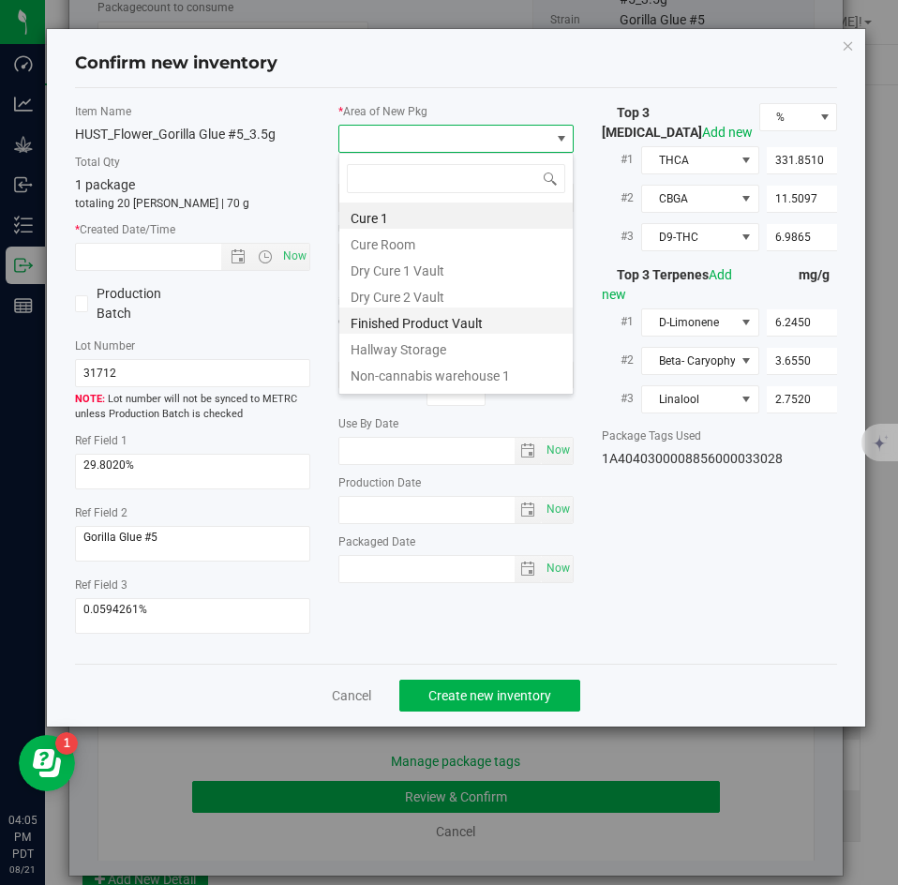
click at [385, 316] on li "Finished Product Vault" at bounding box center [456, 321] width 234 height 26
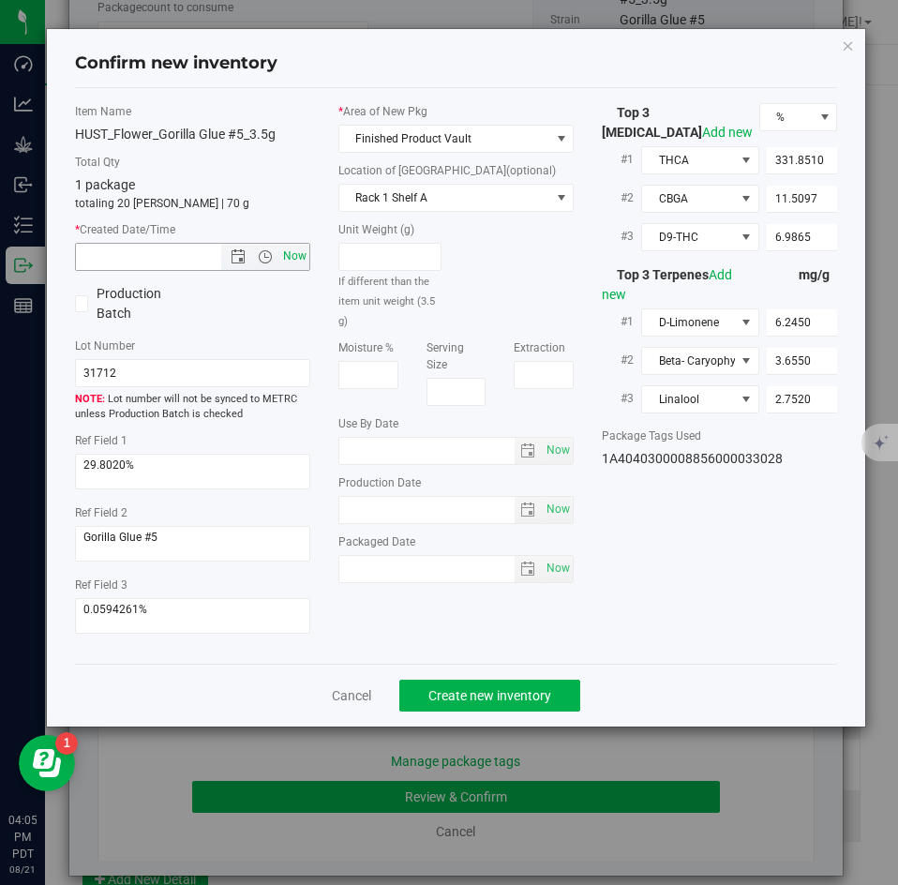
click at [303, 269] on span "Now" at bounding box center [295, 256] width 32 height 27
type input "8/21/2025 4:05 PM"
click at [437, 691] on span "Create new inventory" at bounding box center [490, 695] width 123 height 15
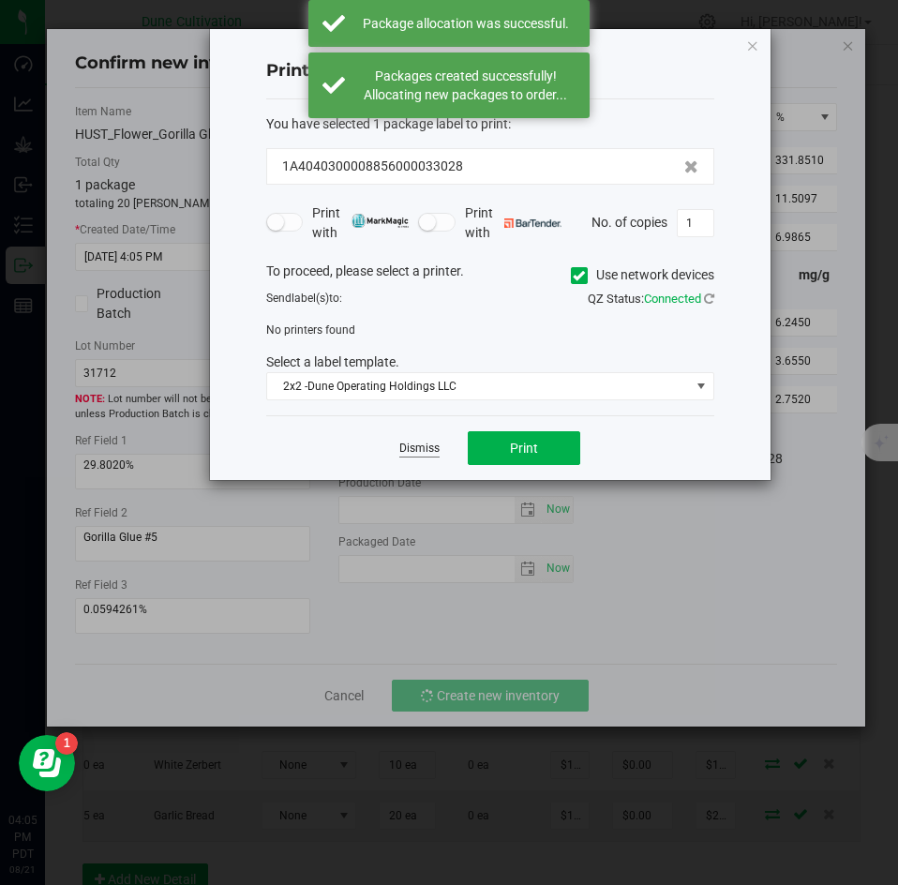
click at [416, 446] on link "Dismiss" at bounding box center [419, 449] width 40 height 16
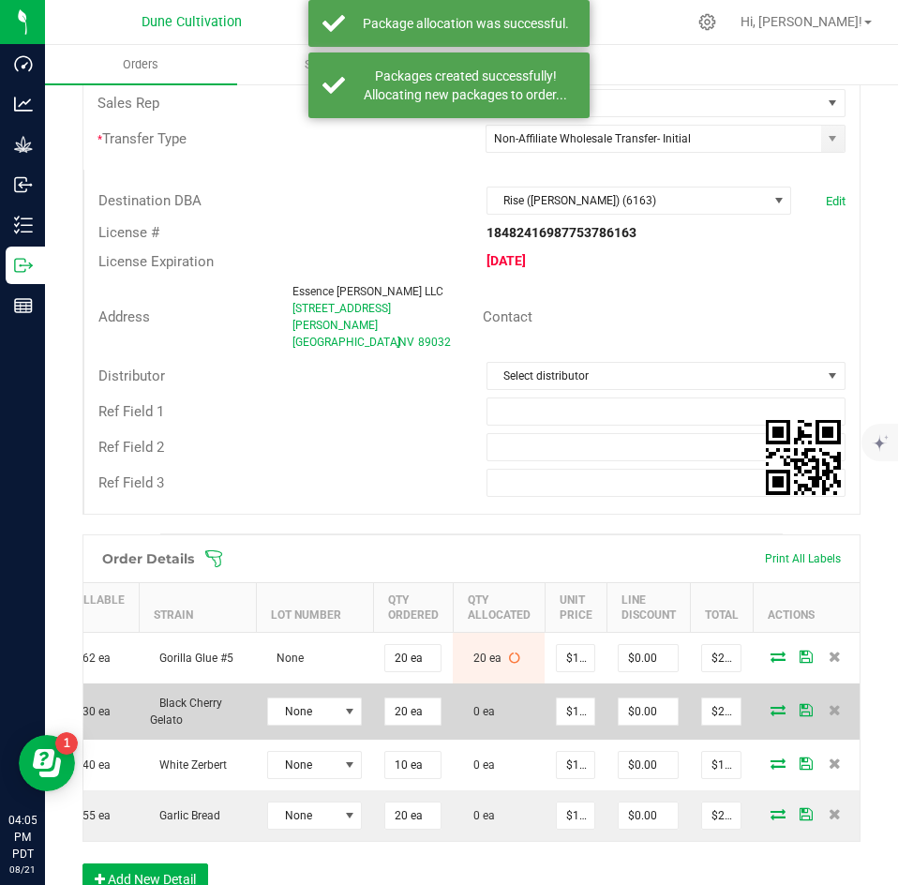
click at [771, 704] on icon at bounding box center [778, 709] width 15 height 11
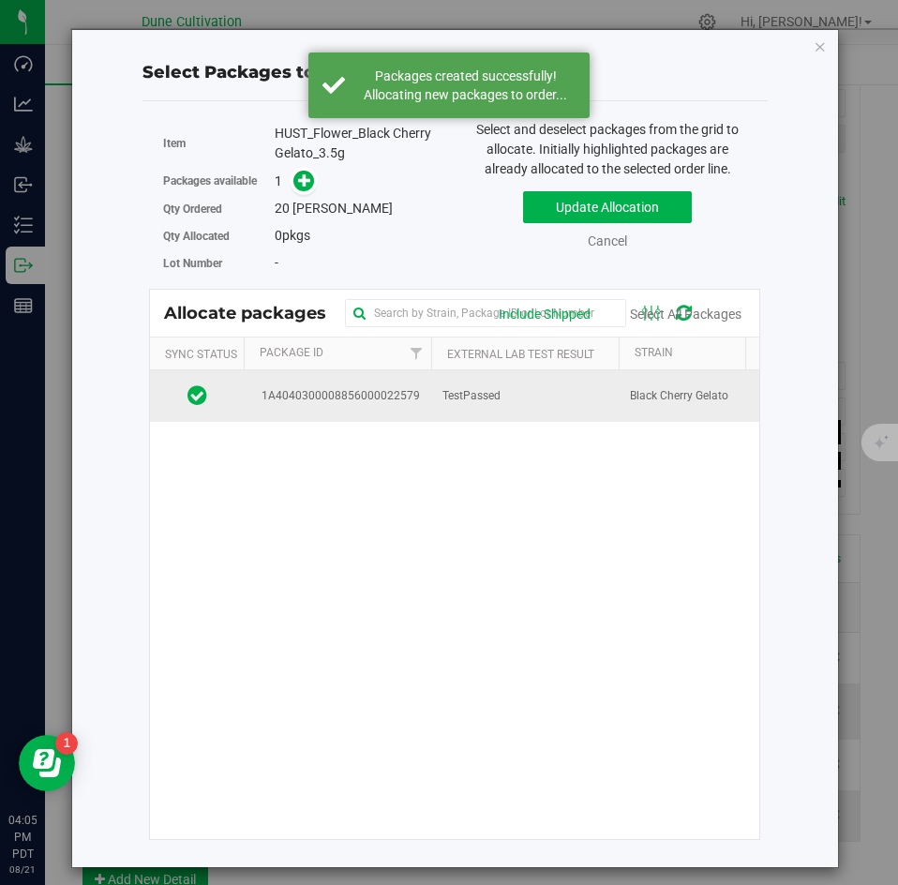
click at [472, 416] on td "TestPassed" at bounding box center [525, 395] width 188 height 51
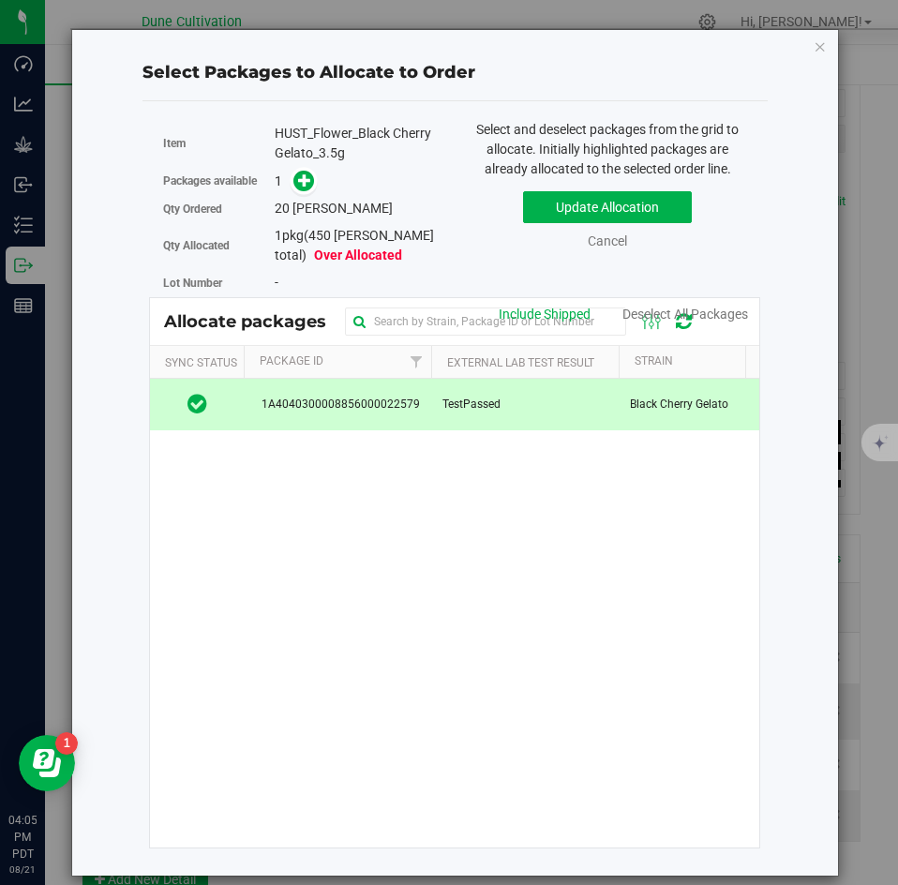
click at [299, 192] on div "Packages available 1" at bounding box center [302, 181] width 278 height 29
click at [299, 191] on span at bounding box center [305, 182] width 22 height 22
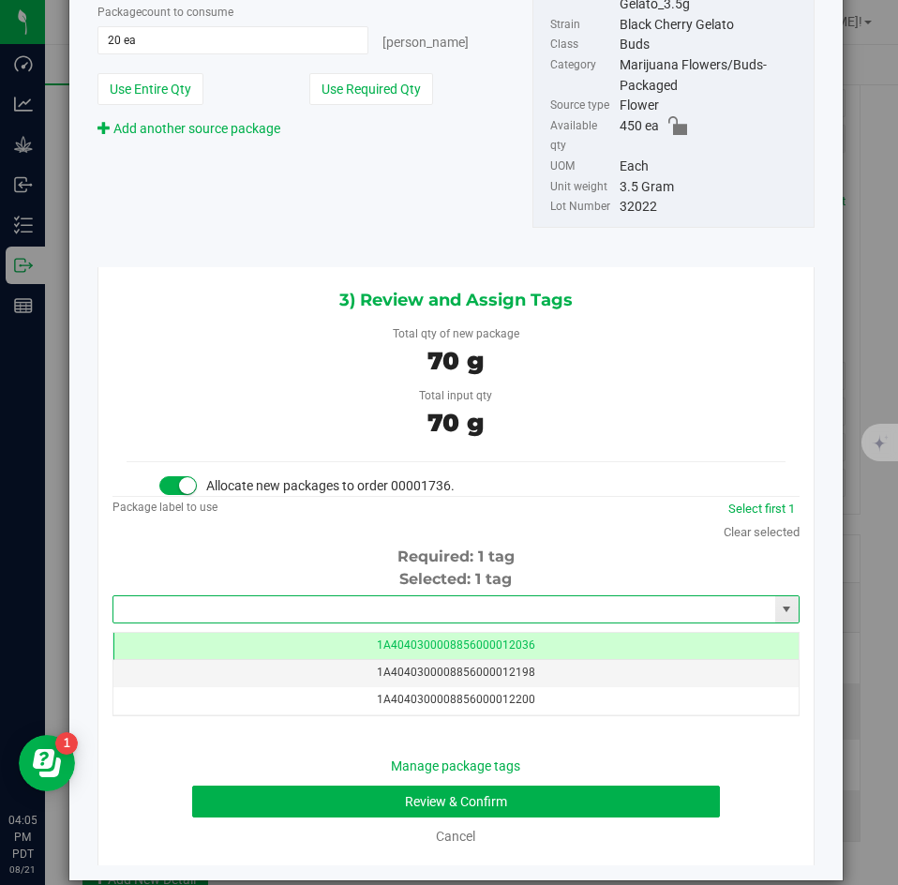
click at [425, 596] on input "text" at bounding box center [444, 609] width 662 height 26
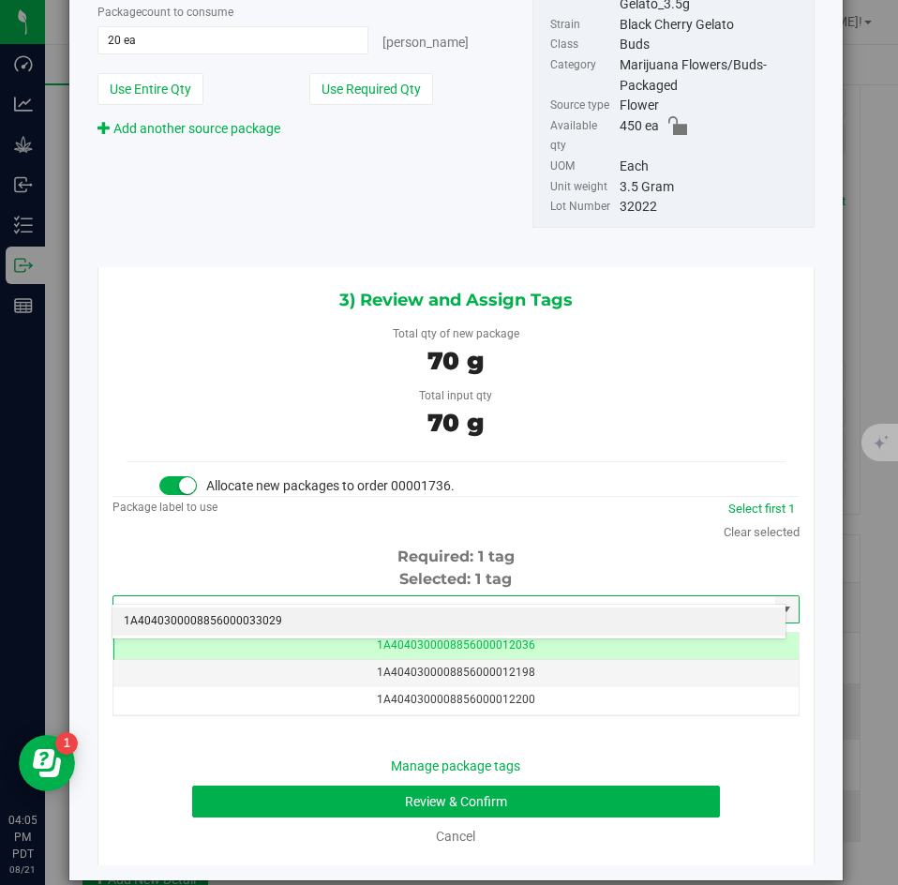
click at [398, 616] on li "1A4040300008856000033029" at bounding box center [449, 622] width 673 height 28
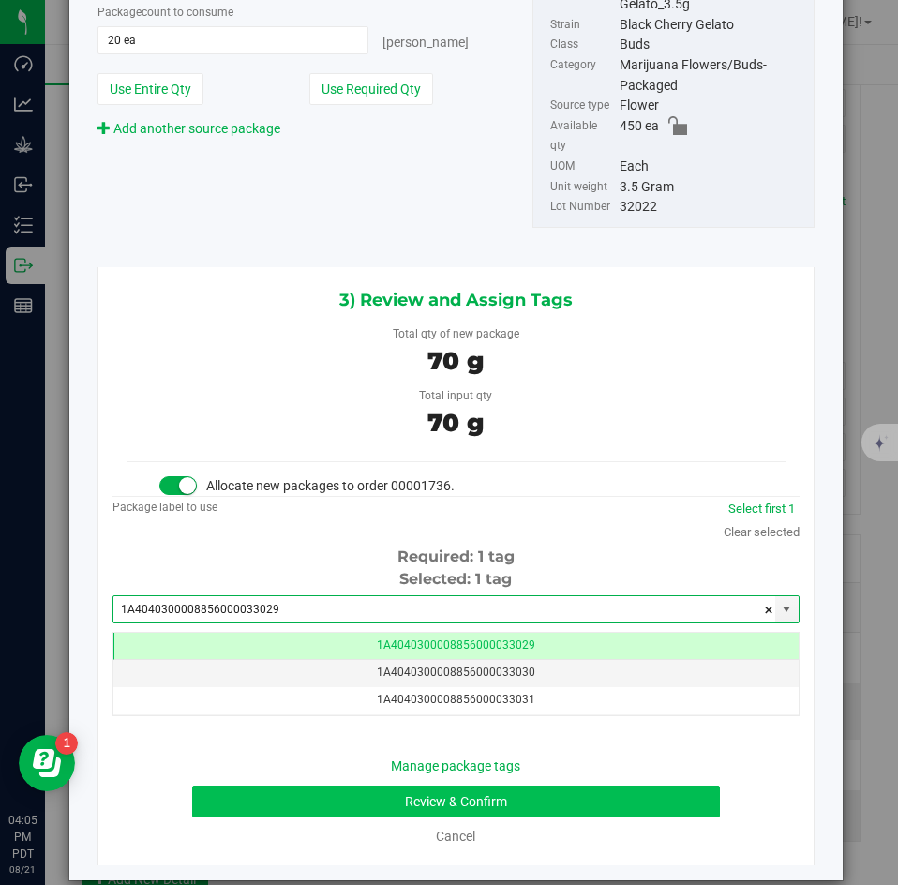
type input "1A4040300008856000033029"
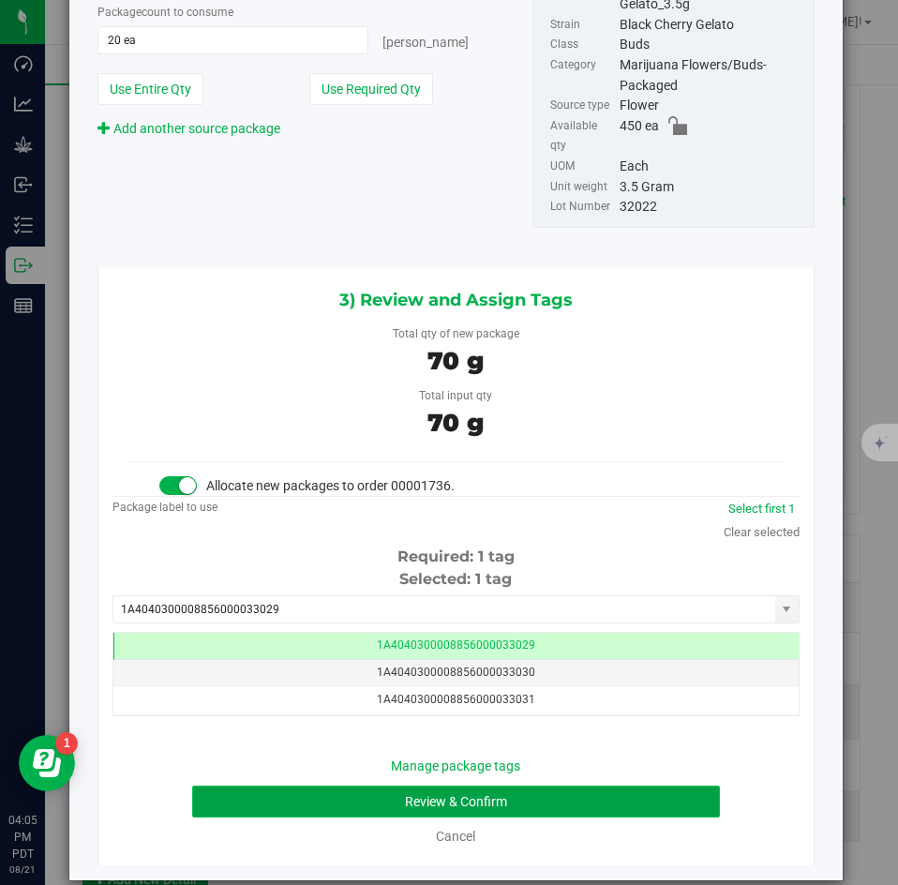
click at [339, 791] on button "Review & Confirm" at bounding box center [455, 802] width 527 height 32
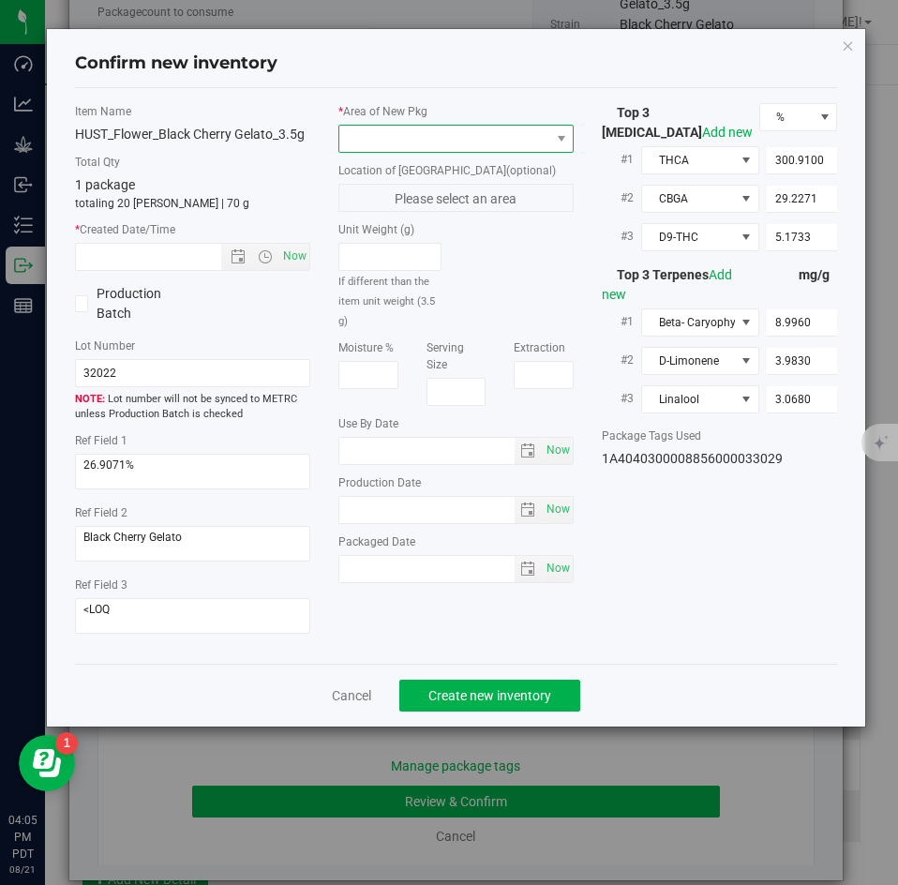
click at [396, 133] on span at bounding box center [444, 139] width 210 height 26
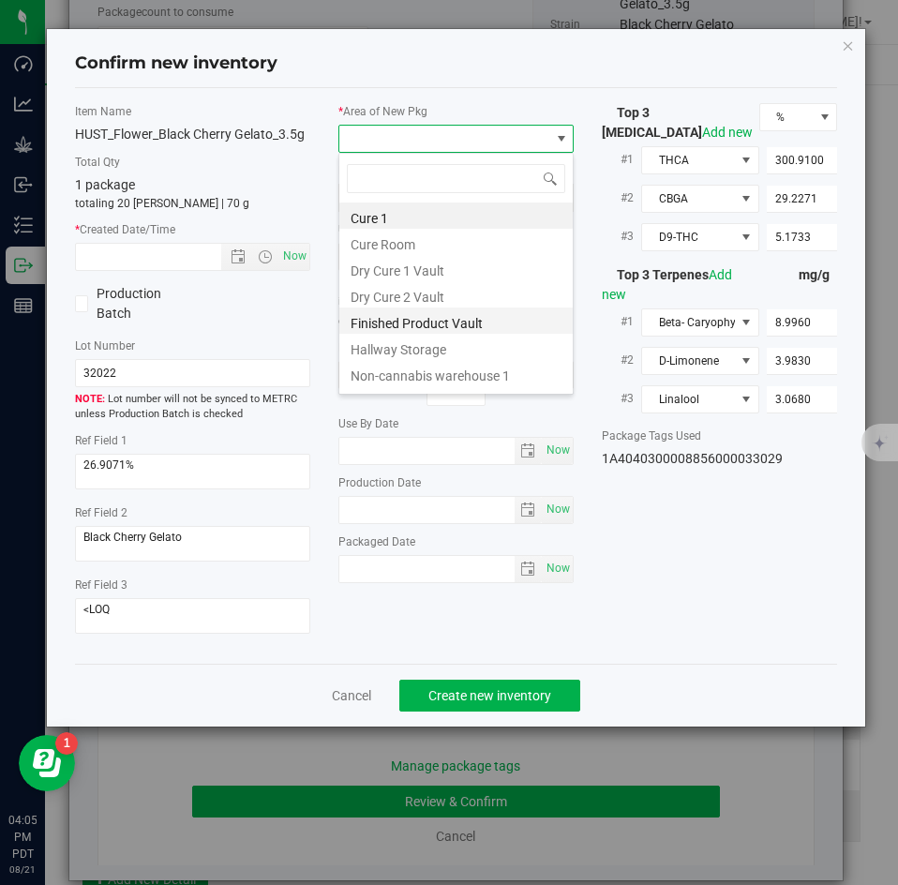
click at [370, 315] on li "Finished Product Vault" at bounding box center [456, 321] width 234 height 26
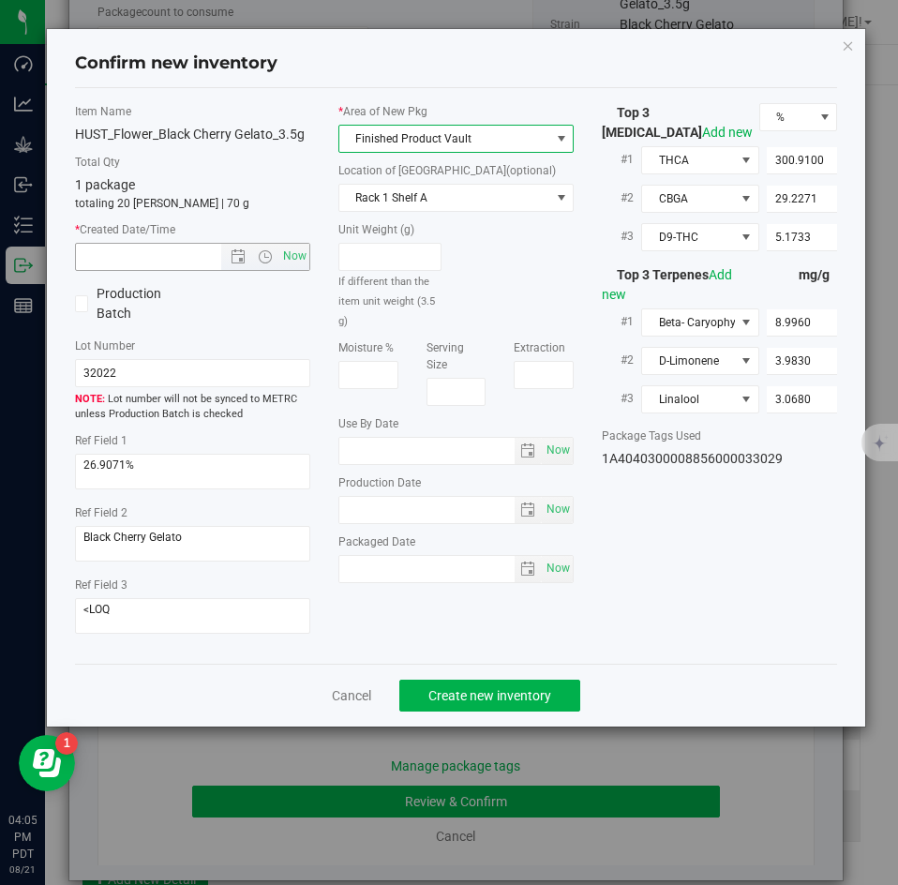
click at [309, 258] on span "Now" at bounding box center [192, 257] width 235 height 28
click at [305, 257] on span "Now" at bounding box center [295, 256] width 32 height 27
type input "8/21/2025 4:05 PM"
click at [462, 696] on span "Create new inventory" at bounding box center [490, 695] width 123 height 15
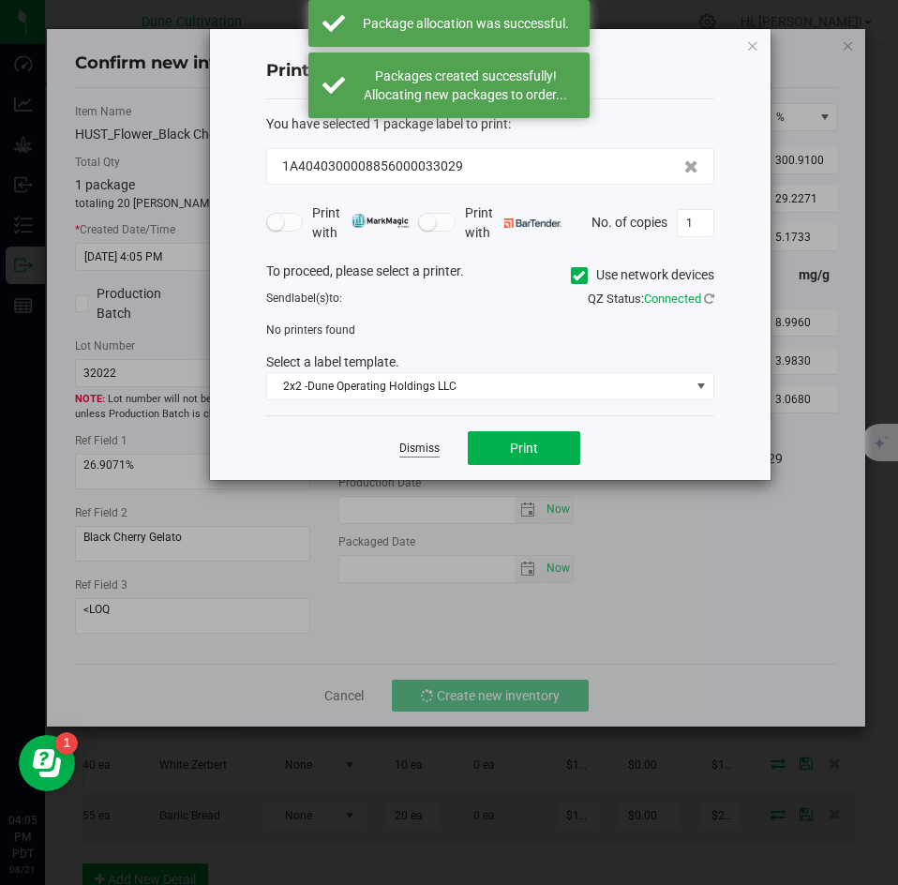
click at [421, 445] on link "Dismiss" at bounding box center [419, 449] width 40 height 16
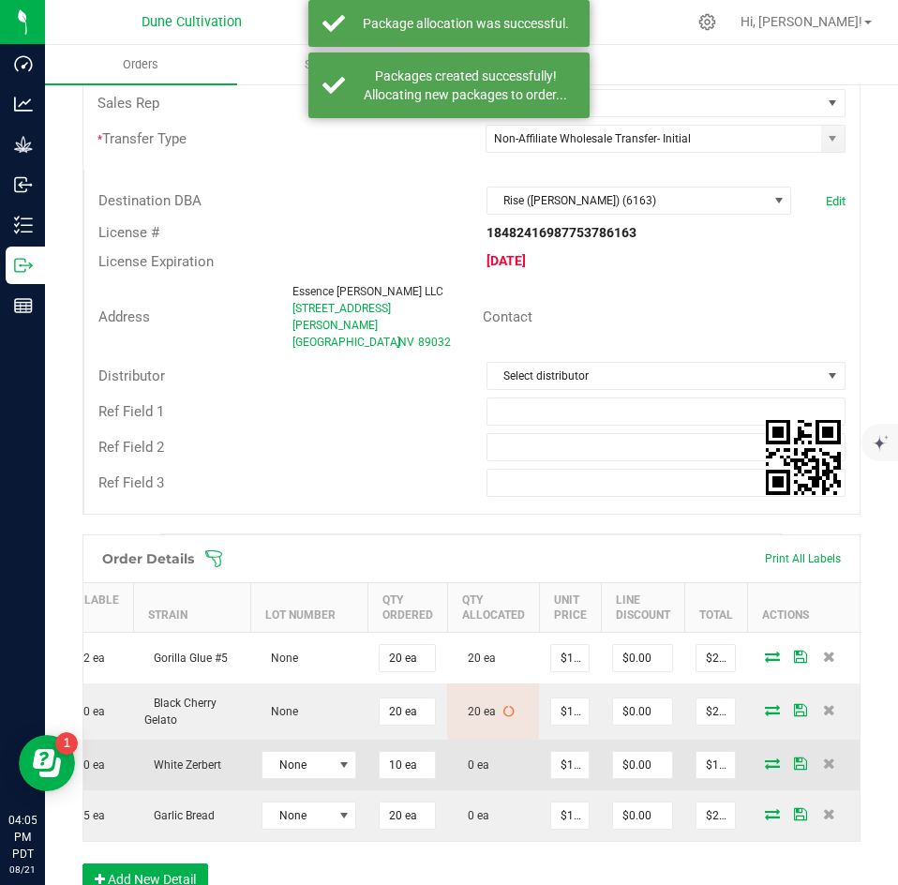
click at [765, 758] on icon at bounding box center [772, 763] width 15 height 11
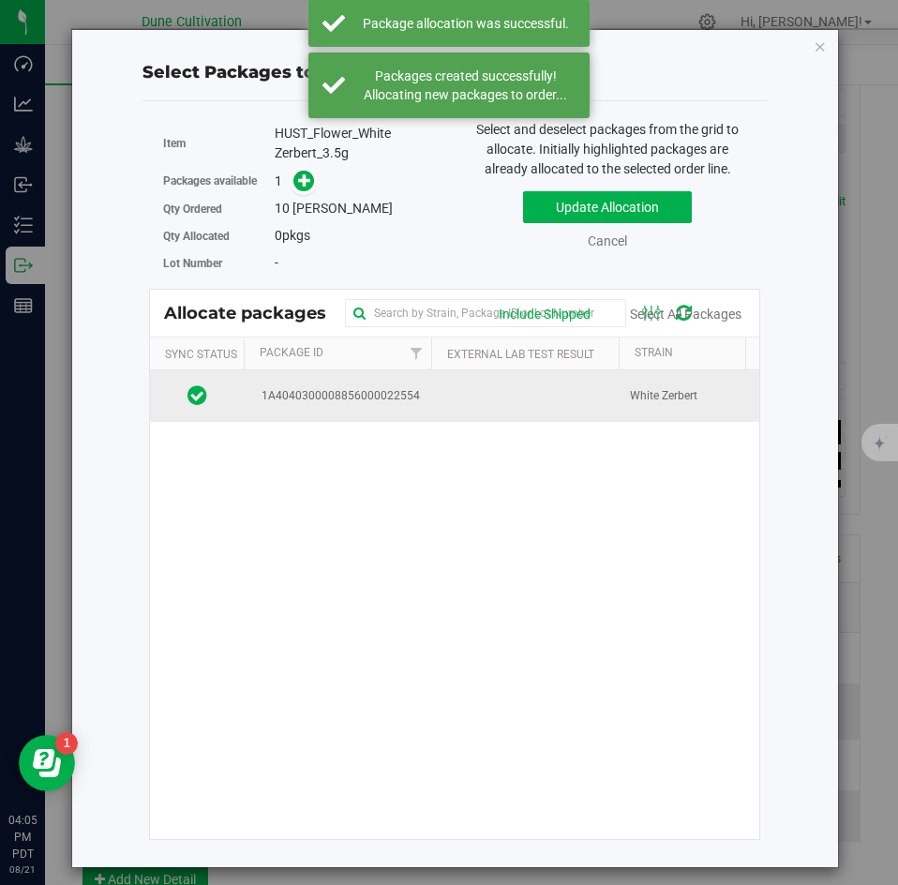
click at [469, 408] on td at bounding box center [525, 395] width 188 height 51
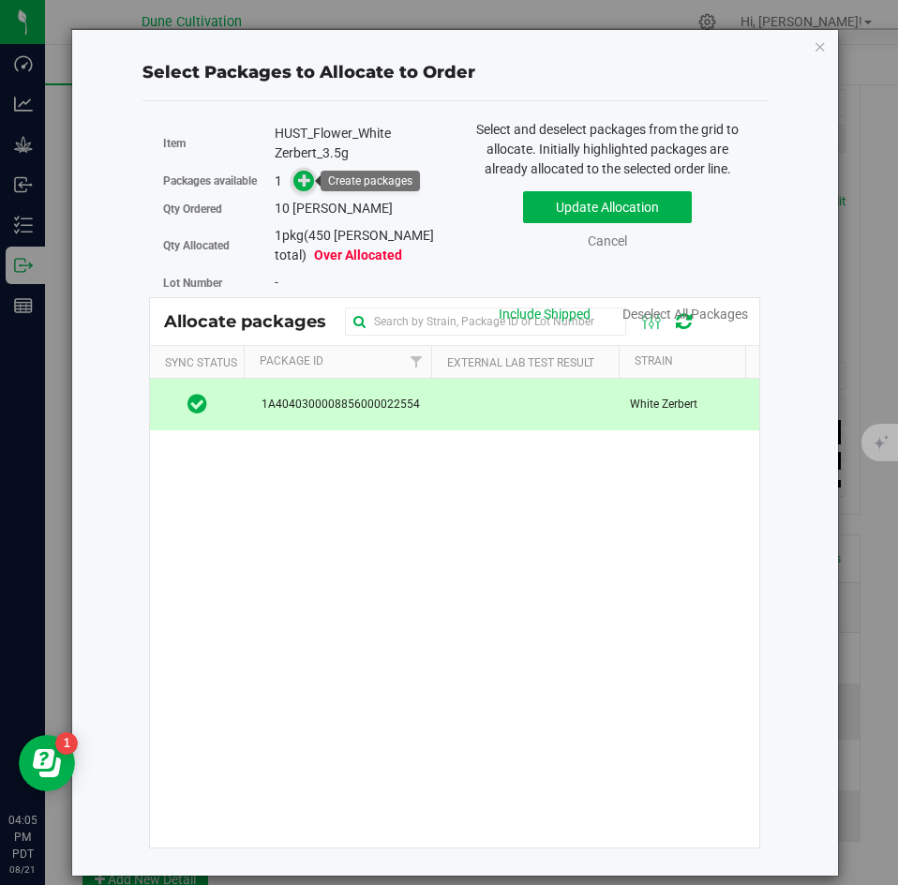
click at [308, 174] on icon at bounding box center [304, 179] width 13 height 13
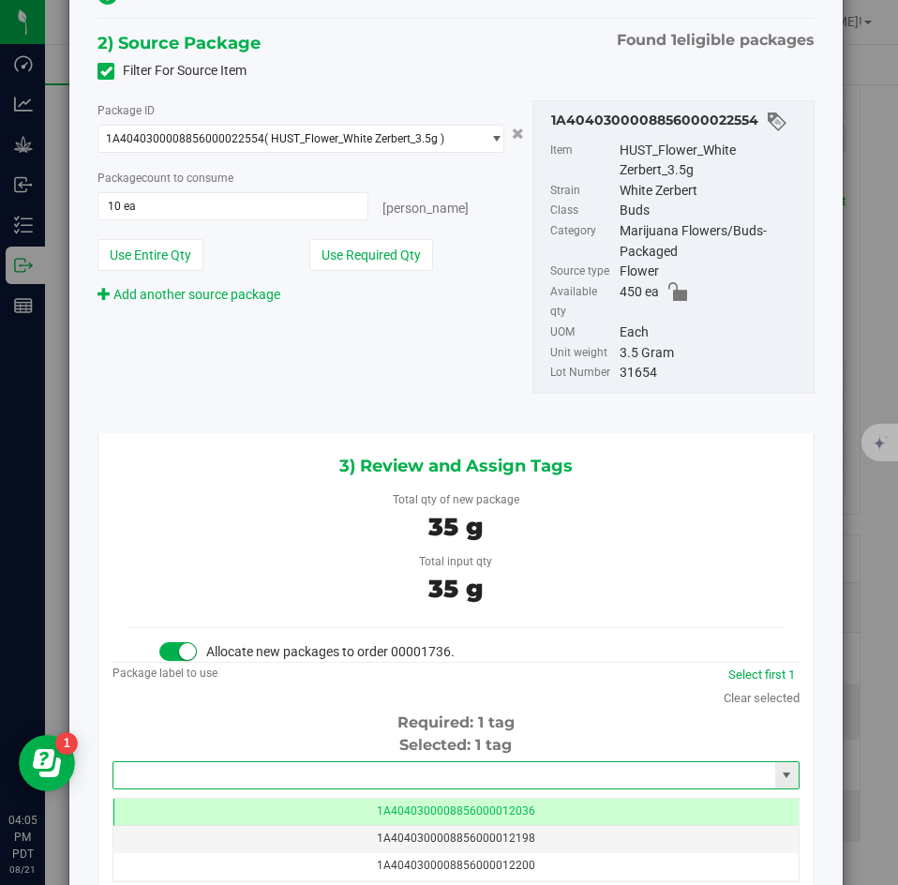
click at [445, 762] on input "text" at bounding box center [444, 775] width 662 height 26
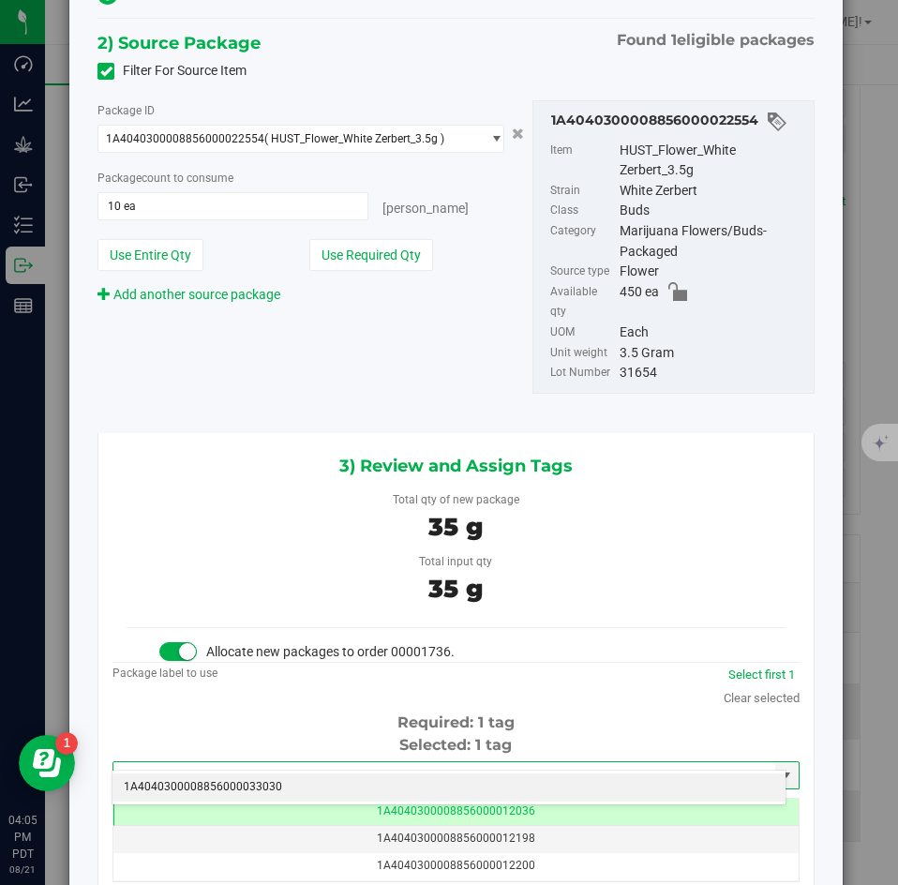
click at [435, 776] on li "1A4040300008856000033030" at bounding box center [449, 788] width 673 height 28
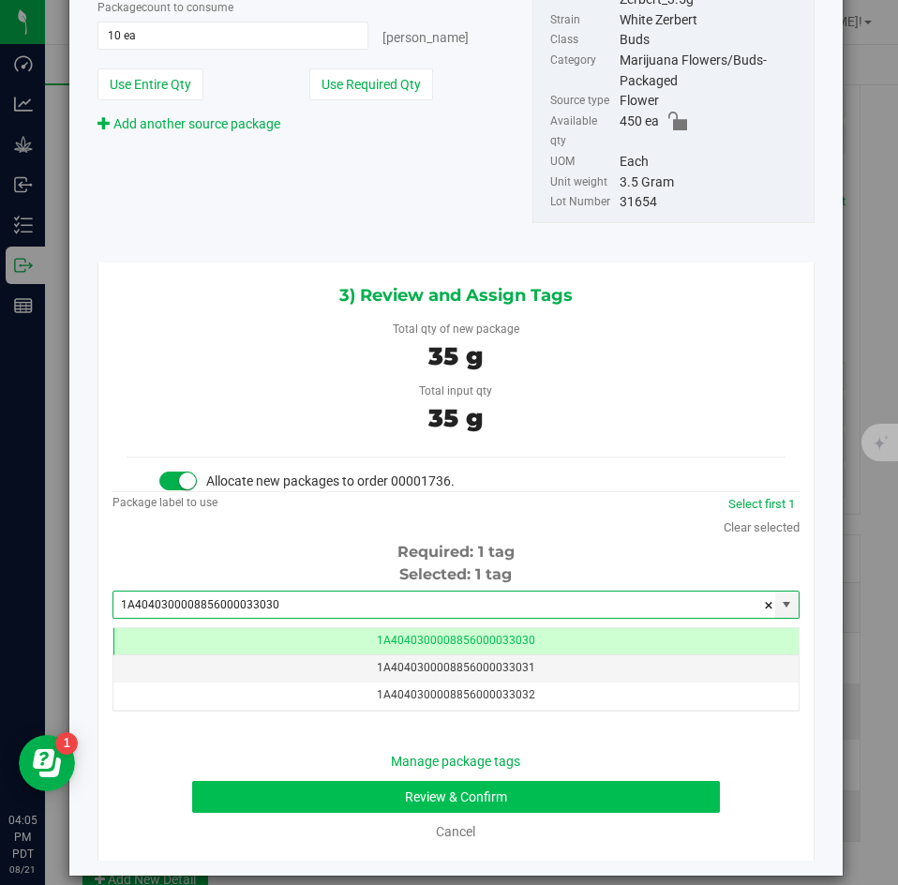
type input "1A4040300008856000033030"
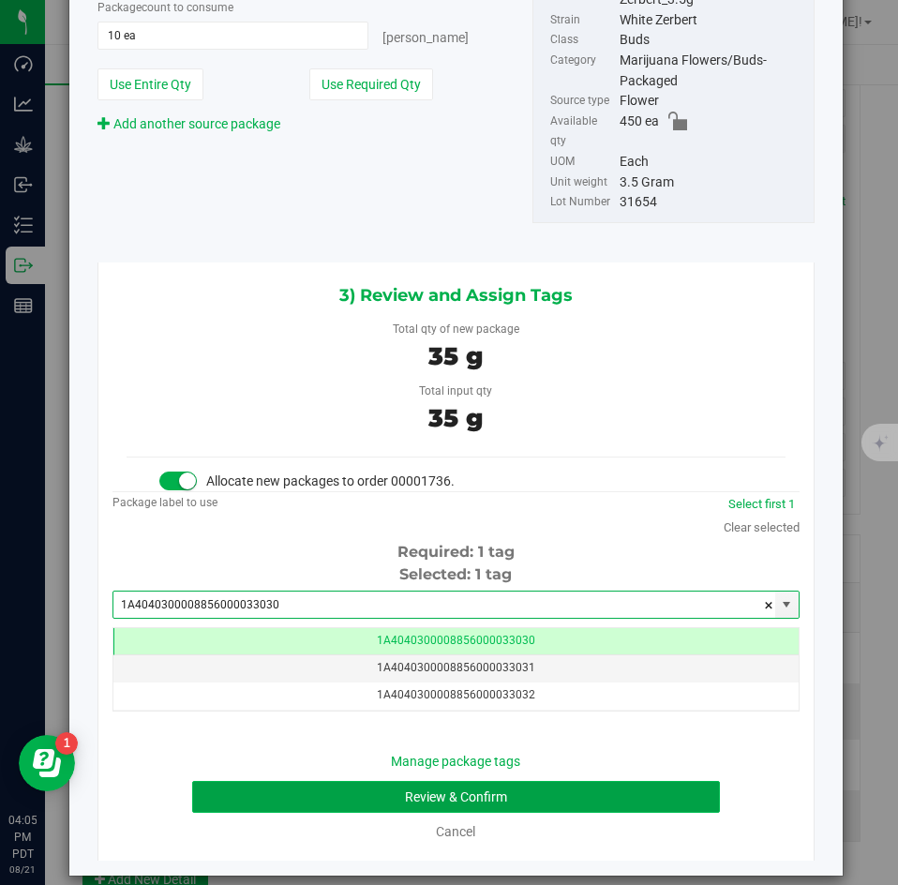
click at [431, 781] on button "Review & Confirm" at bounding box center [455, 797] width 527 height 32
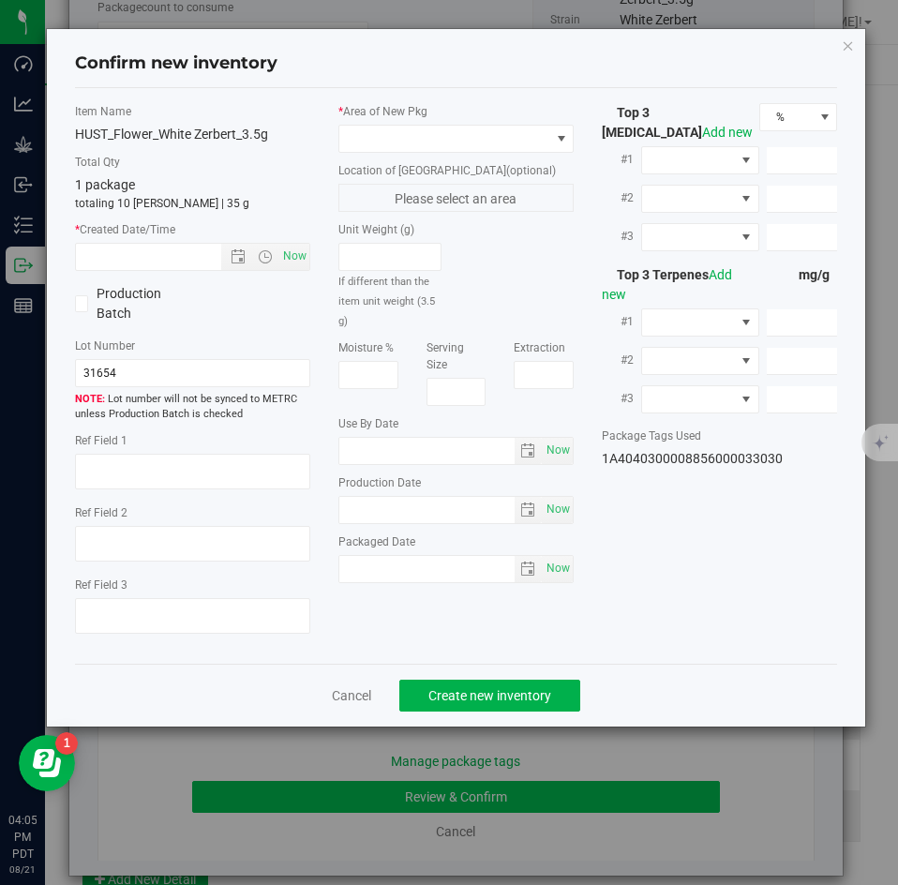
type textarea "20.2066&"
type textarea "KW4"
type textarea "<LOQ"
type input "219.4240"
type input "17.2376"
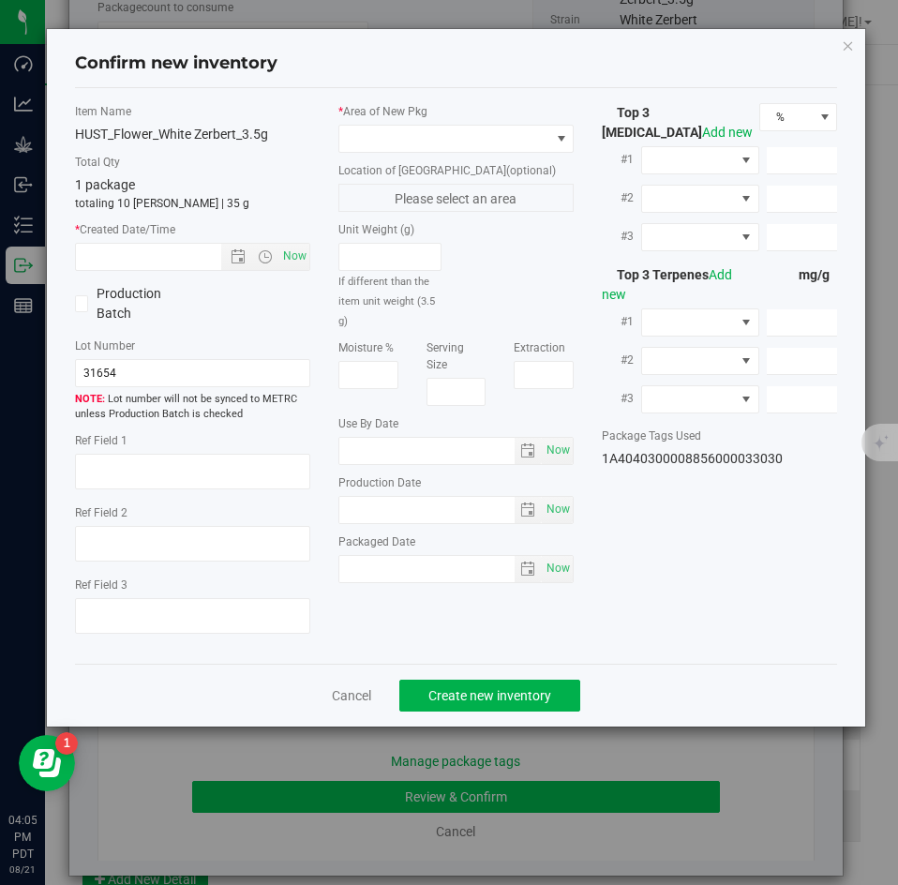
type input "9.6315"
type input "5.8340"
type input "4.8050"
type input "3.3450"
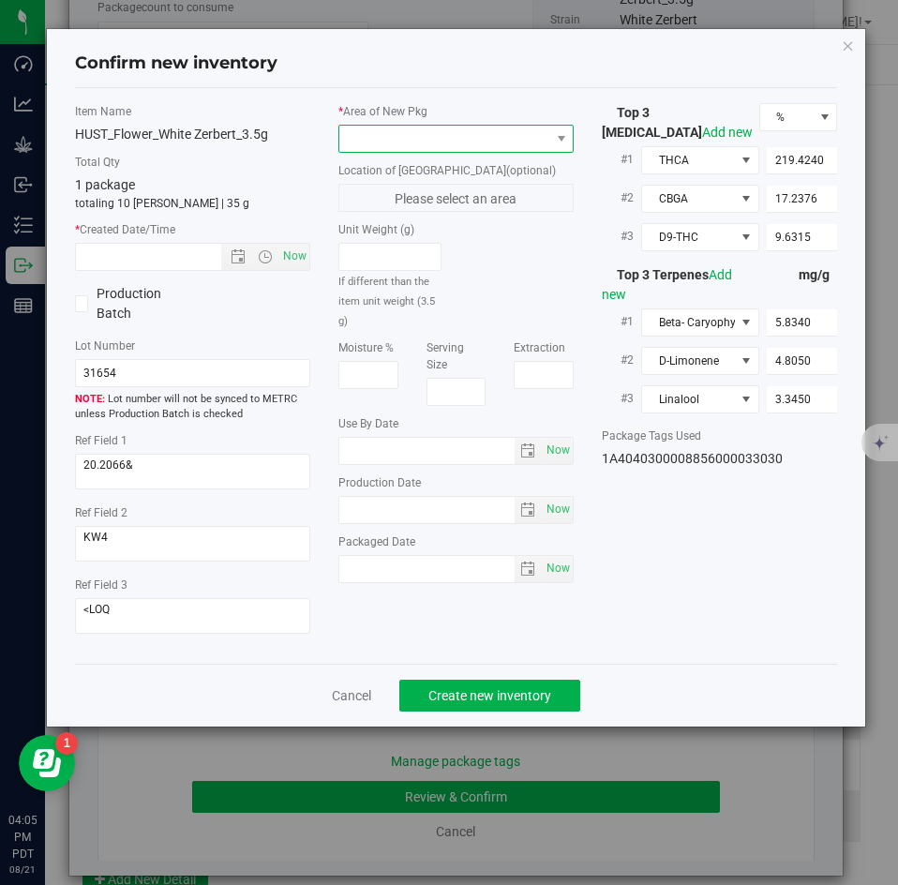
click at [407, 137] on span at bounding box center [444, 139] width 210 height 26
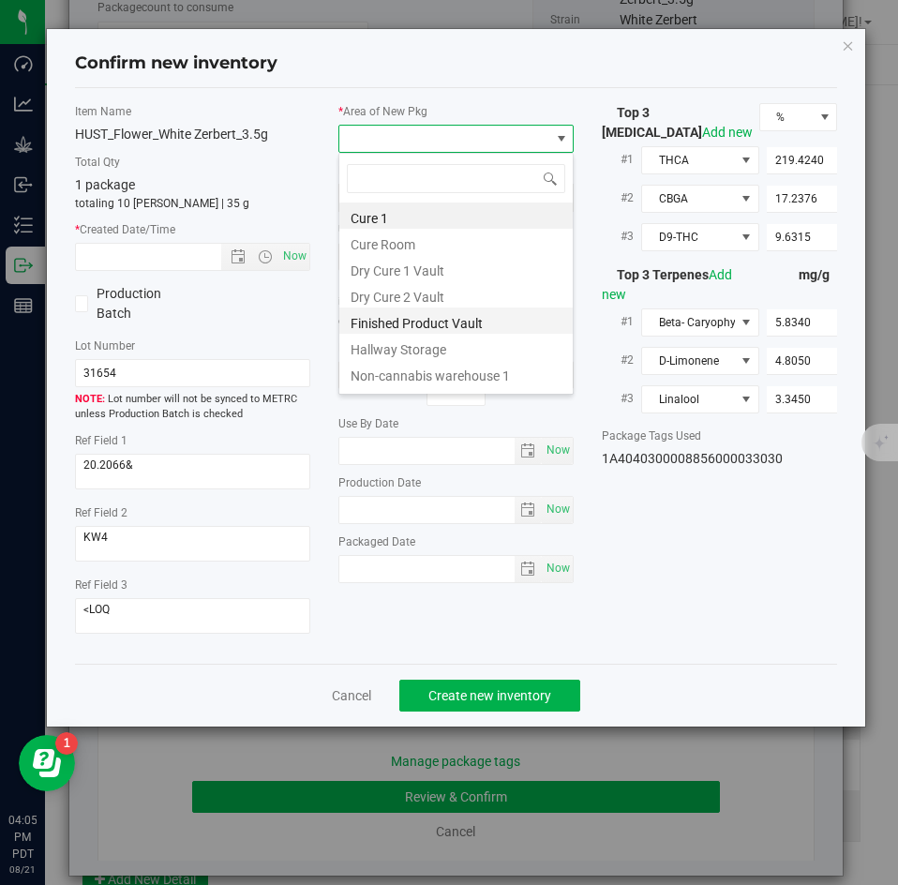
click at [407, 326] on li "Finished Product Vault" at bounding box center [456, 321] width 234 height 26
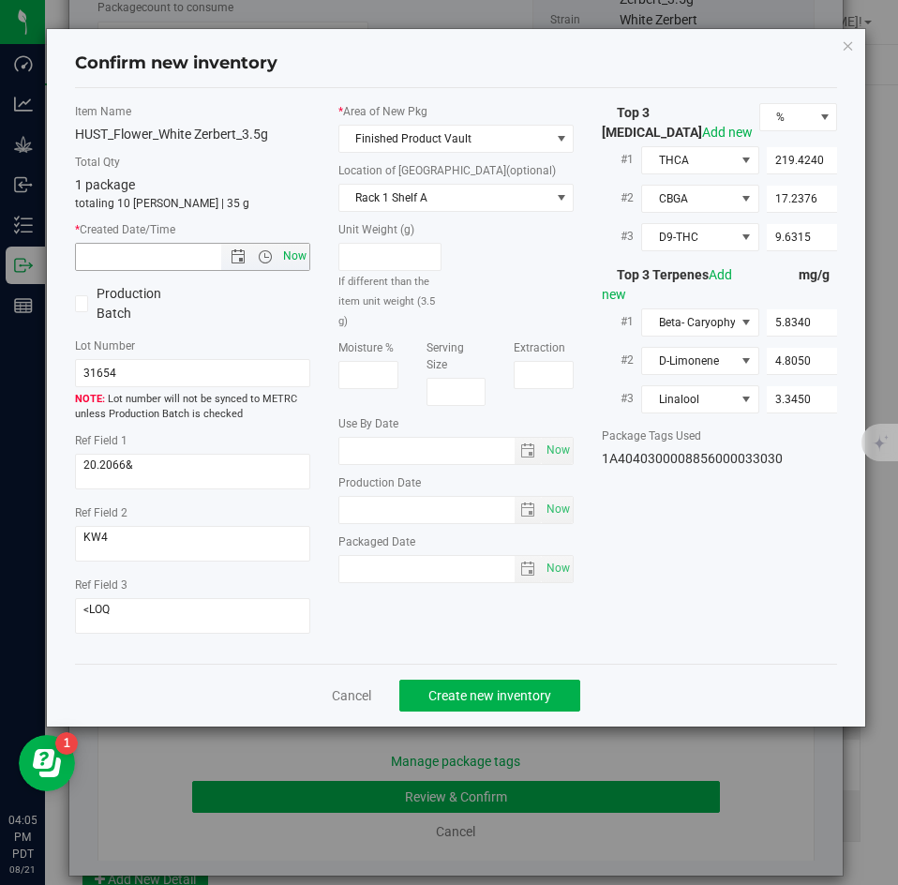
click at [299, 254] on span "Now" at bounding box center [295, 256] width 32 height 27
type input "8/21/2025 4:05 PM"
click at [453, 678] on div "Cancel Create new inventory" at bounding box center [456, 695] width 763 height 63
click at [452, 691] on span "Create new inventory" at bounding box center [490, 695] width 123 height 15
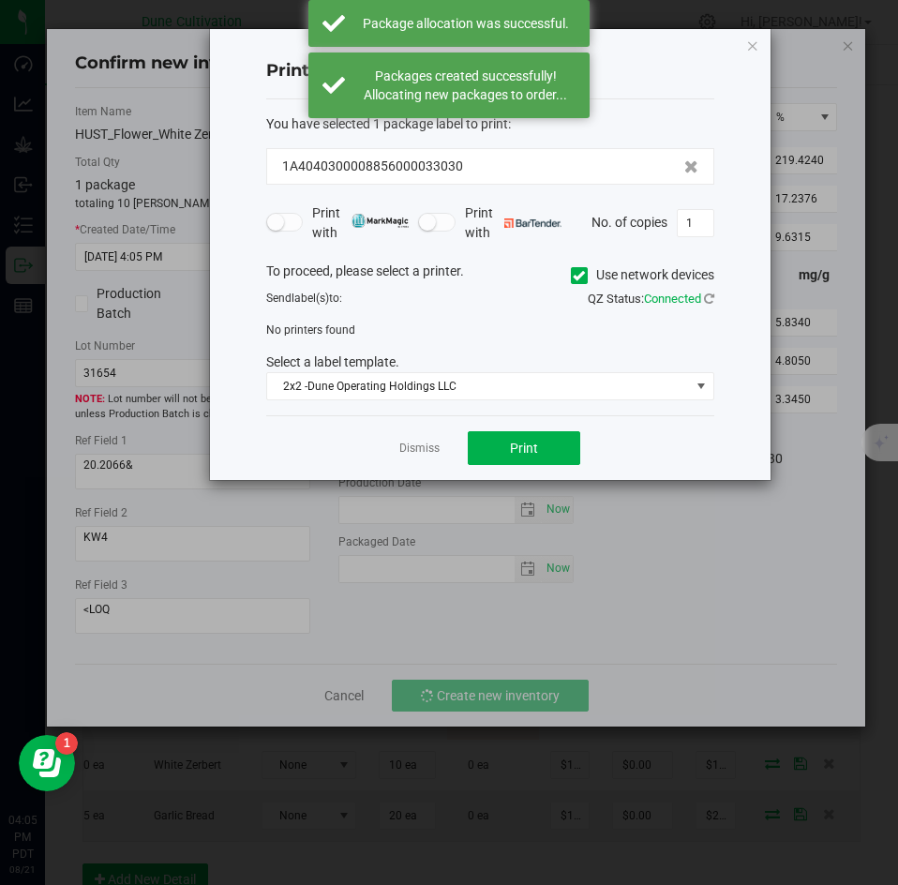
click at [421, 458] on app-cancel-button "Dismiss" at bounding box center [419, 449] width 40 height 20
click at [417, 448] on link "Dismiss" at bounding box center [419, 449] width 40 height 16
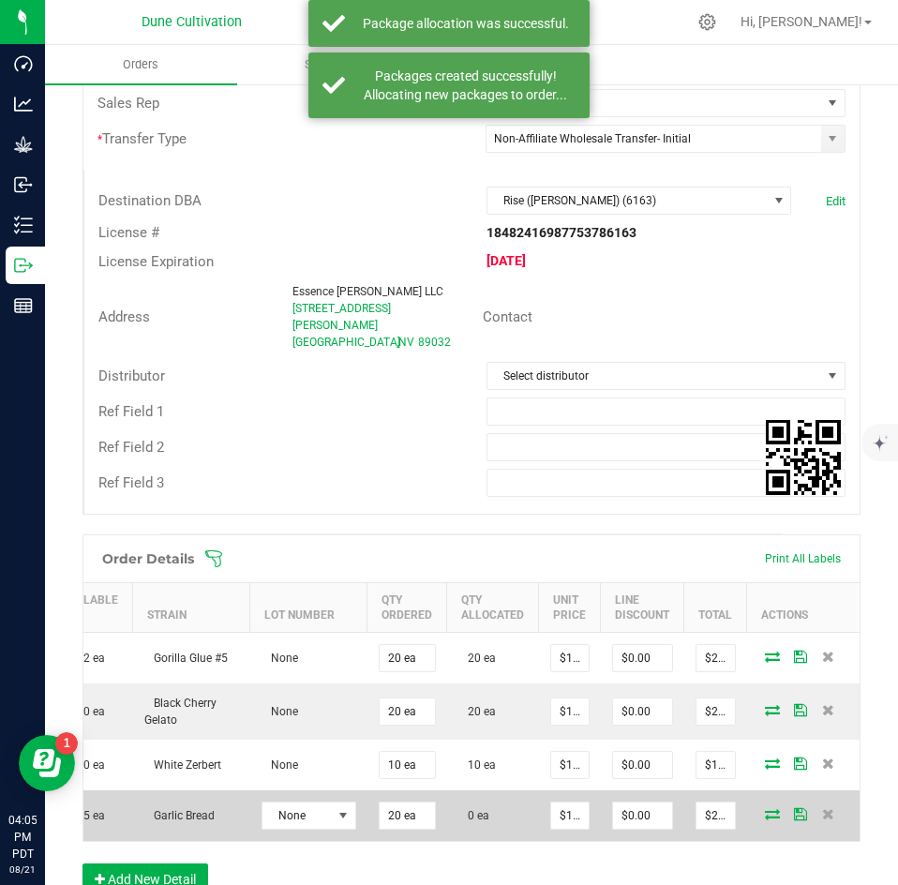
click at [765, 808] on icon at bounding box center [772, 813] width 15 height 11
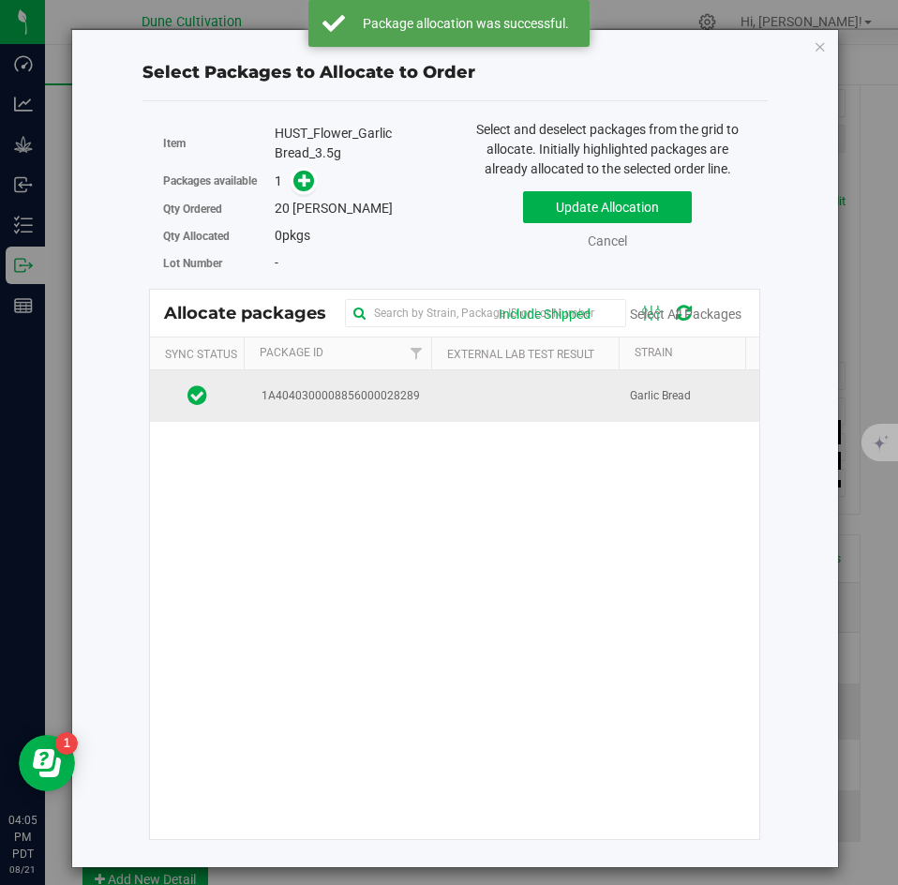
click at [505, 414] on td at bounding box center [525, 395] width 188 height 51
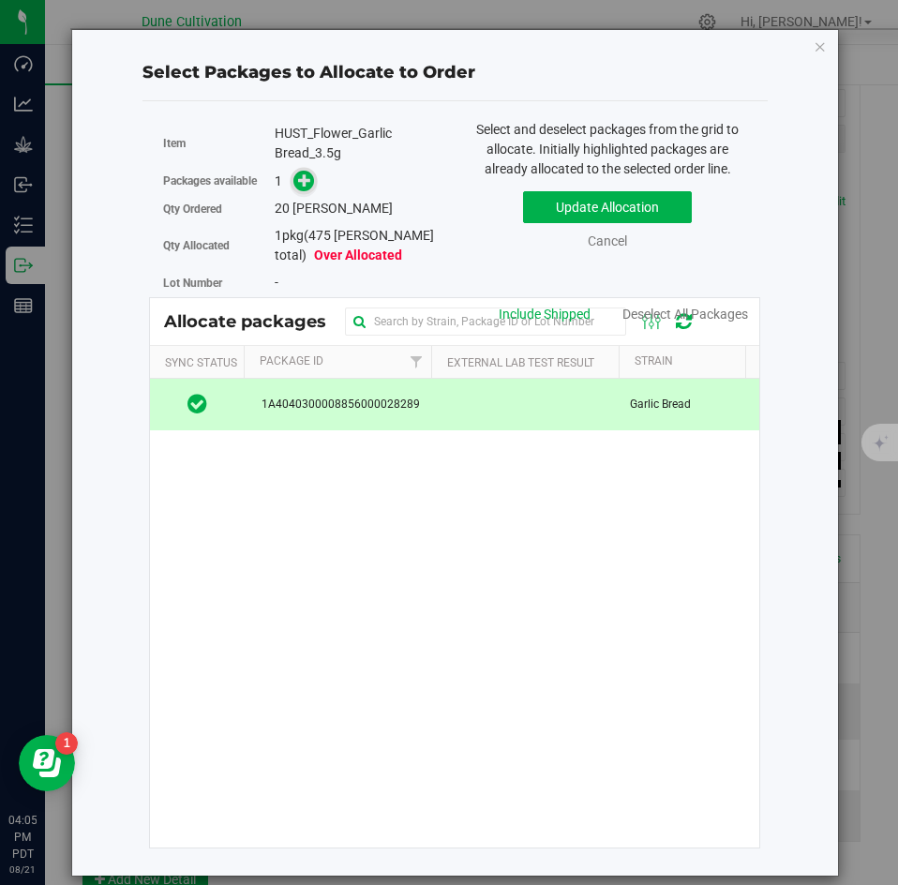
click at [299, 177] on icon at bounding box center [304, 179] width 13 height 13
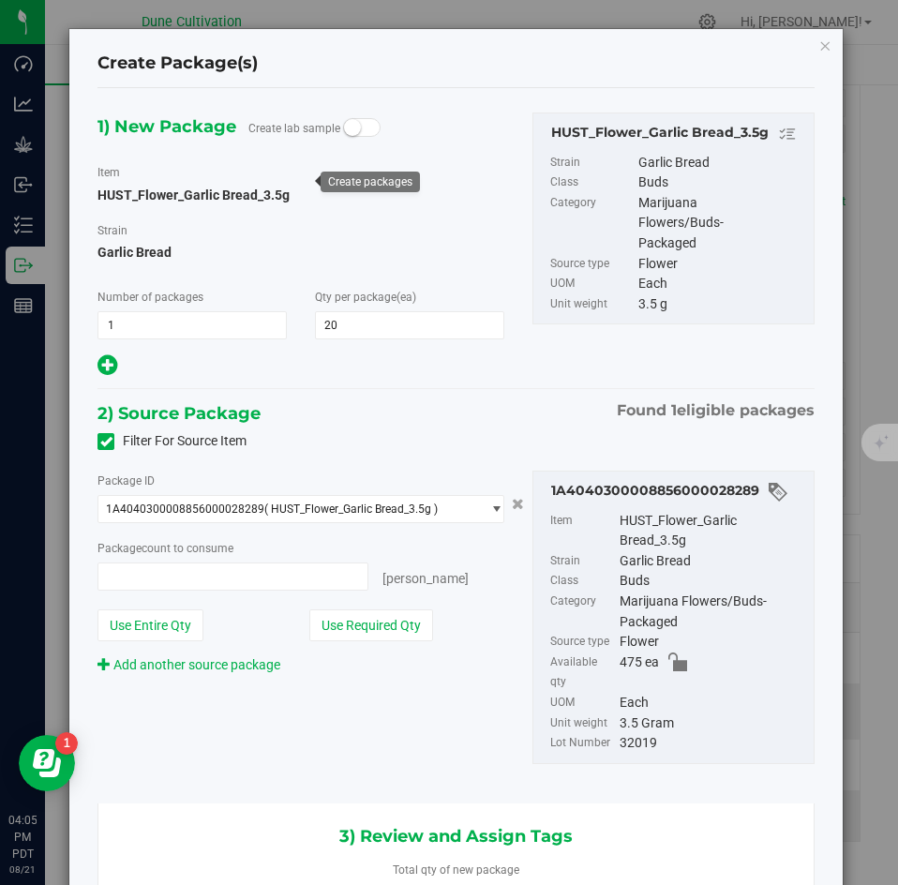
type input "20 ea"
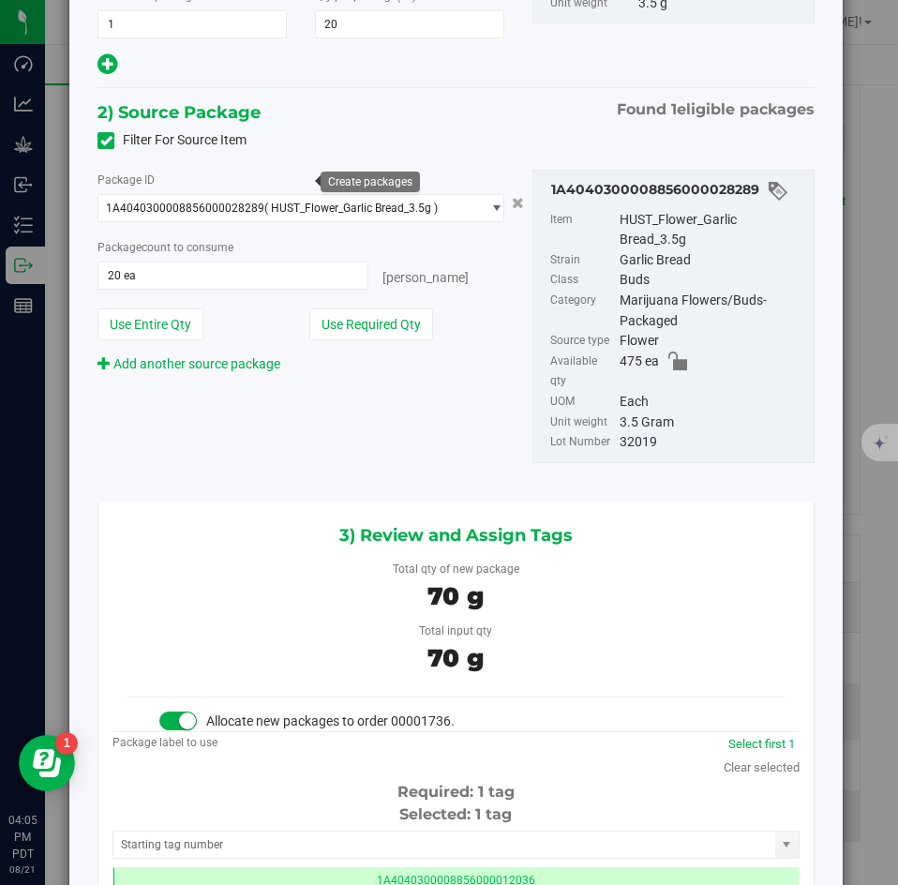
click at [264, 808] on div "Selected: 1 tag Tag 1A4040300008856000012036 1A4040300008856000012198 1A4040300…" at bounding box center [456, 878] width 687 height 148
click at [261, 832] on input "text" at bounding box center [444, 845] width 662 height 26
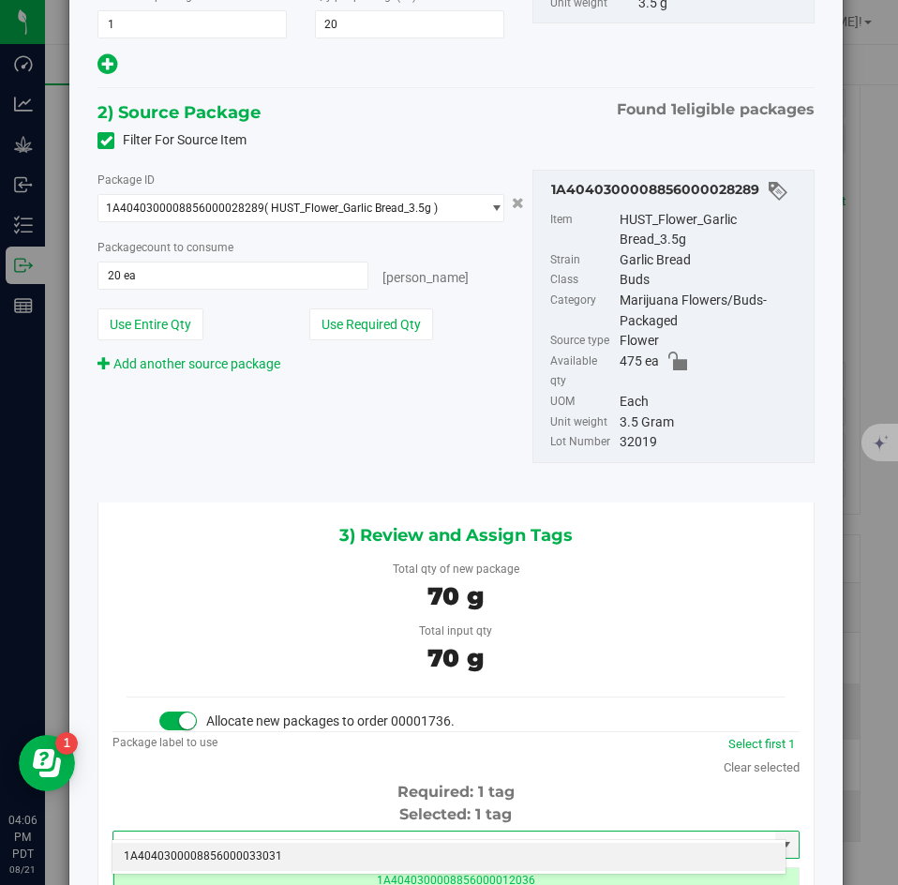
click at [259, 846] on li "1A4040300008856000033031" at bounding box center [449, 857] width 673 height 28
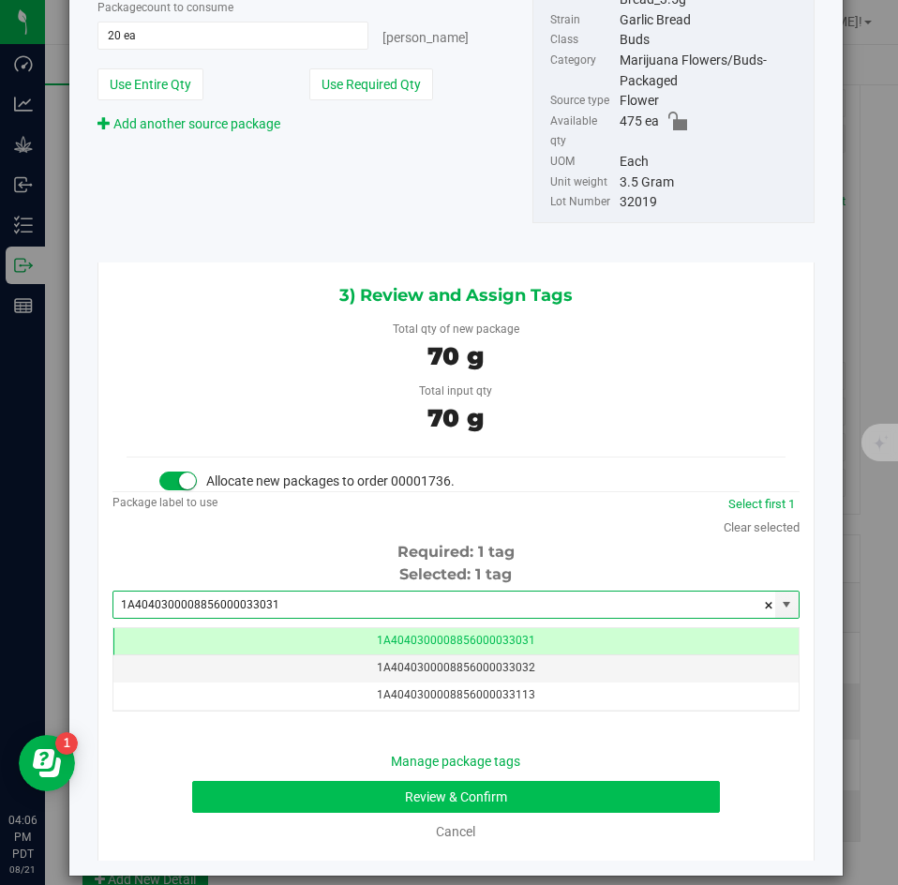
type input "1A4040300008856000033031"
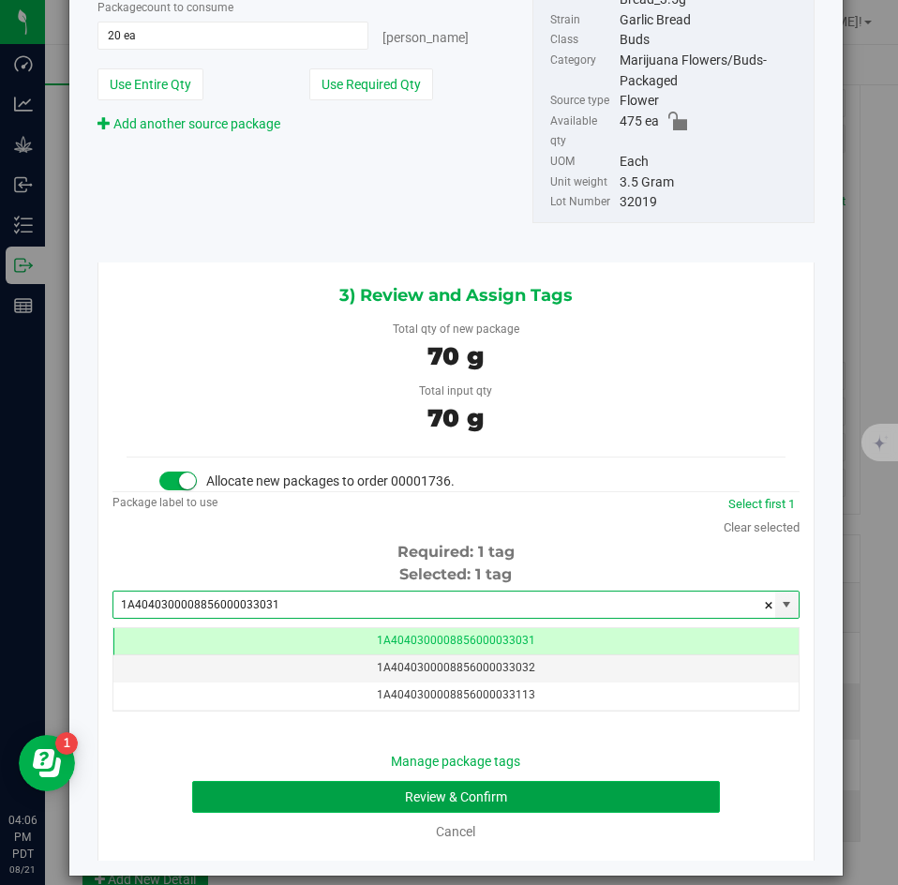
click at [288, 781] on button "Review & Confirm" at bounding box center [455, 797] width 527 height 32
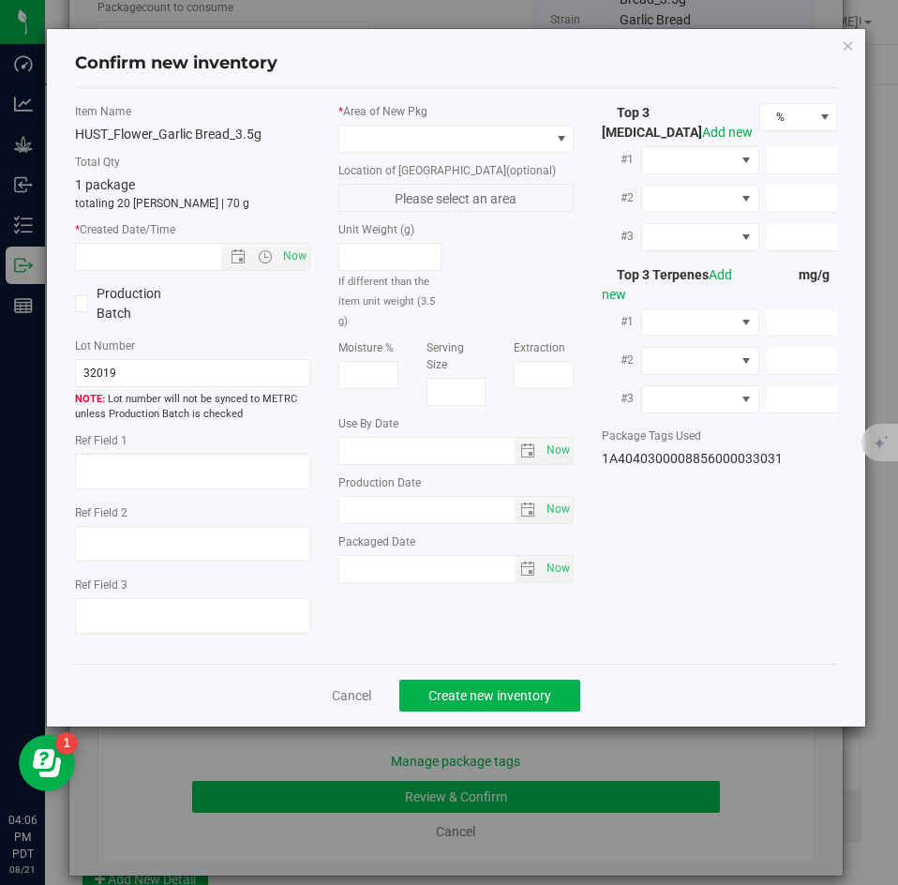
type textarea "37.7721%"
type textarea "Garlic Bread"
type textarea "0.0708099%"
type input "422.8200"
type input "19.0951"
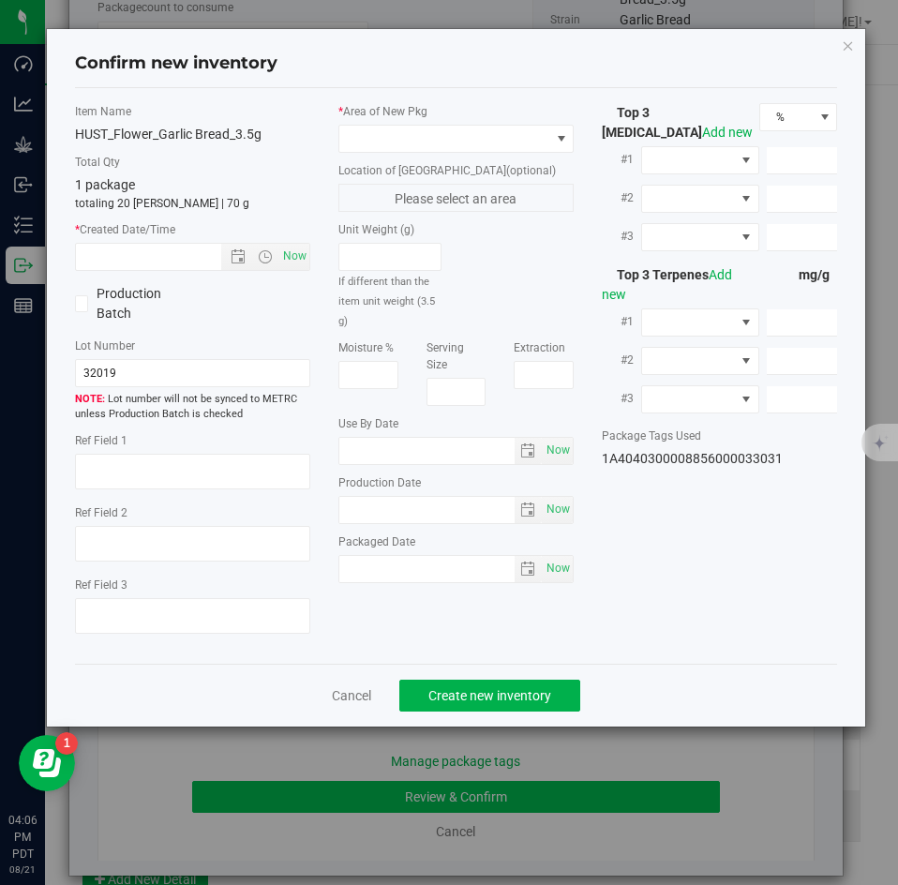
type input "6.9079"
type input "7.3380"
type input "7.2720"
type input "6.4840"
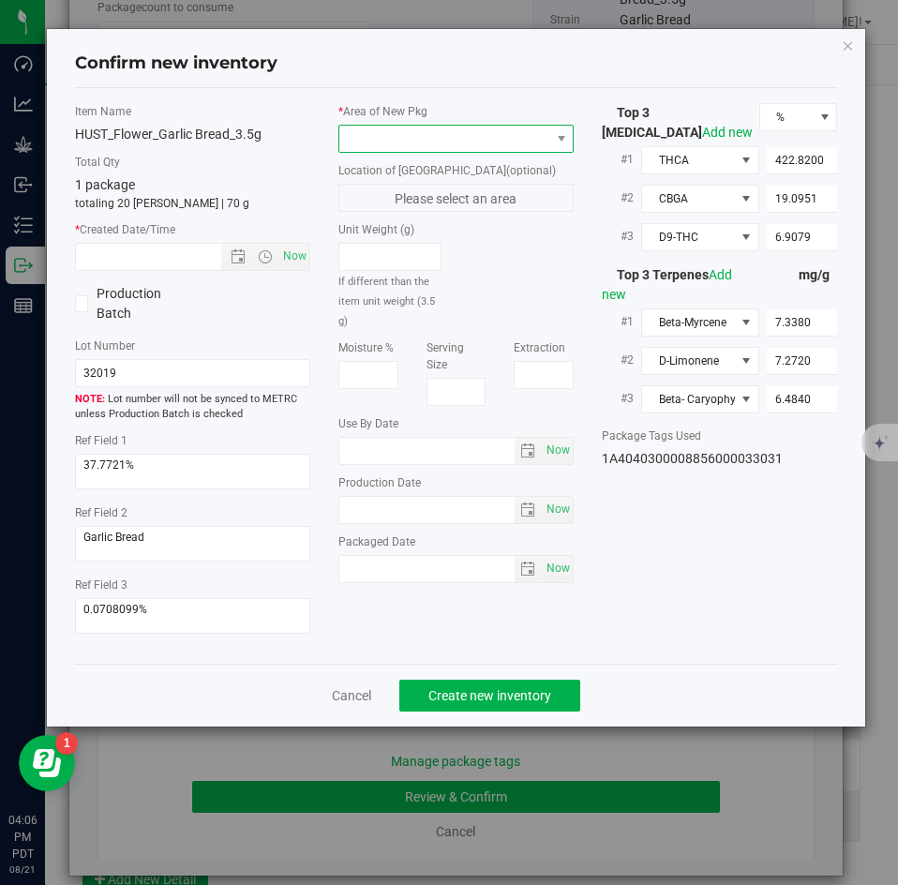
click at [398, 138] on span at bounding box center [444, 139] width 210 height 26
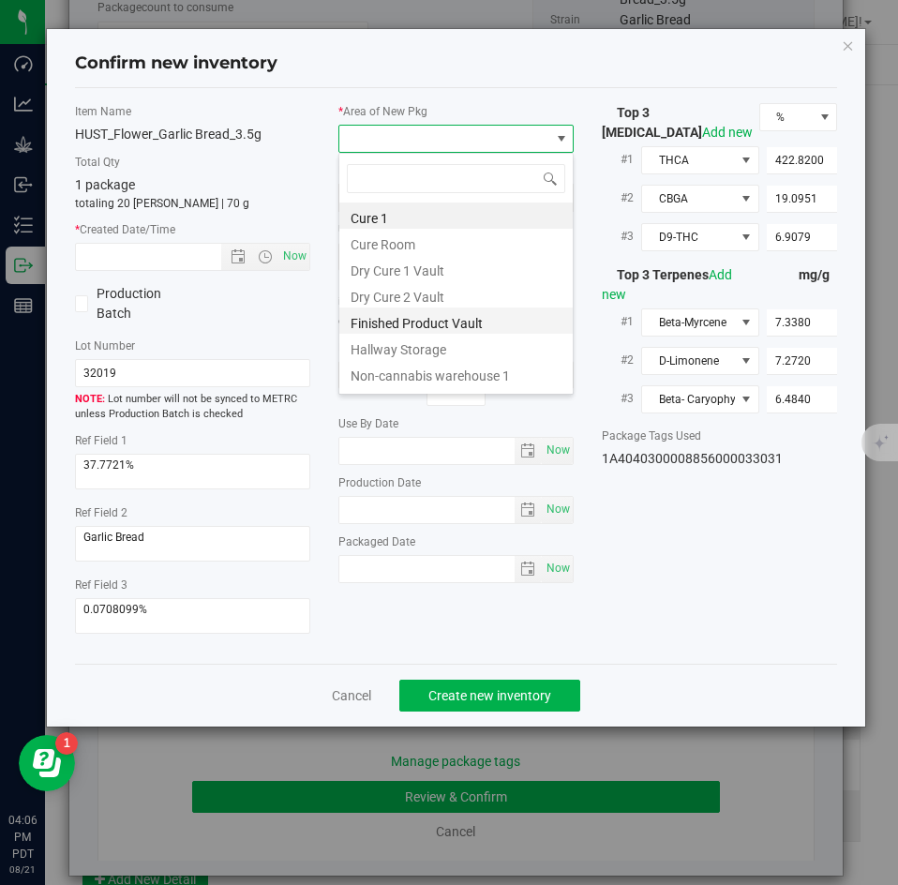
click at [397, 328] on li "Finished Product Vault" at bounding box center [456, 321] width 234 height 26
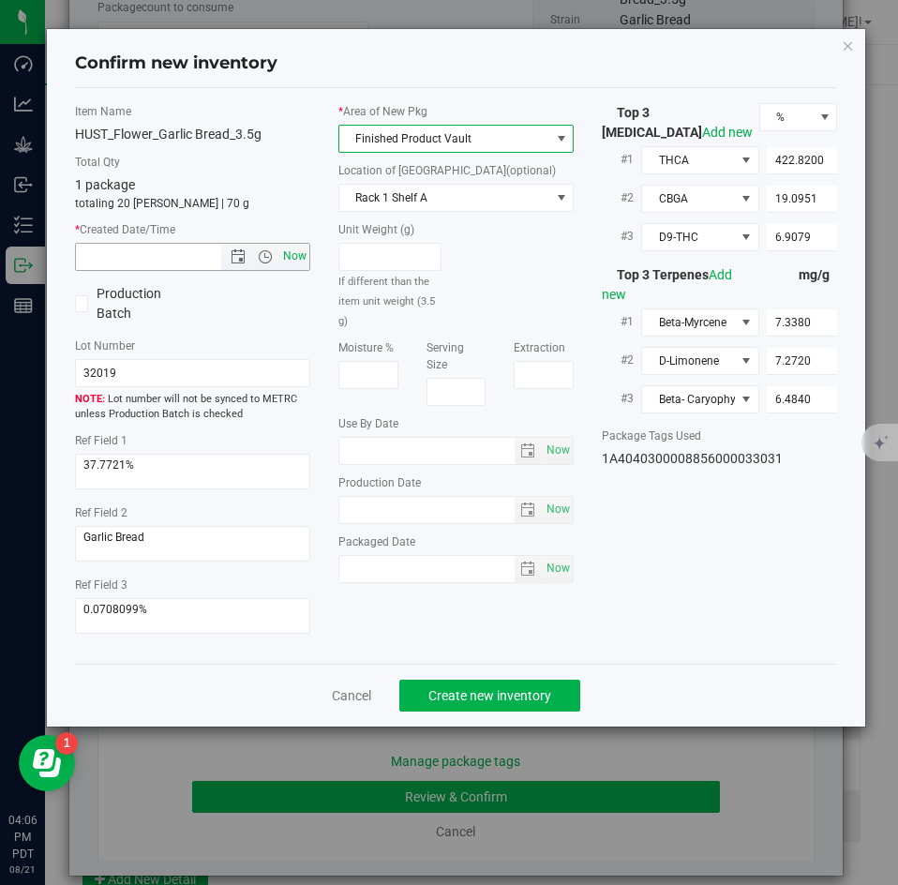
click at [294, 257] on span "Now" at bounding box center [295, 256] width 32 height 27
type input "8/21/2025 4:06 PM"
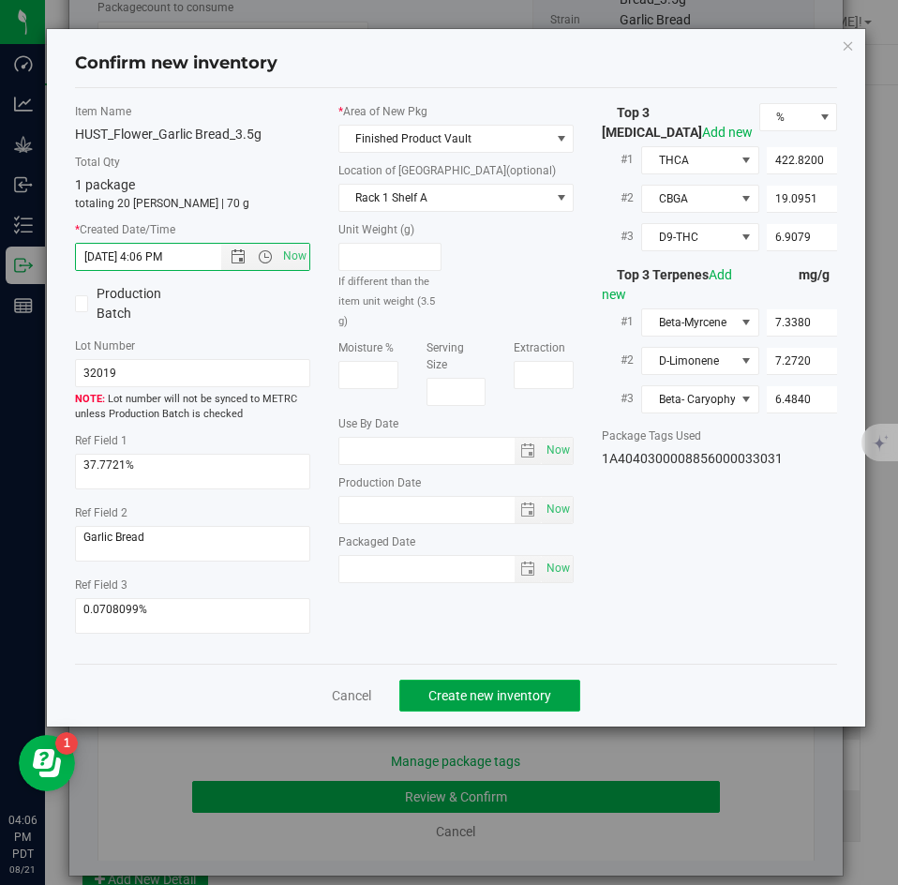
click at [461, 692] on span "Create new inventory" at bounding box center [490, 695] width 123 height 15
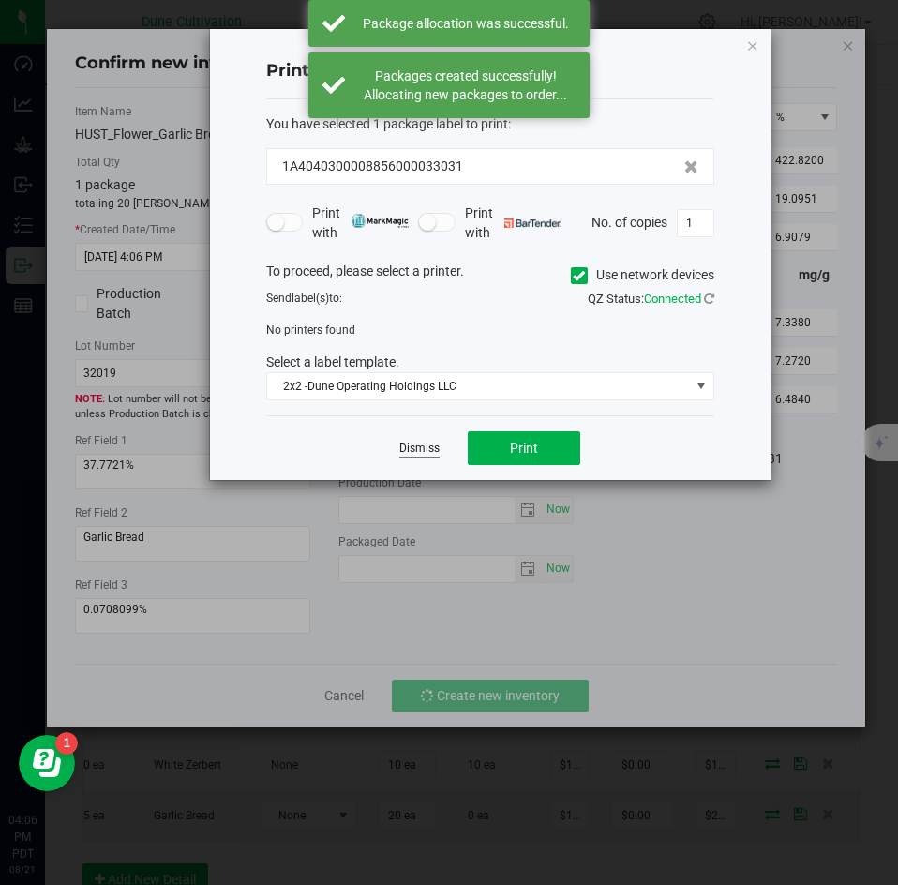
click at [427, 449] on link "Dismiss" at bounding box center [419, 449] width 40 height 16
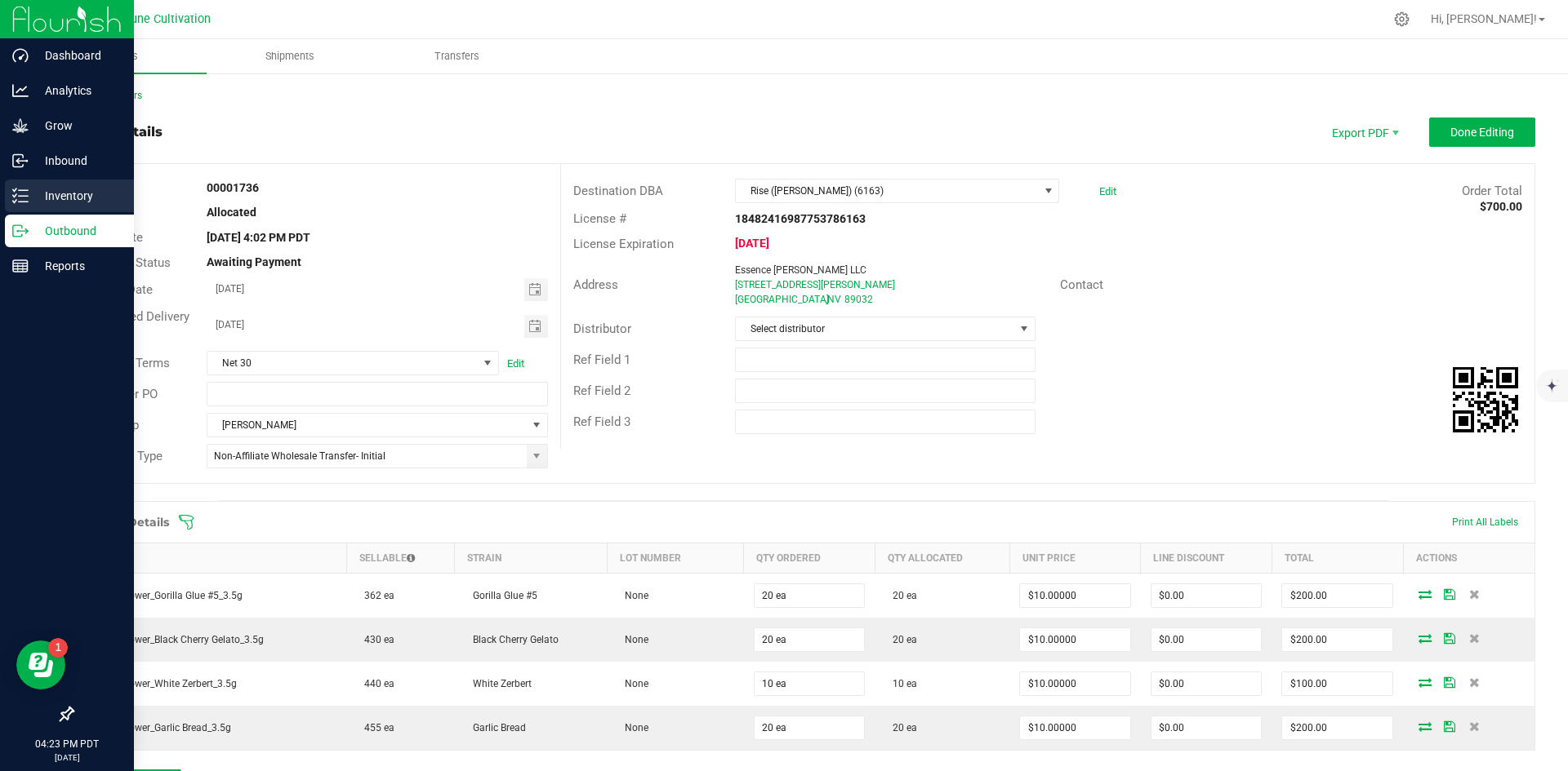
click at [23, 210] on div "Inventory" at bounding box center [70, 196] width 129 height 33
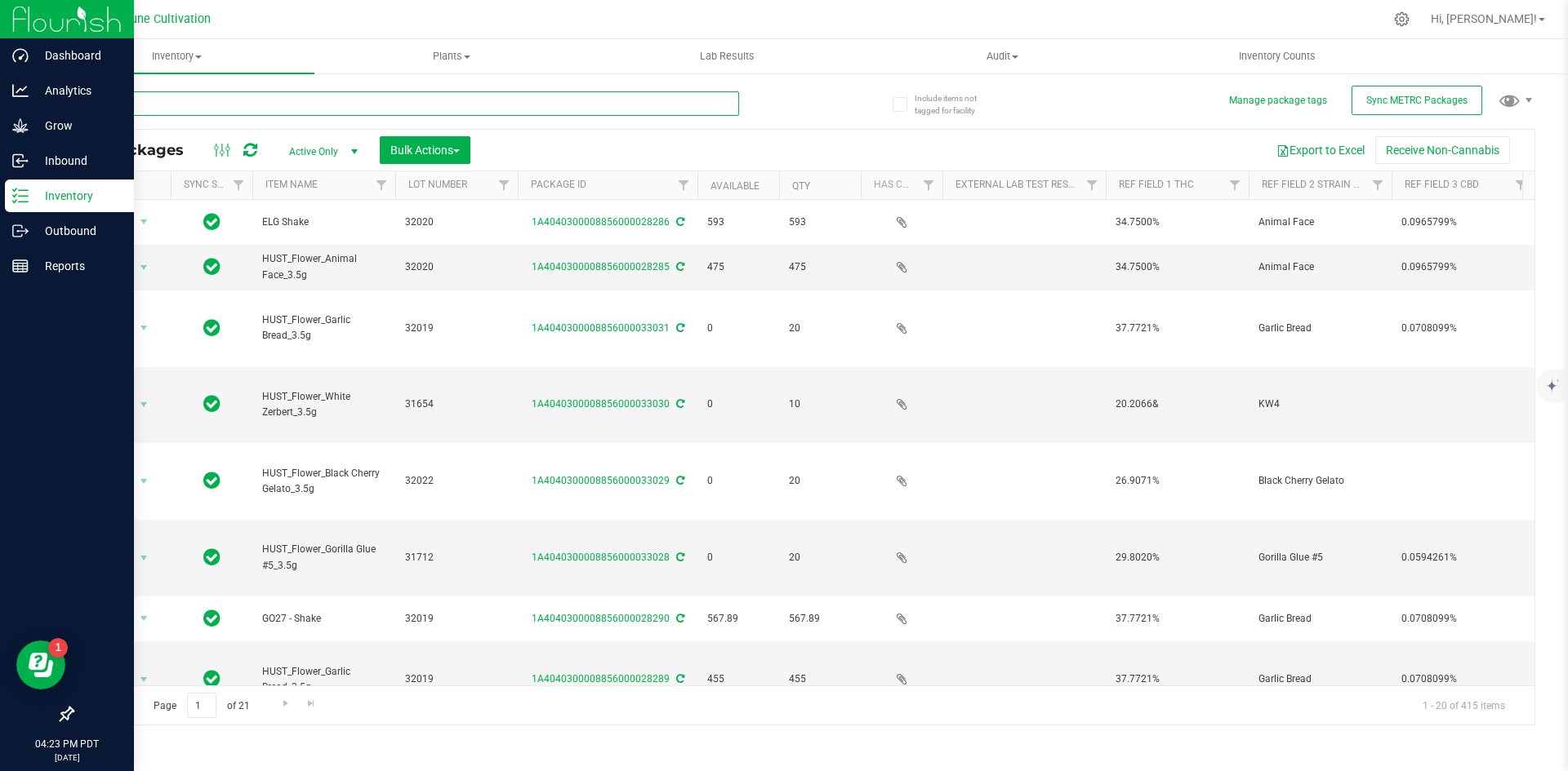
click at [252, 104] on input "text" at bounding box center [406, 104] width 667 height 24
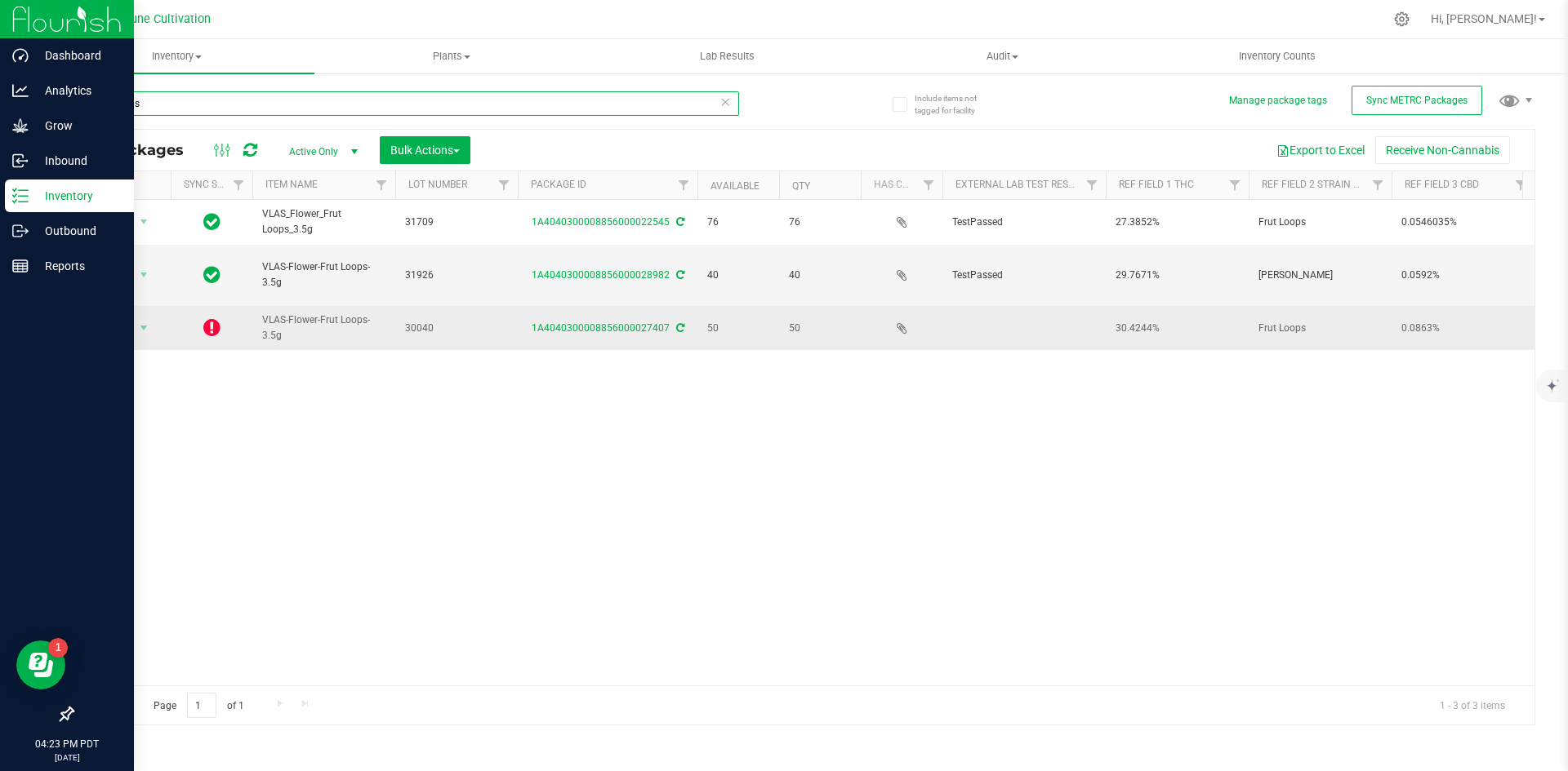
type input "frut loops"
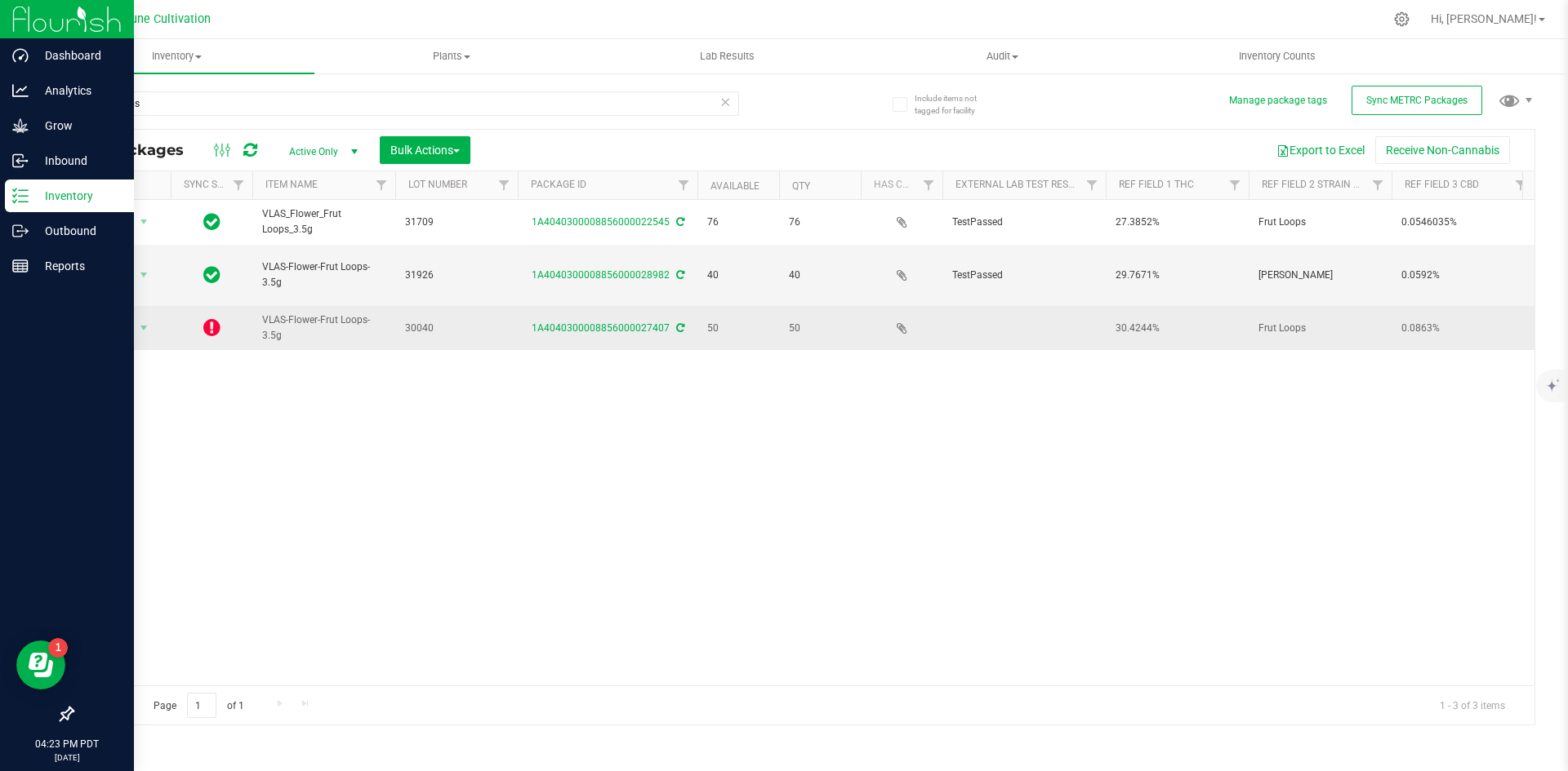
click at [213, 318] on icon at bounding box center [212, 327] width 17 height 20
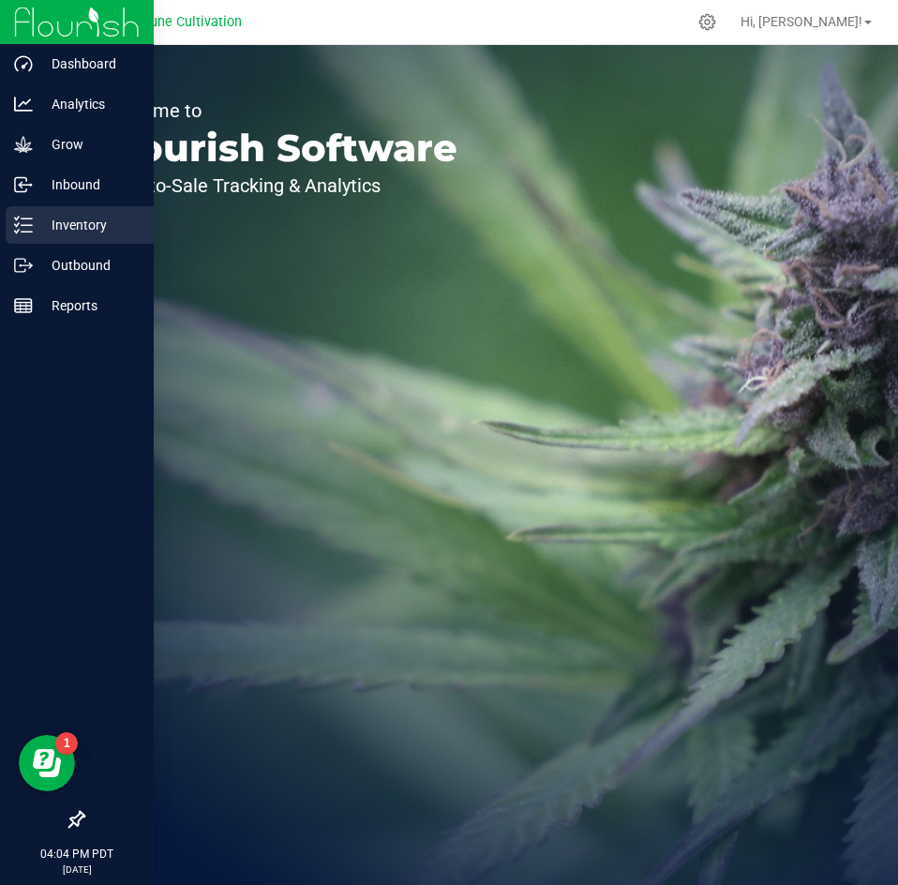
click at [34, 228] on p "Inventory" at bounding box center [89, 225] width 113 height 23
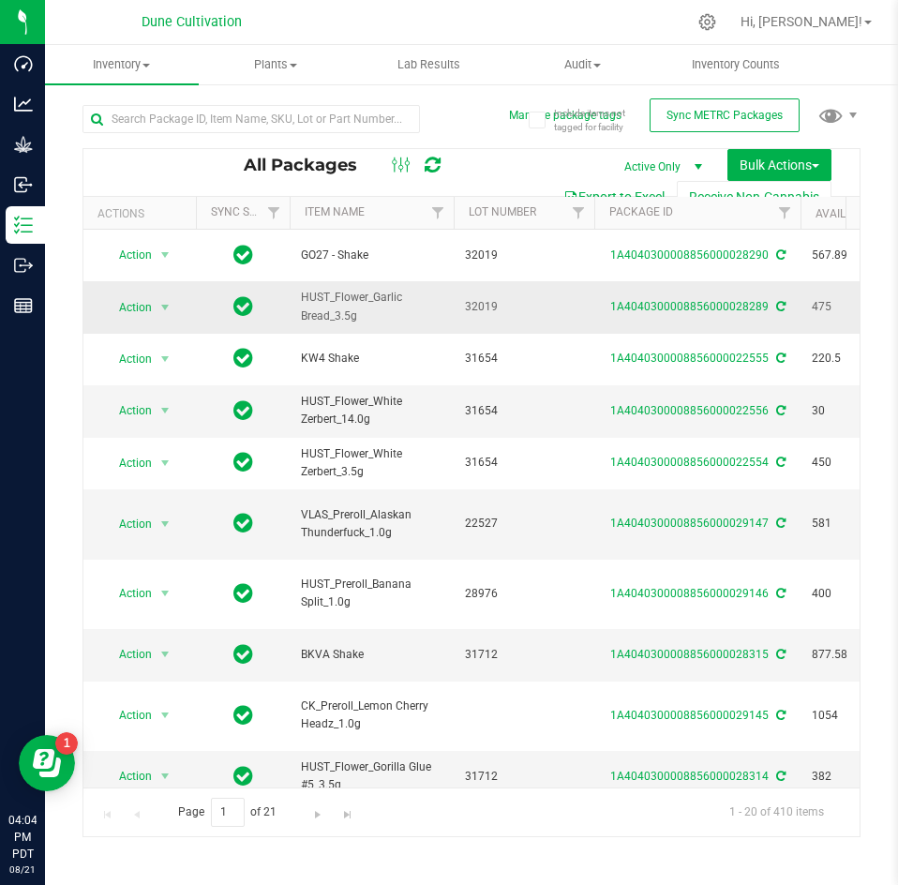
drag, startPoint x: 374, startPoint y: 309, endPoint x: 273, endPoint y: 294, distance: 102.3
copy tr "HUST_Flower_Garlic Bread_3.5g"
